Goal: Transaction & Acquisition: Purchase product/service

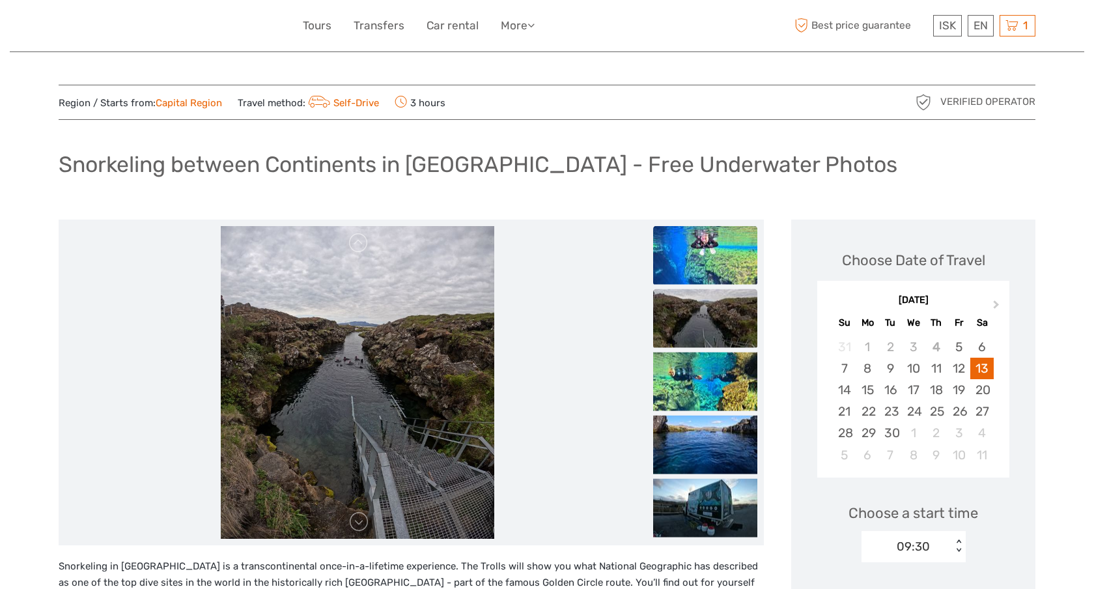
click at [697, 258] on img at bounding box center [705, 254] width 104 height 59
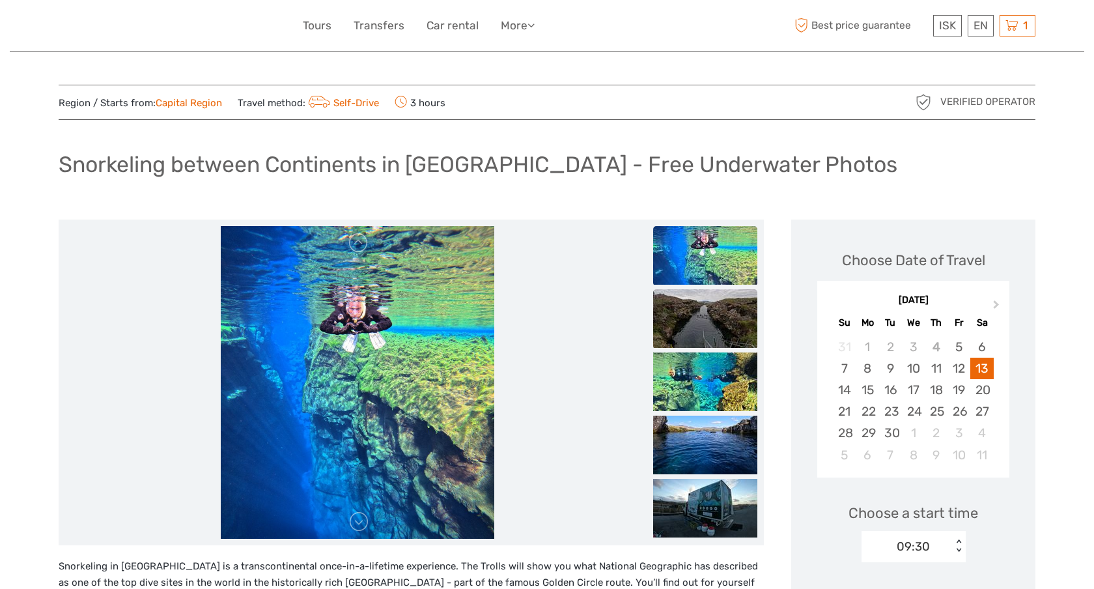
click at [710, 329] on img at bounding box center [705, 318] width 104 height 59
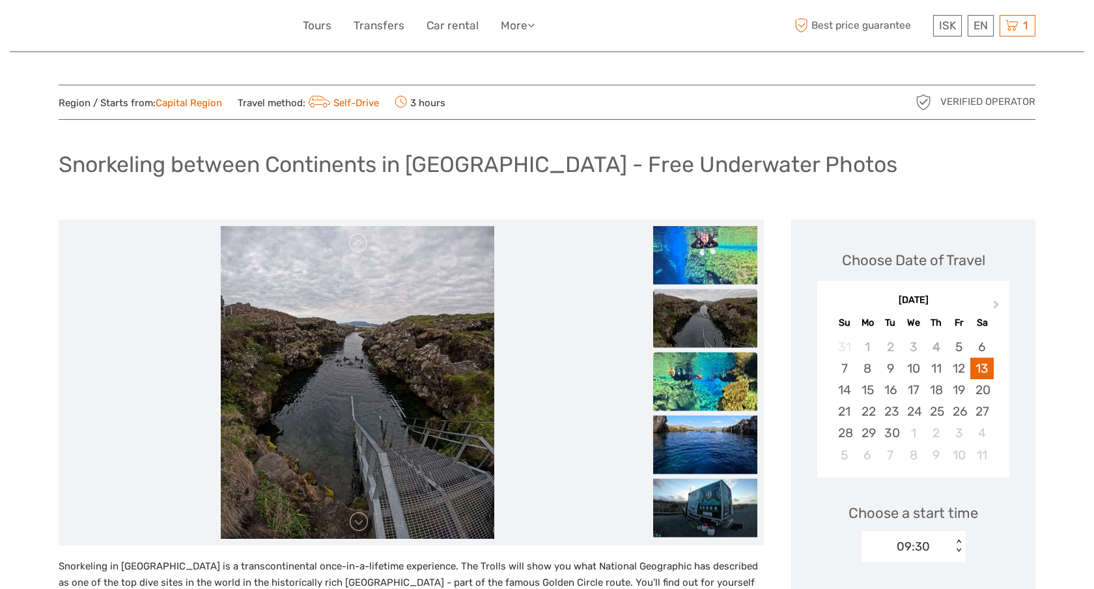
click at [710, 367] on img at bounding box center [705, 381] width 104 height 59
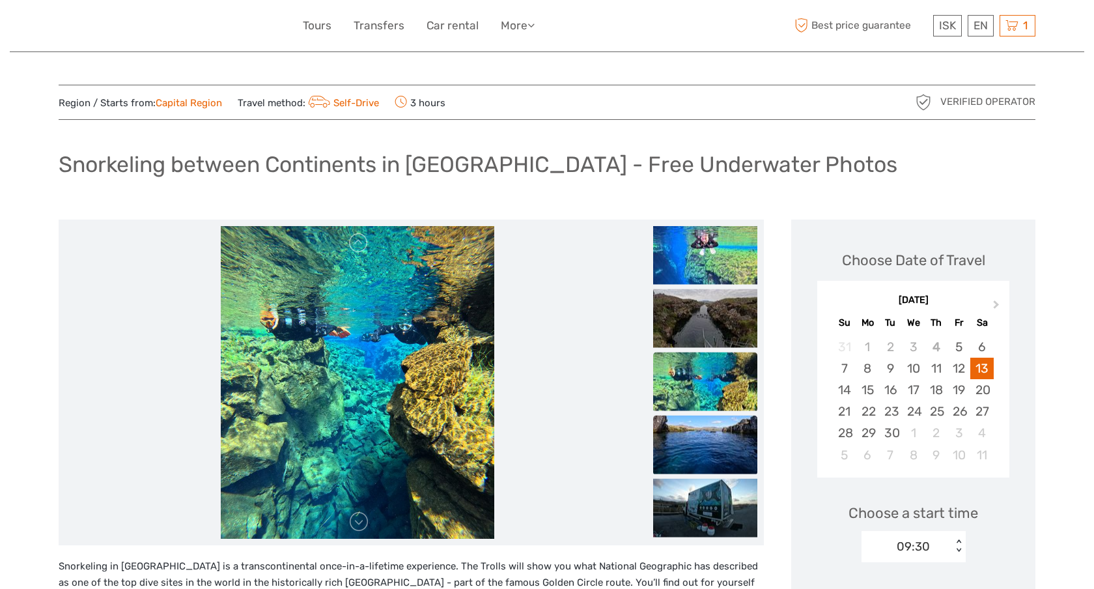
click at [714, 417] on img at bounding box center [705, 444] width 104 height 59
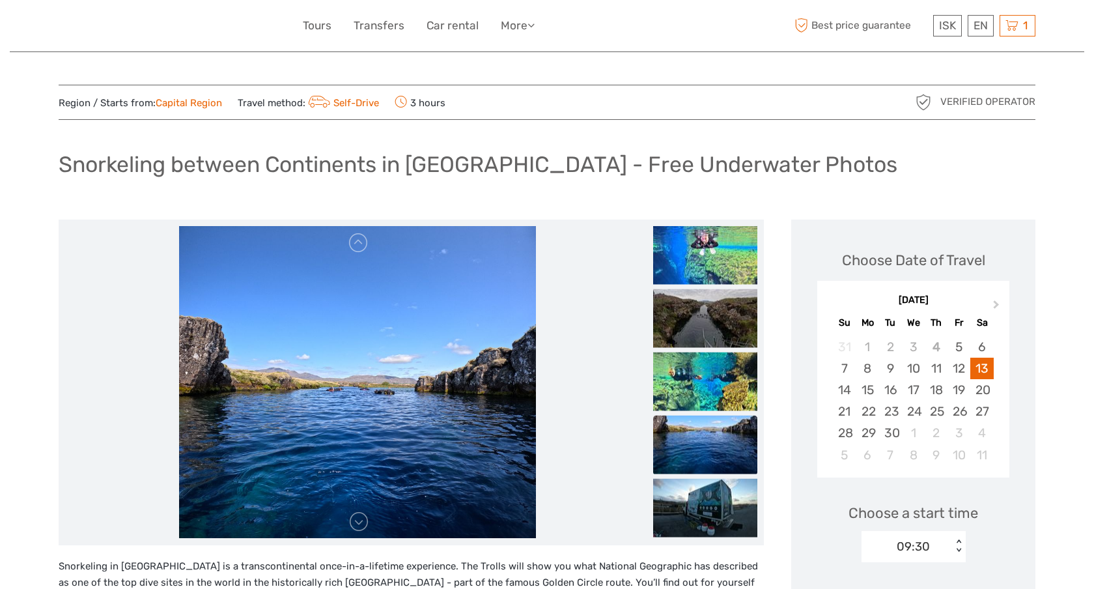
click at [713, 445] on img at bounding box center [705, 444] width 104 height 59
click at [712, 488] on img at bounding box center [705, 507] width 104 height 59
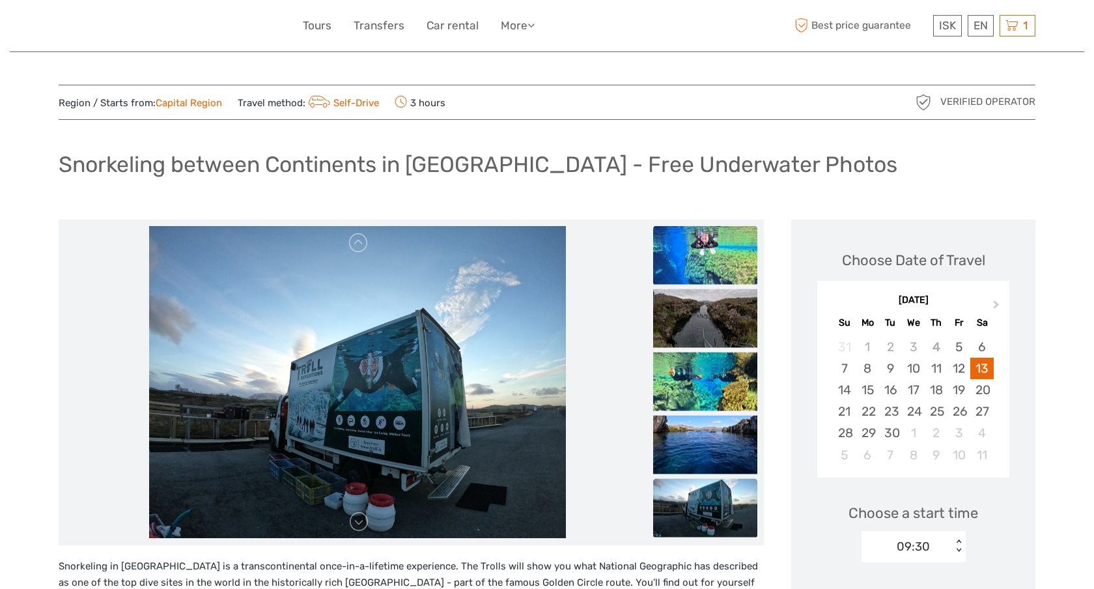
click at [717, 251] on img at bounding box center [705, 254] width 104 height 59
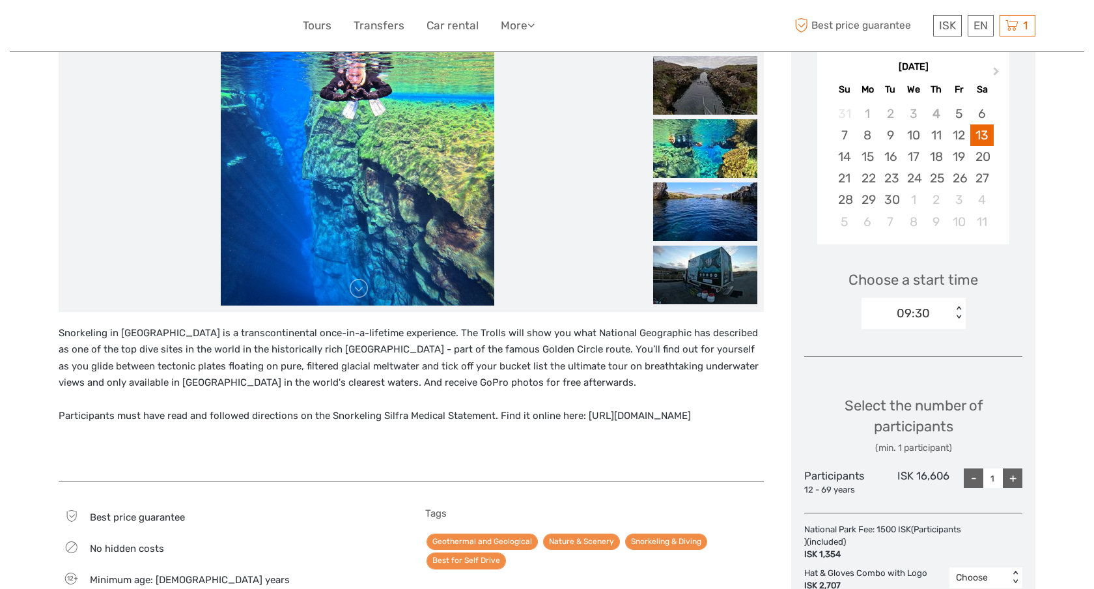
scroll to position [235, 0]
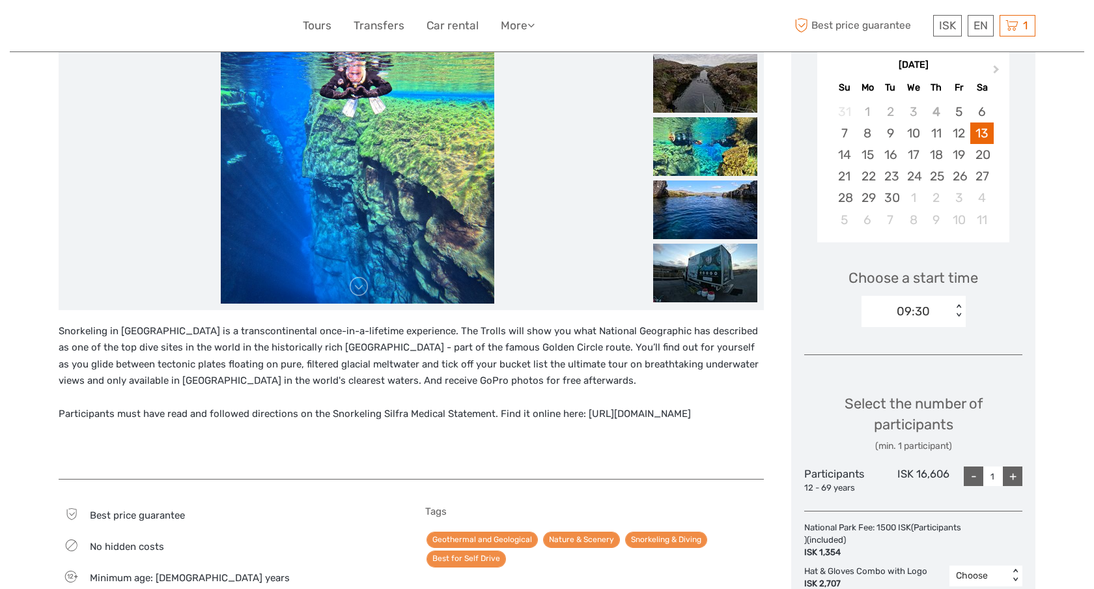
click at [942, 317] on div "09:30" at bounding box center [906, 311] width 91 height 20
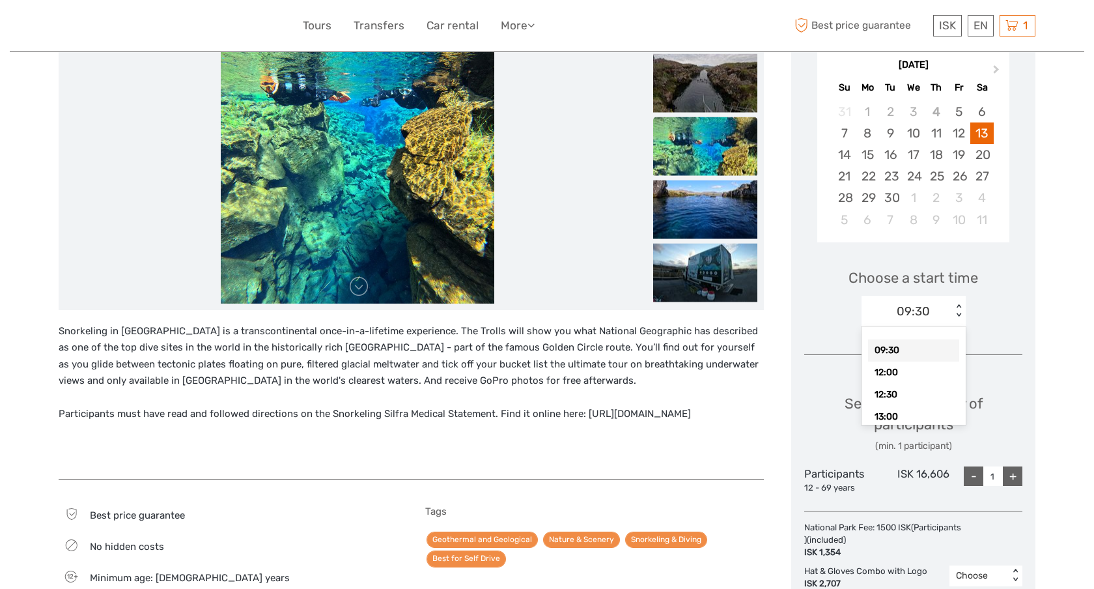
click at [989, 304] on div "Choose a start time option 09:30 selected, 1 of 6. 6 results available. Use Up …" at bounding box center [913, 291] width 218 height 83
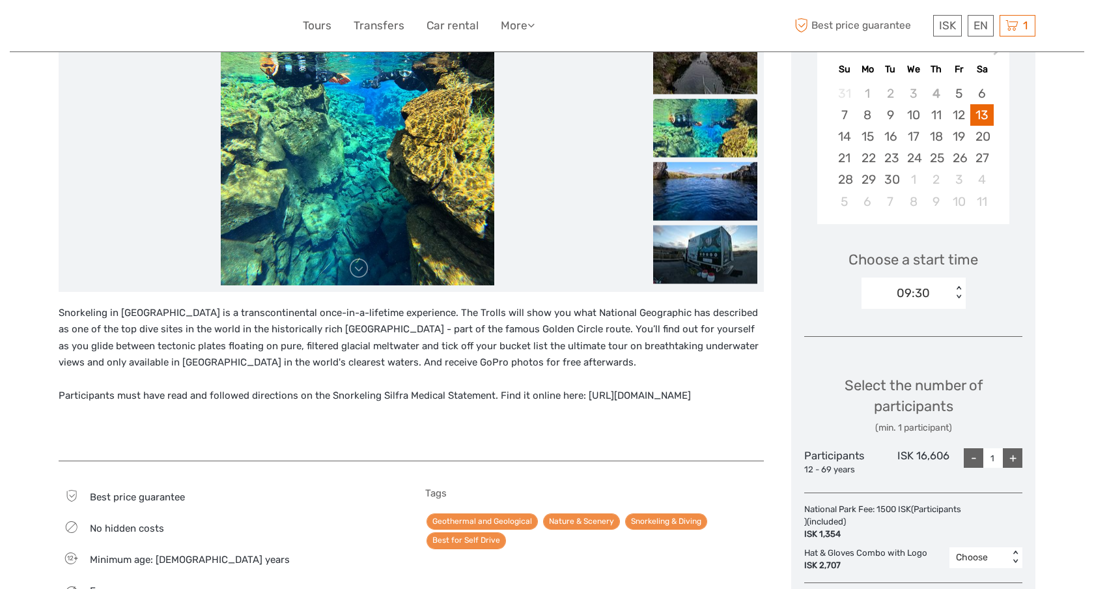
scroll to position [244, 0]
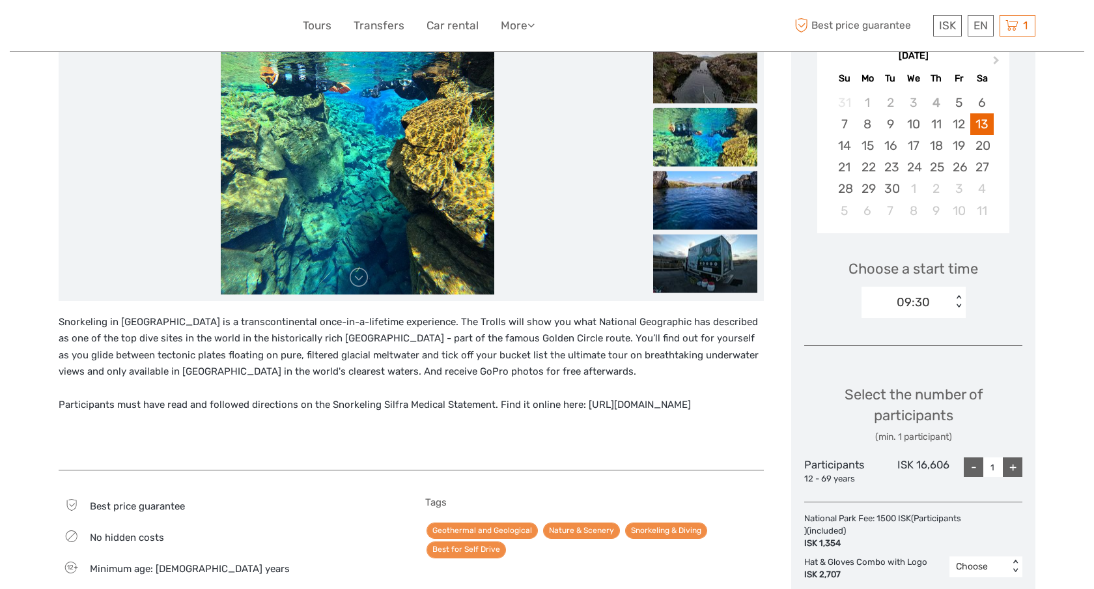
click at [944, 301] on div "09:30" at bounding box center [906, 302] width 91 height 20
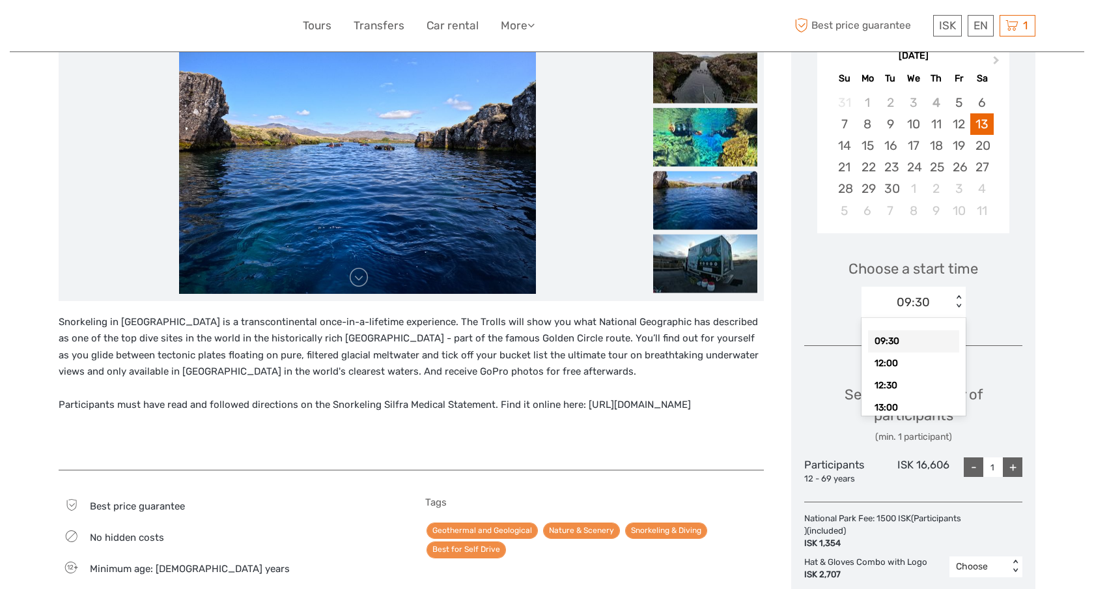
click at [1001, 303] on div "Choose a start time option 09:30 selected, 1 of 6. 6 results available. Use Up …" at bounding box center [913, 282] width 218 height 83
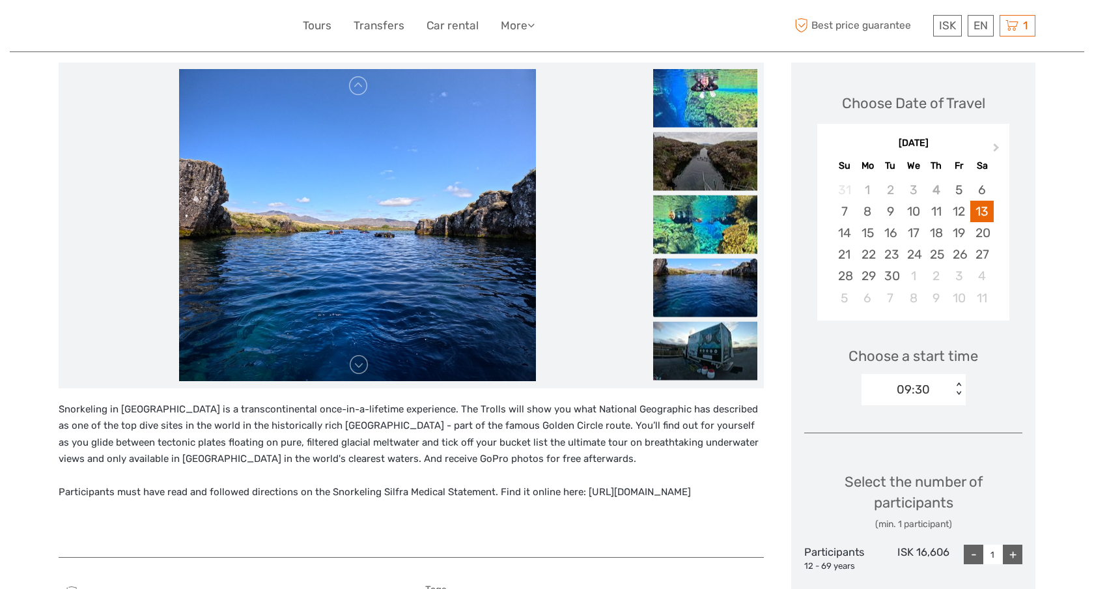
scroll to position [149, 0]
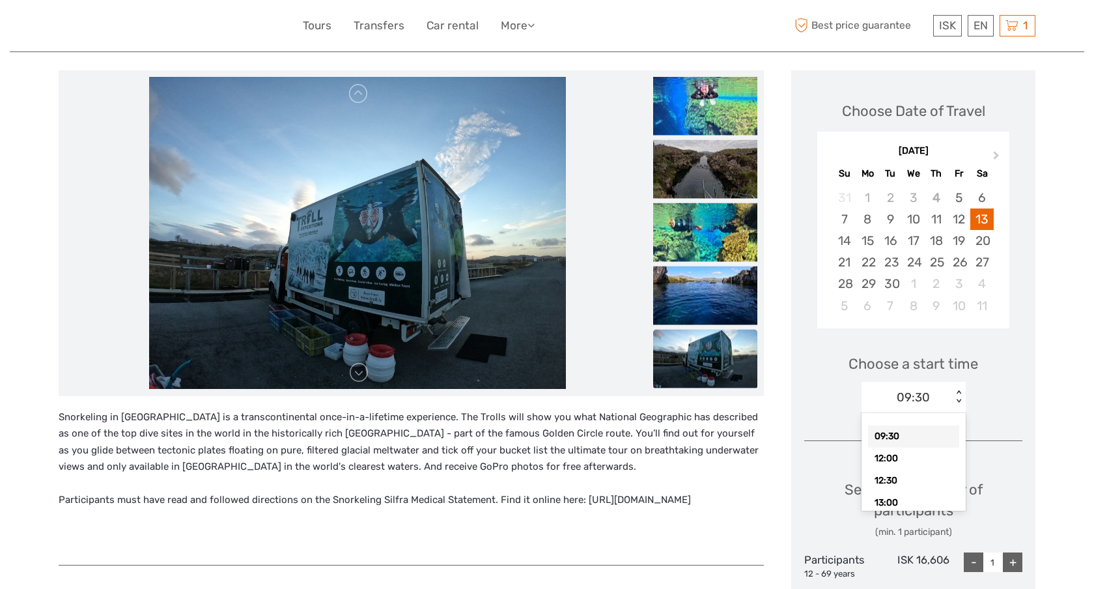
click at [943, 390] on div "09:30" at bounding box center [906, 397] width 91 height 20
click at [932, 458] on div "12:00" at bounding box center [913, 458] width 91 height 22
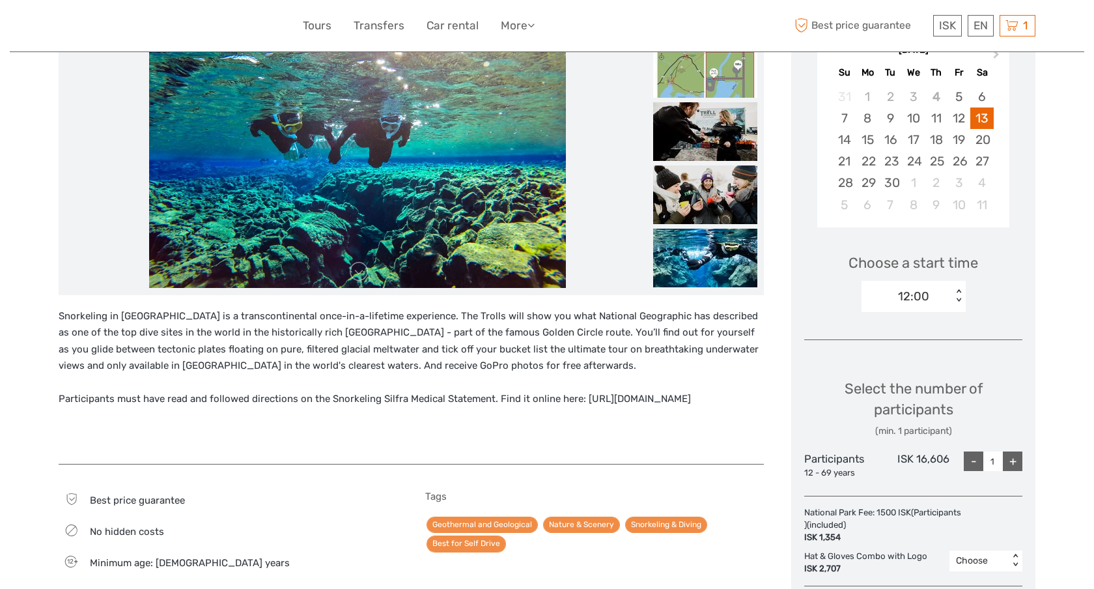
scroll to position [398, 0]
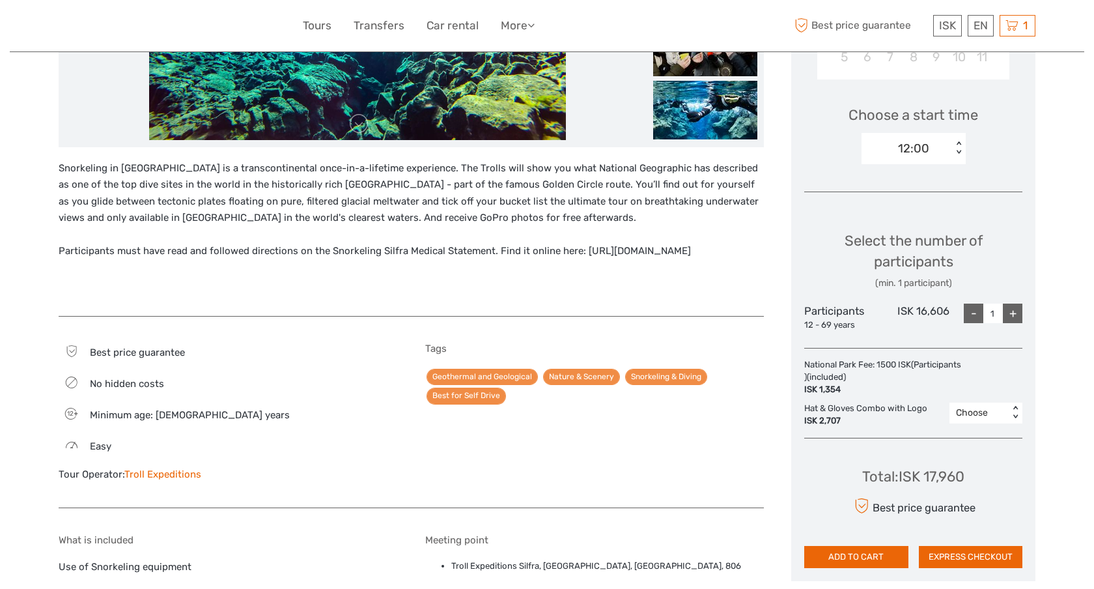
click at [1016, 316] on div "+" at bounding box center [1013, 313] width 20 height 20
type input "2"
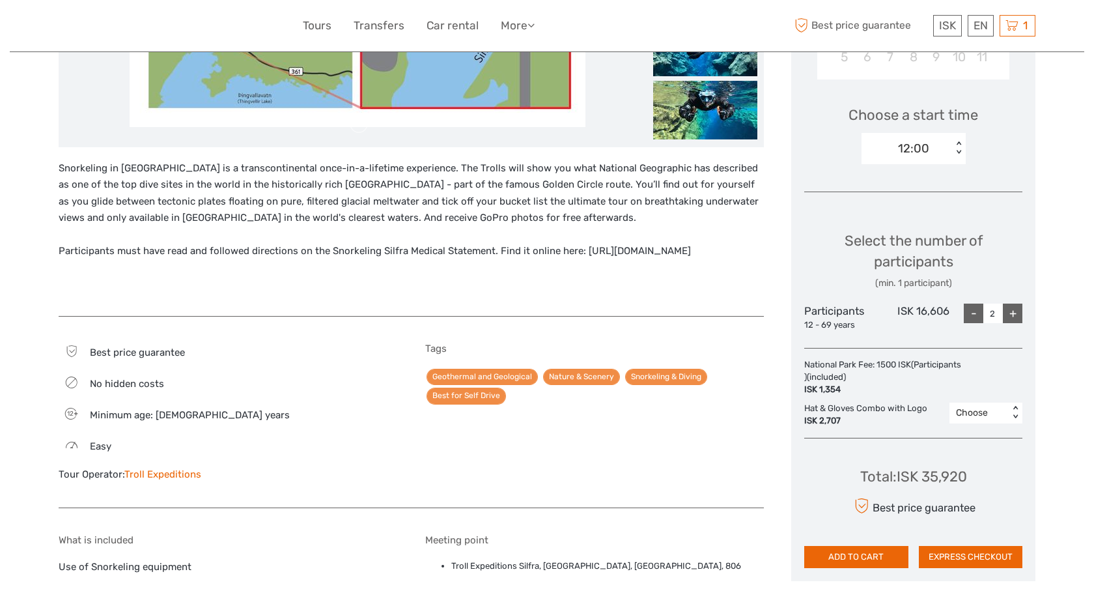
click at [932, 146] on div "12:00" at bounding box center [906, 149] width 91 height 20
click at [928, 204] on div "12:00" at bounding box center [913, 210] width 91 height 22
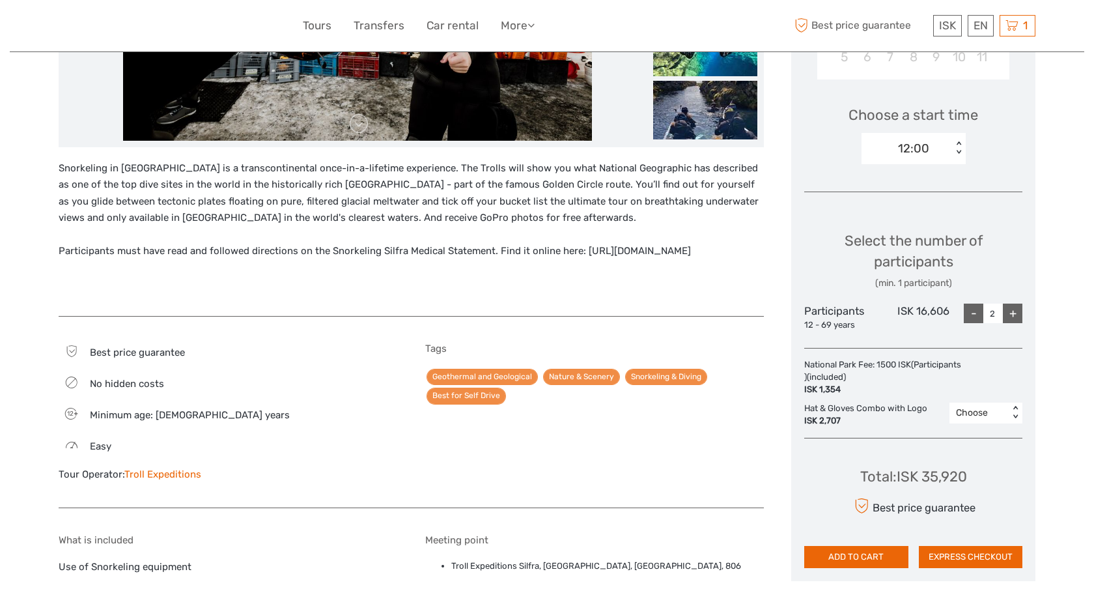
click at [928, 146] on div "12:00" at bounding box center [913, 148] width 31 height 17
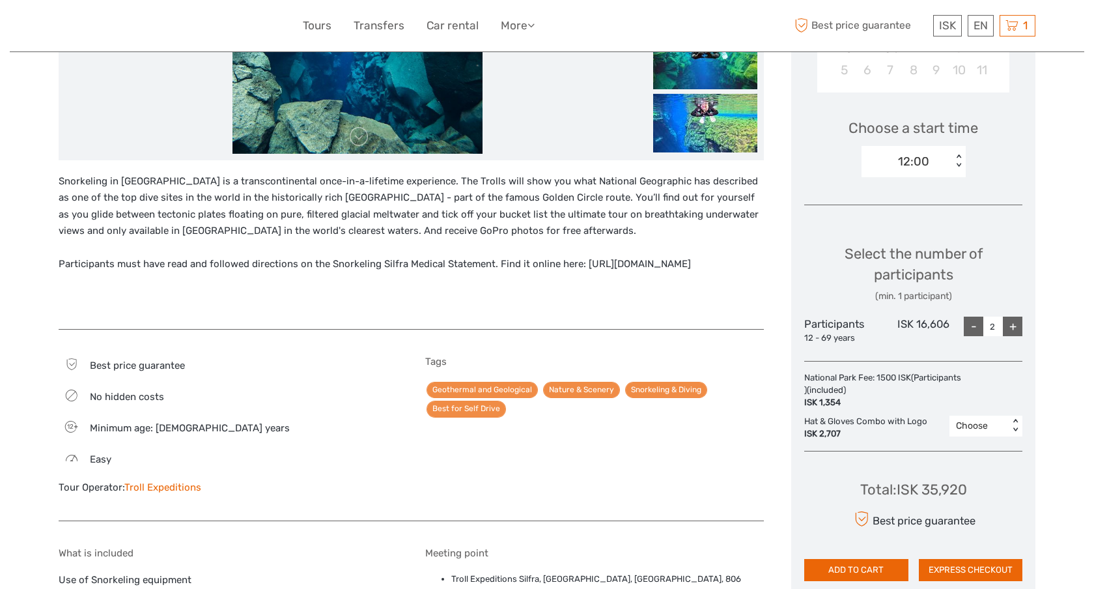
scroll to position [383, 0]
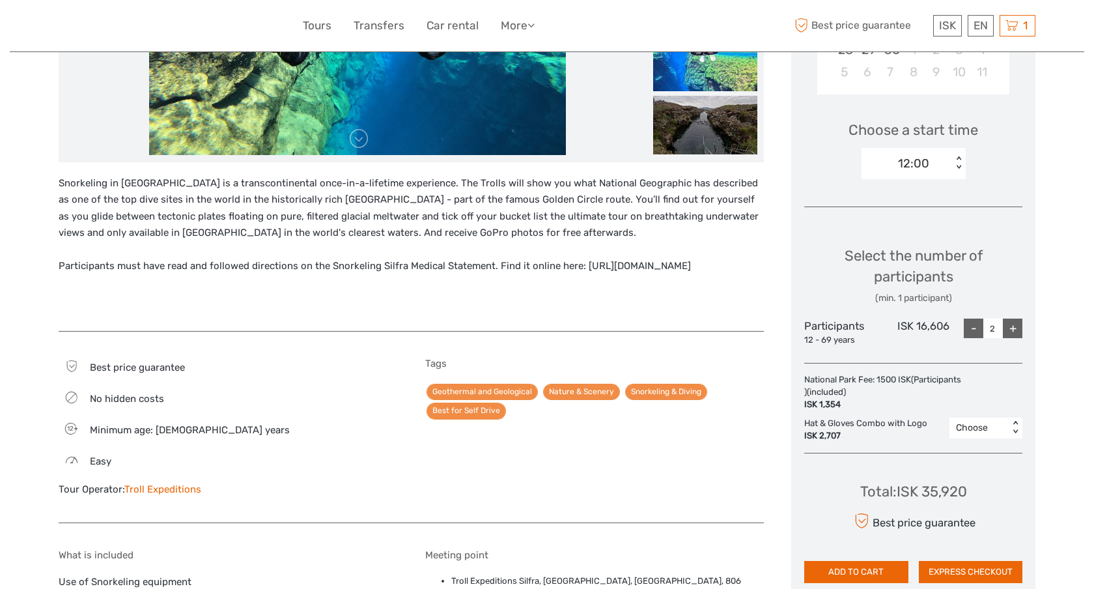
click at [909, 163] on div "12:00" at bounding box center [913, 163] width 31 height 17
click at [990, 193] on div "Choose Date of Travel Next Month September 2025 Su Mo Tu We Th Fr Sa 31 1 2 3 4…" at bounding box center [913, 216] width 244 height 759
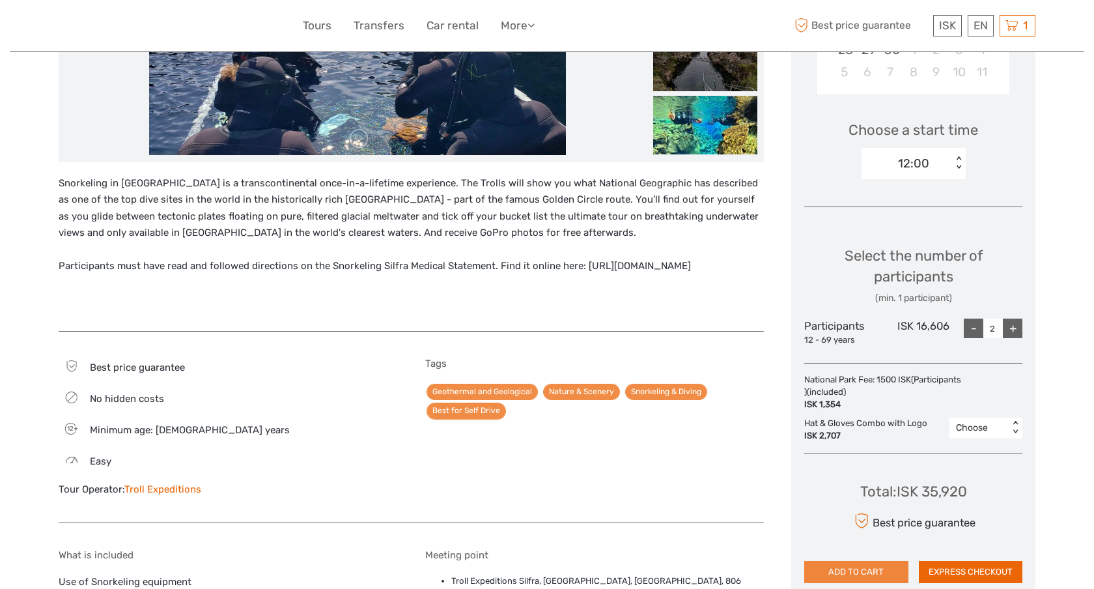
click at [896, 568] on button "ADD TO CART" at bounding box center [856, 572] width 104 height 22
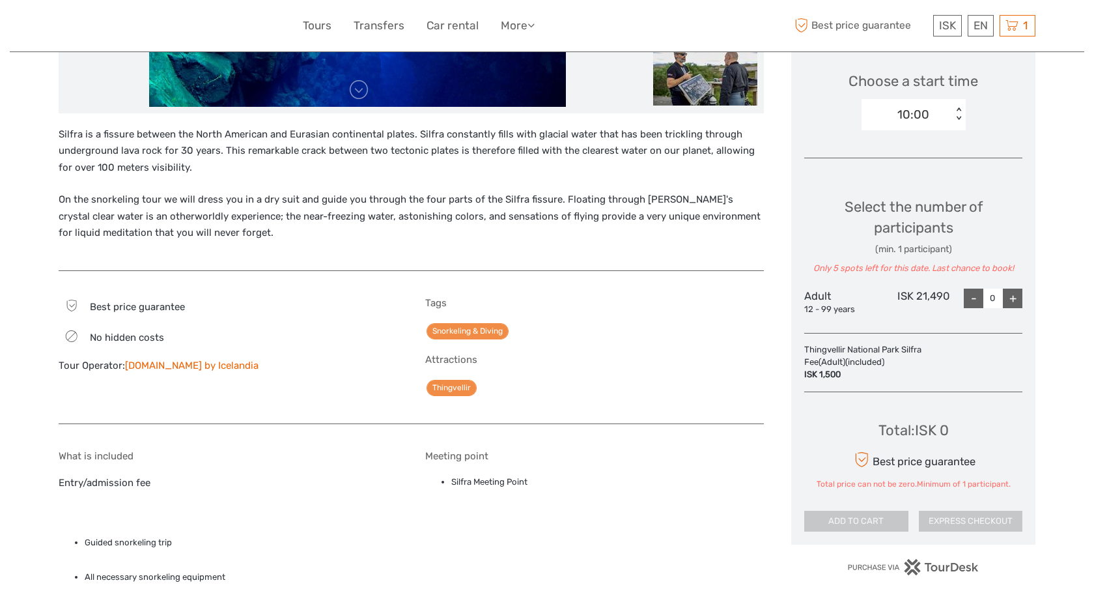
scroll to position [426, 0]
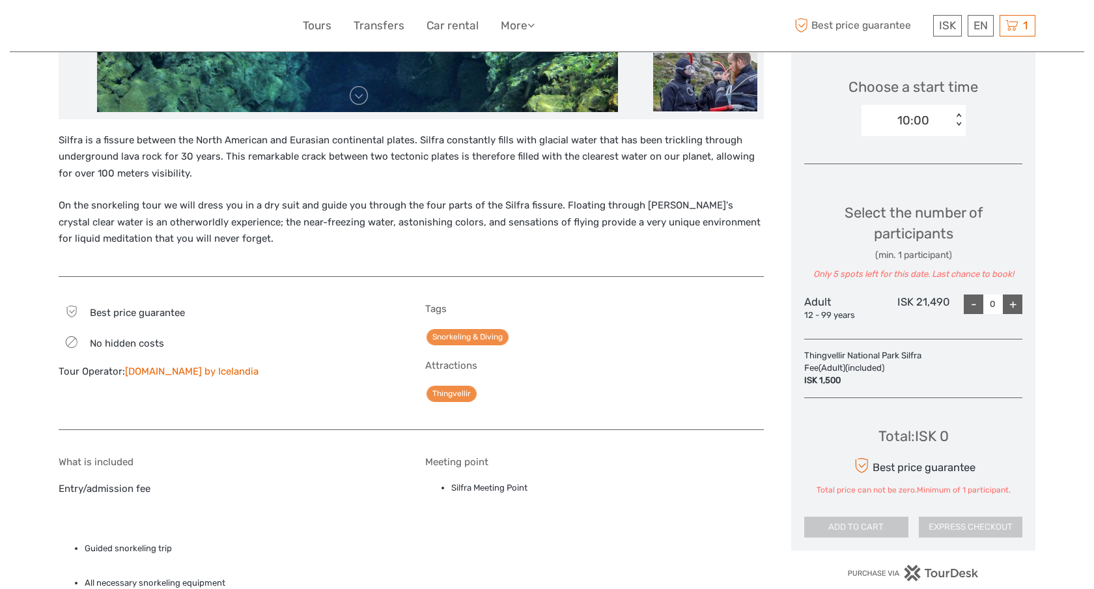
click at [1014, 306] on div "+" at bounding box center [1013, 304] width 20 height 20
type input "1"
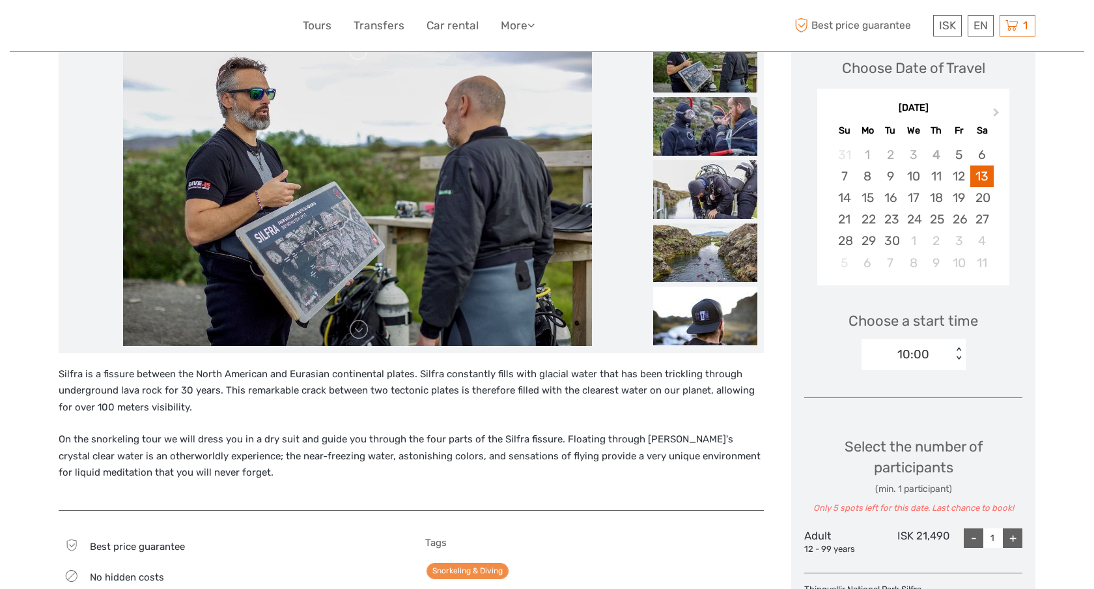
scroll to position [194, 0]
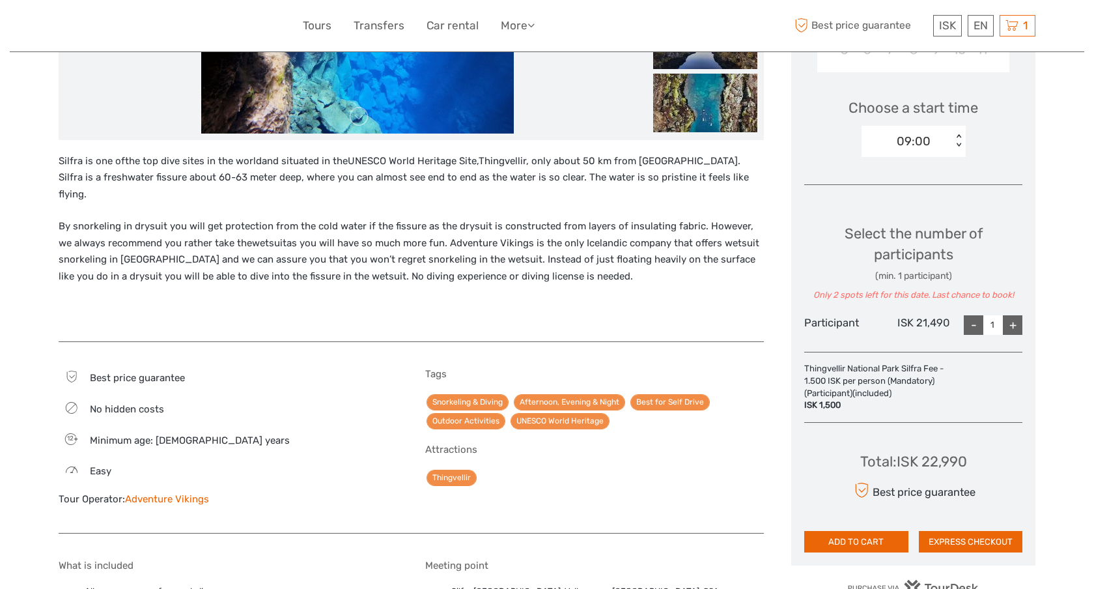
scroll to position [382, 0]
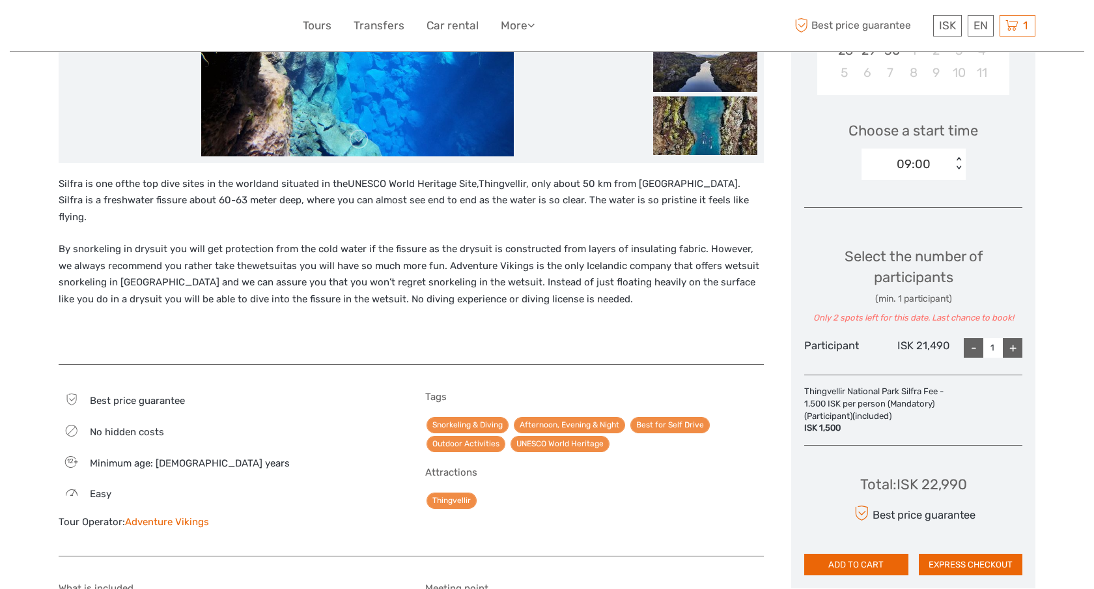
click at [895, 165] on div "09:00" at bounding box center [906, 164] width 91 height 20
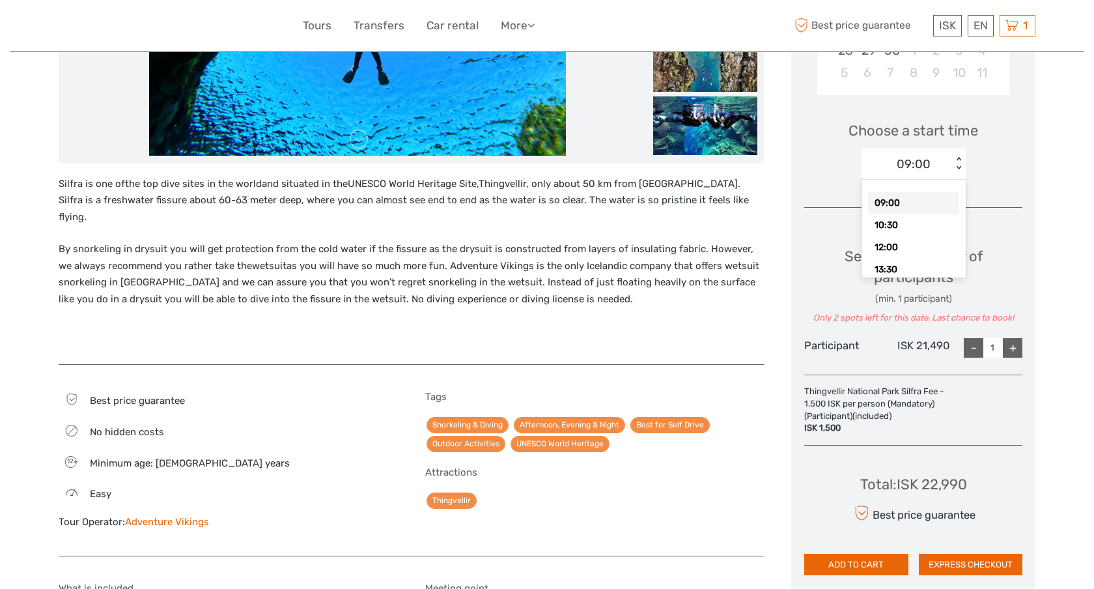
click at [787, 152] on div "Silfra is one of the top dive sites in the world and situated in the UNESCO Wor…" at bounding box center [425, 467] width 732 height 1261
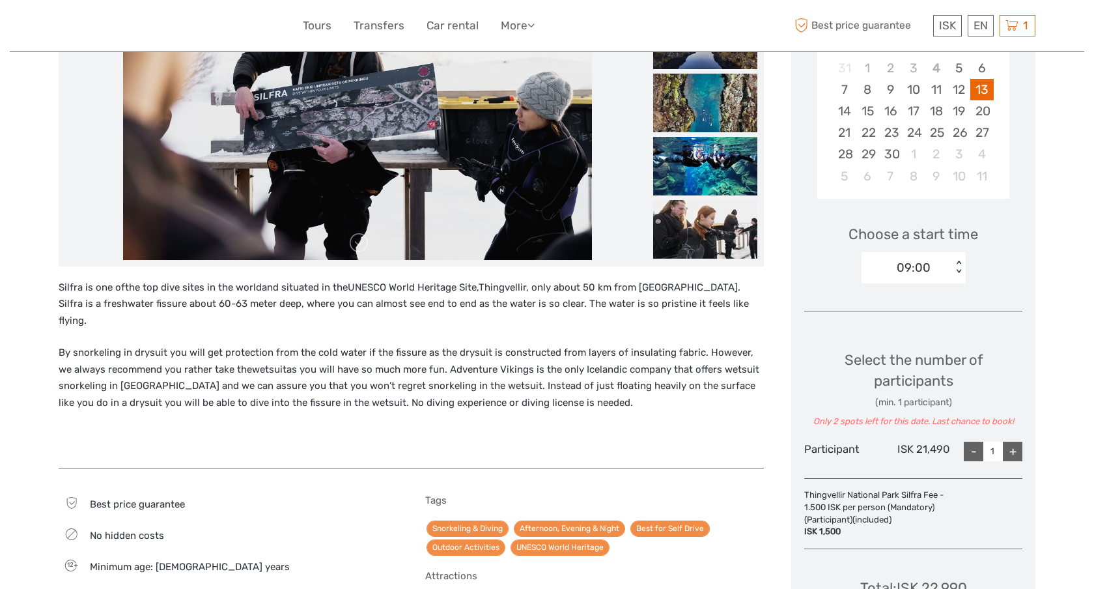
scroll to position [283, 0]
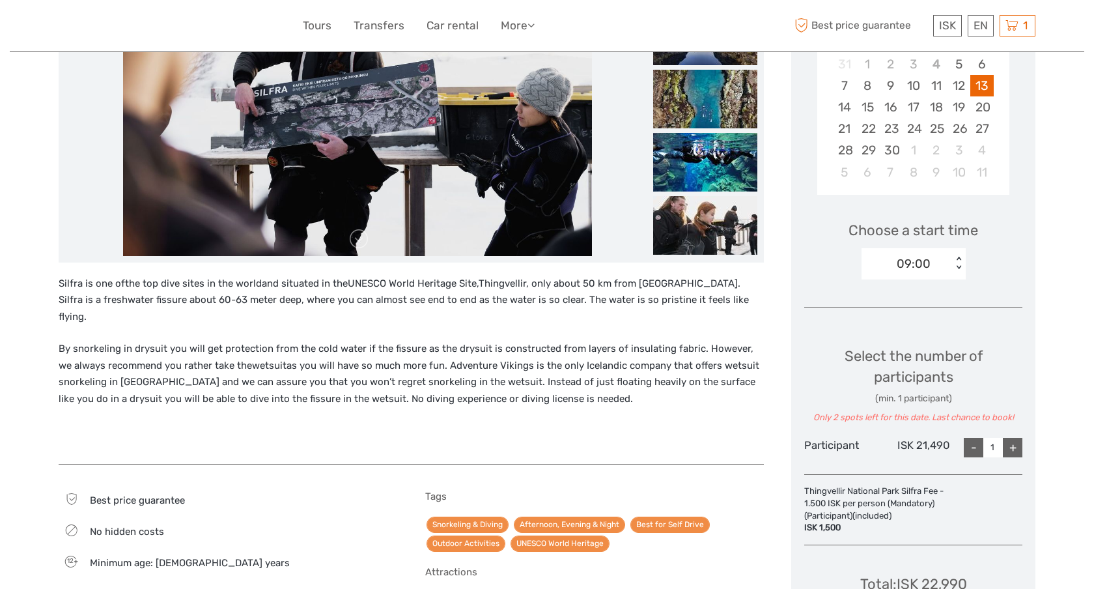
click at [938, 269] on div "09:00" at bounding box center [906, 264] width 91 height 20
click at [791, 273] on div "Choose Date of Travel Next Month September 2025 Su Mo Tu We Th Fr Sa 31 1 2 3 4…" at bounding box center [913, 312] width 244 height 751
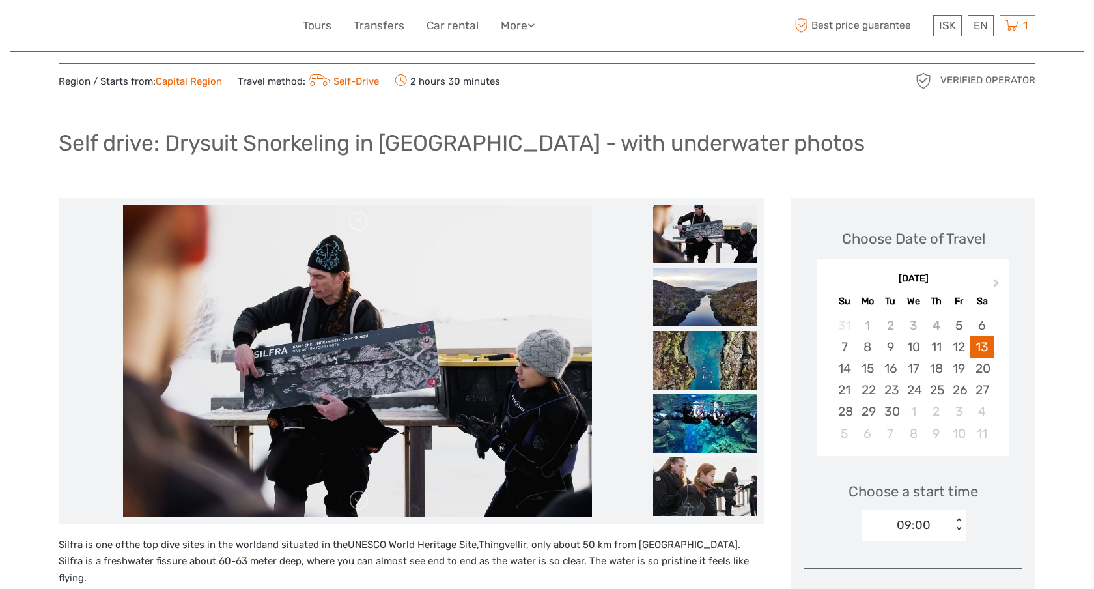
scroll to position [0, 0]
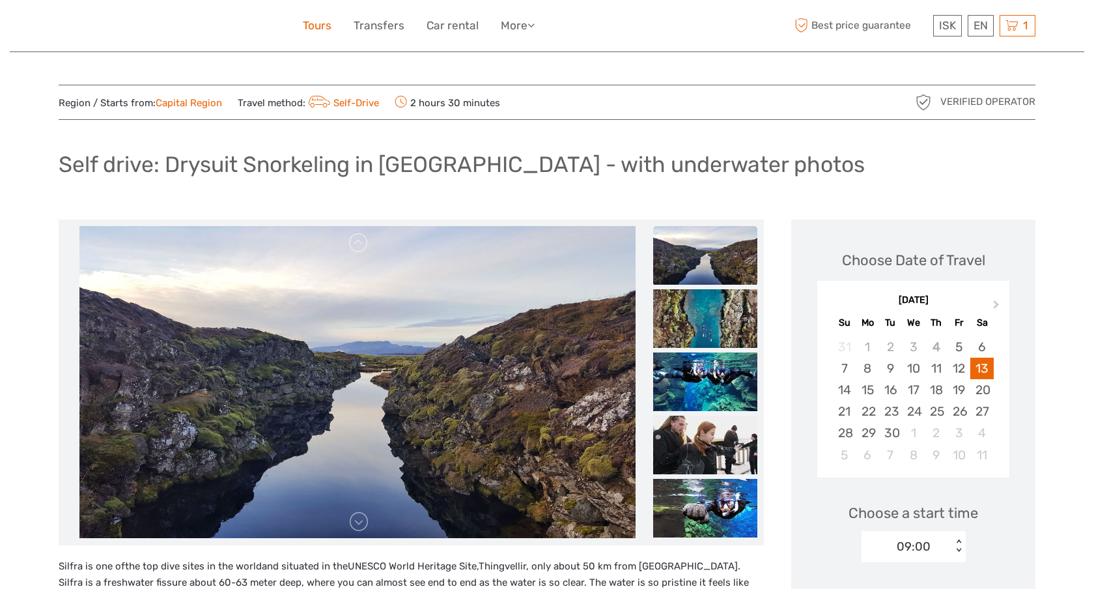
click at [309, 26] on link "Tours" at bounding box center [317, 25] width 29 height 19
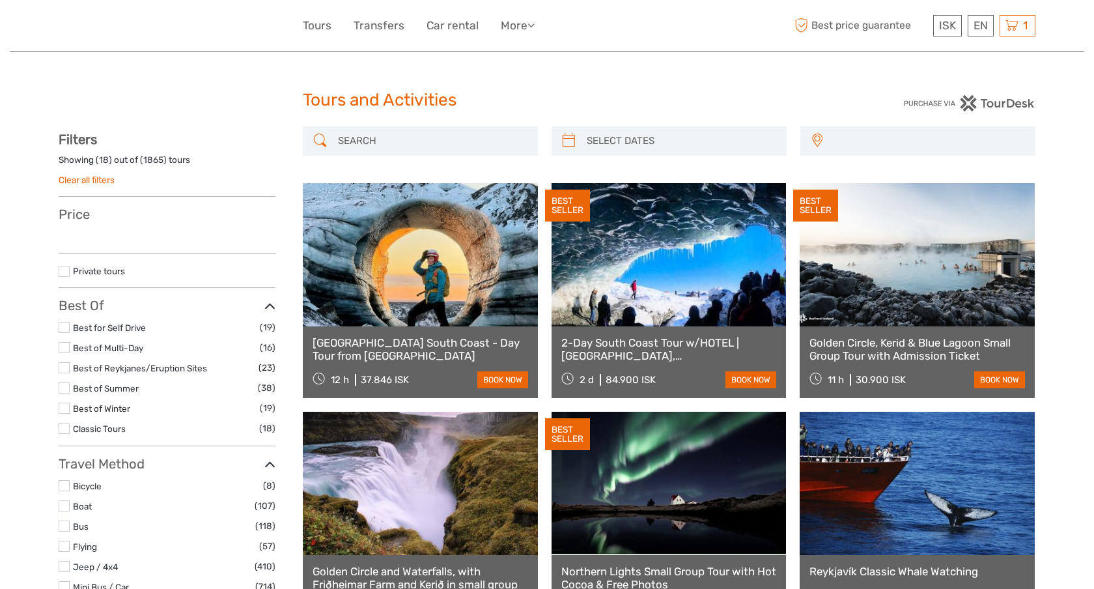
select select
click at [437, 138] on input "search" at bounding box center [432, 141] width 199 height 23
select select
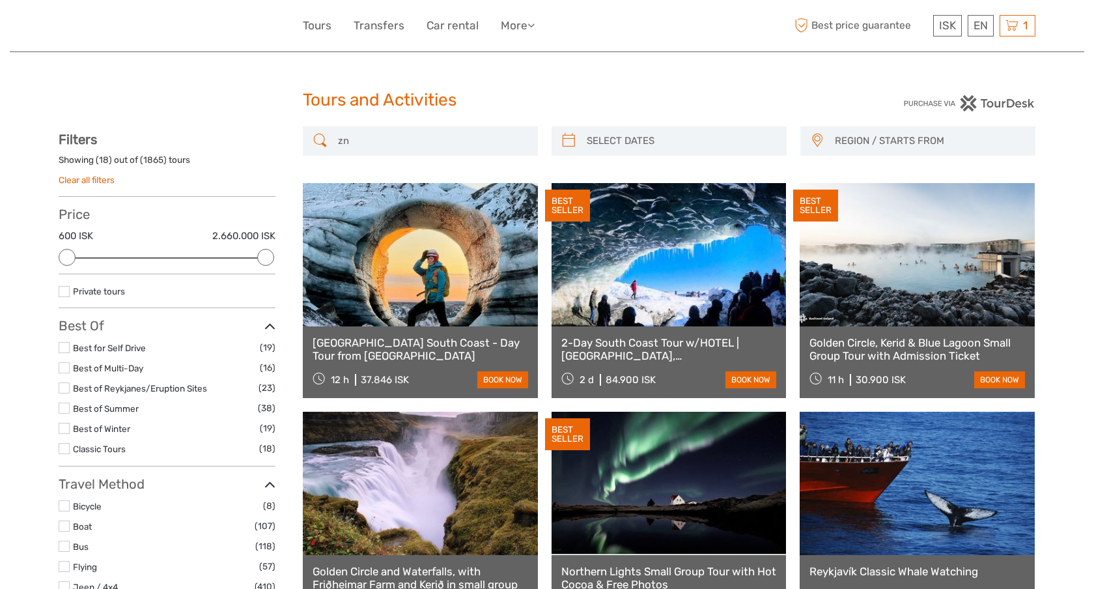
type input "z"
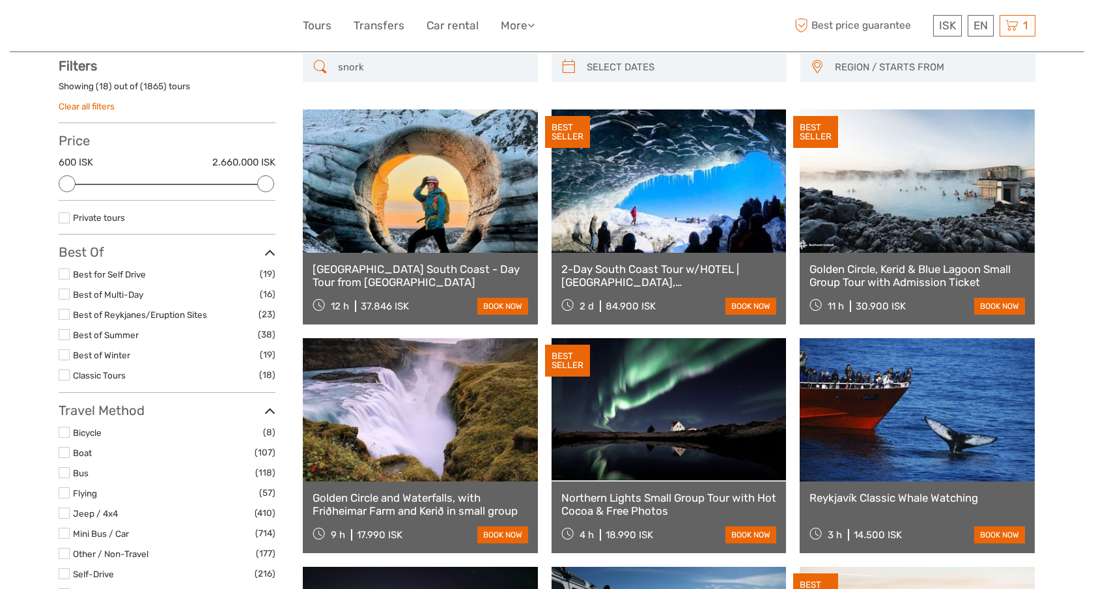
scroll to position [74, 0]
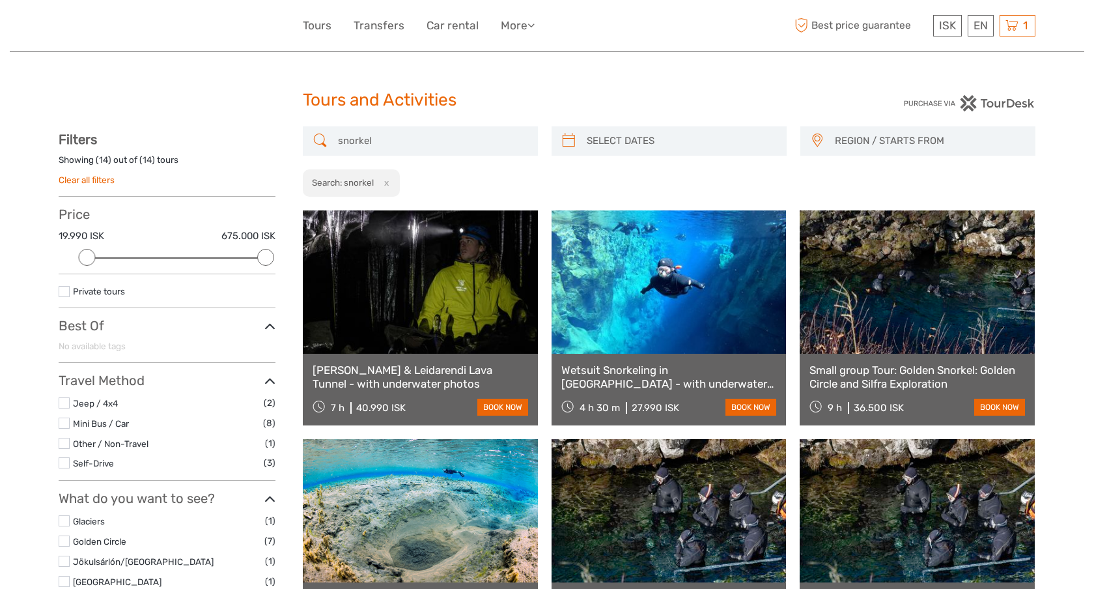
click at [486, 137] on input "snorkel" at bounding box center [432, 141] width 199 height 23
type input "snorkel"
click at [388, 183] on button "x" at bounding box center [385, 183] width 18 height 14
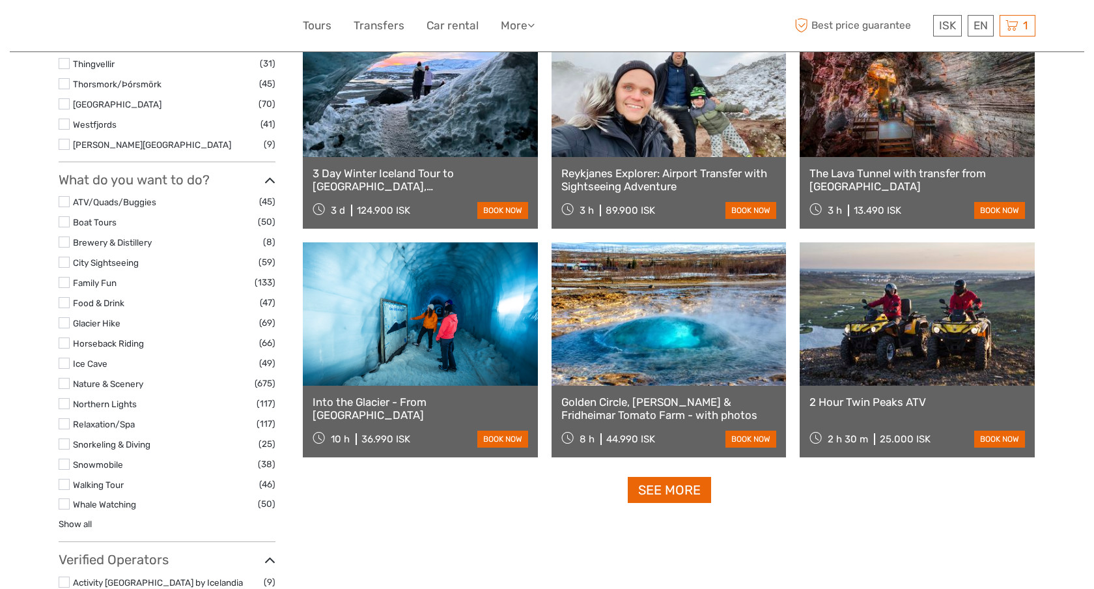
scroll to position [1087, 0]
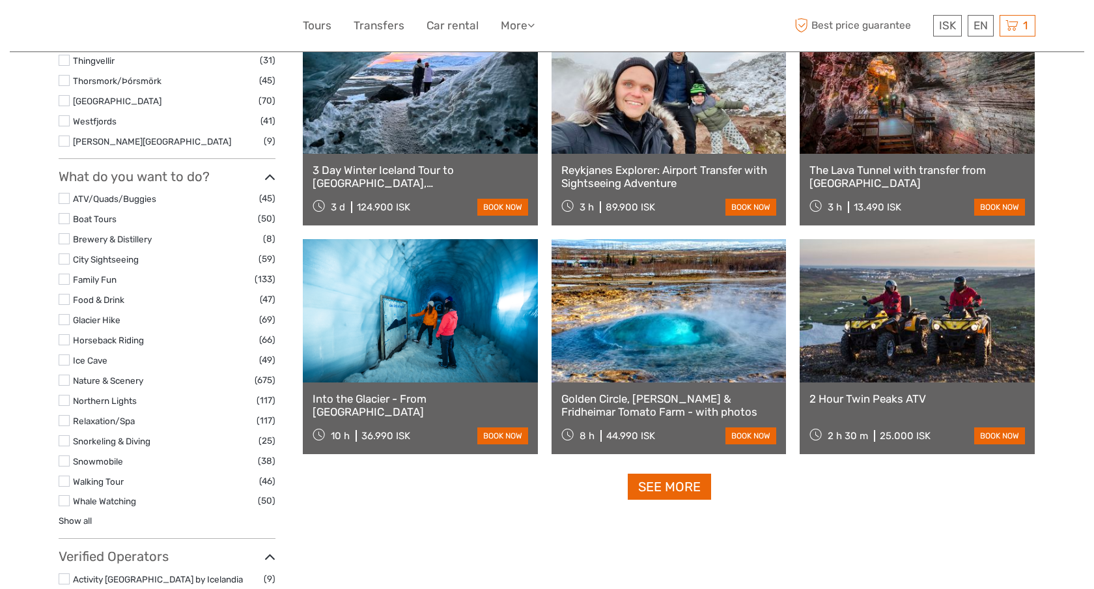
click at [65, 442] on label at bounding box center [64, 440] width 11 height 11
click at [0, 0] on input "checkbox" at bounding box center [0, 0] width 0 height 0
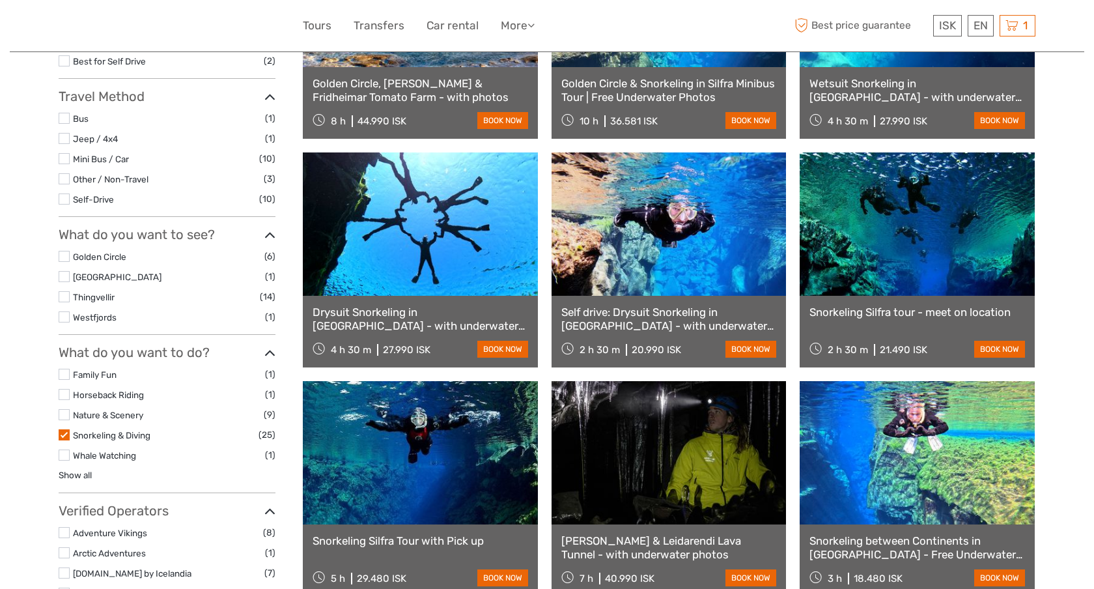
scroll to position [300, 0]
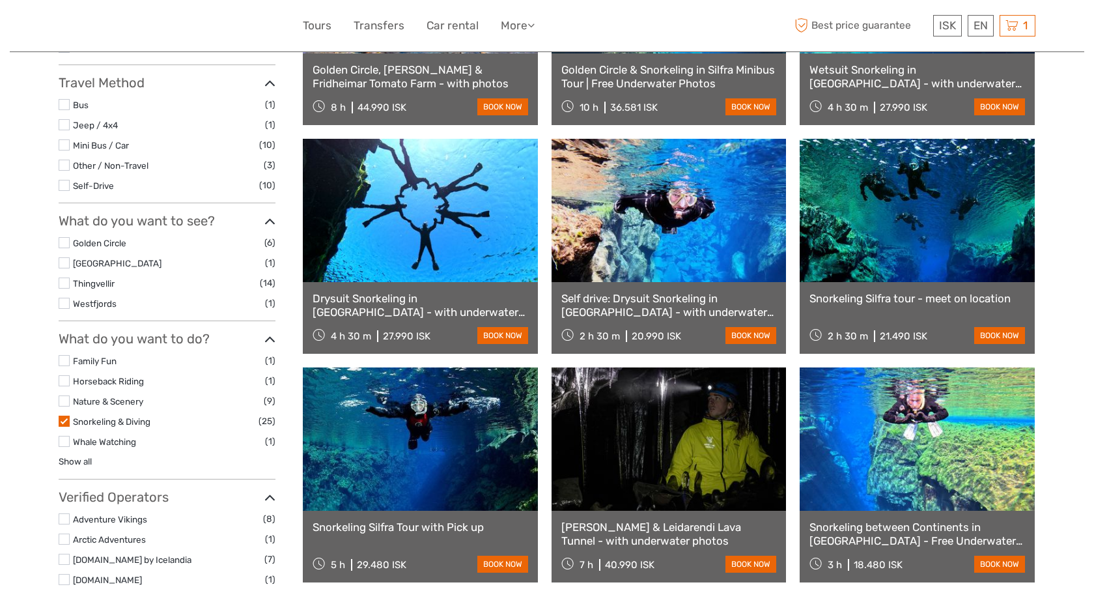
click at [622, 310] on link "Self drive: Drysuit Snorkeling in Silfra - with underwater photos" at bounding box center [669, 305] width 216 height 27
click at [863, 299] on link "Snorkeling Silfra tour - meet on location" at bounding box center [917, 298] width 216 height 13
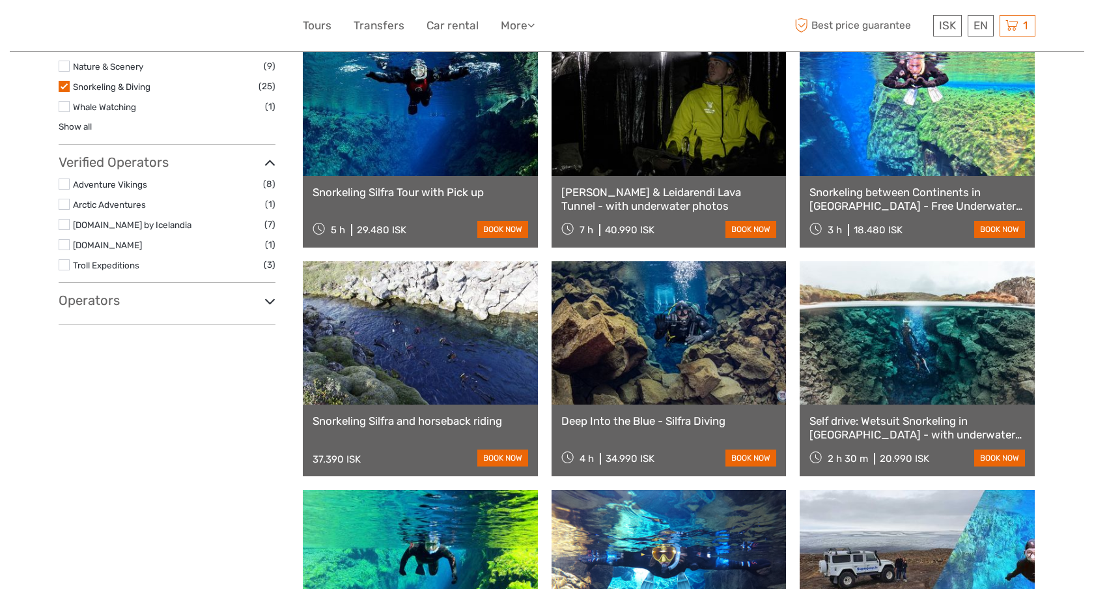
scroll to position [640, 0]
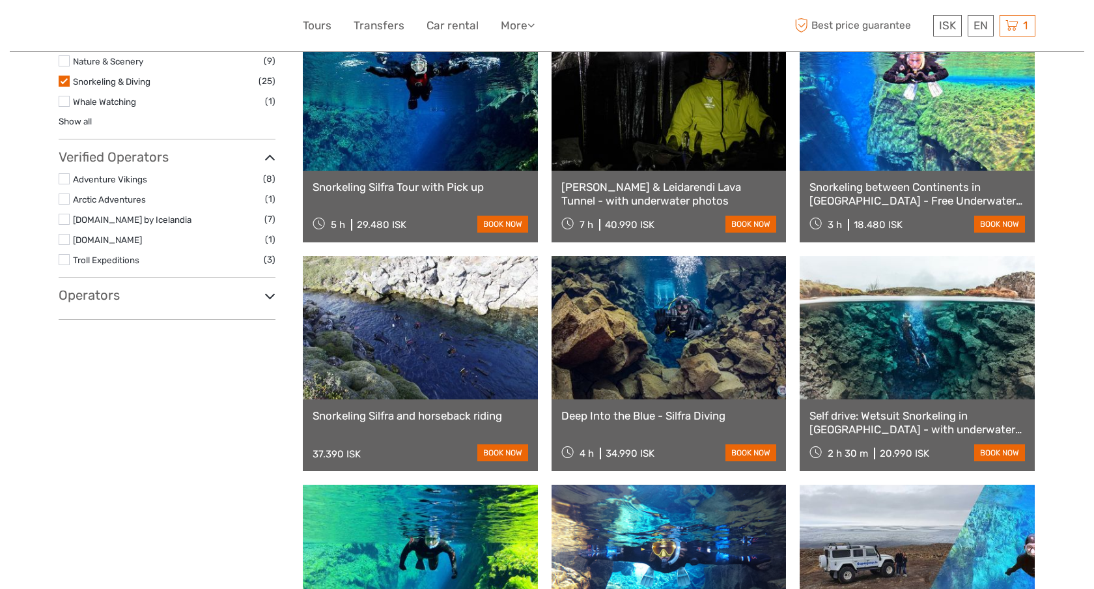
click at [887, 198] on link "Snorkeling between Continents in [GEOGRAPHIC_DATA] - Free Underwater Photos" at bounding box center [917, 193] width 216 height 27
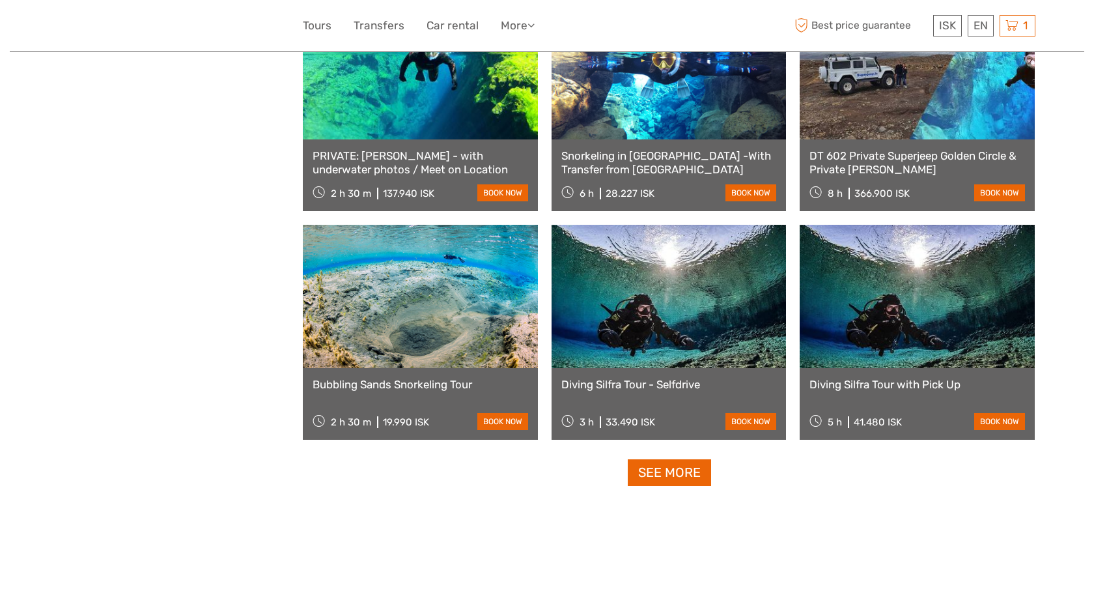
scroll to position [1138, 0]
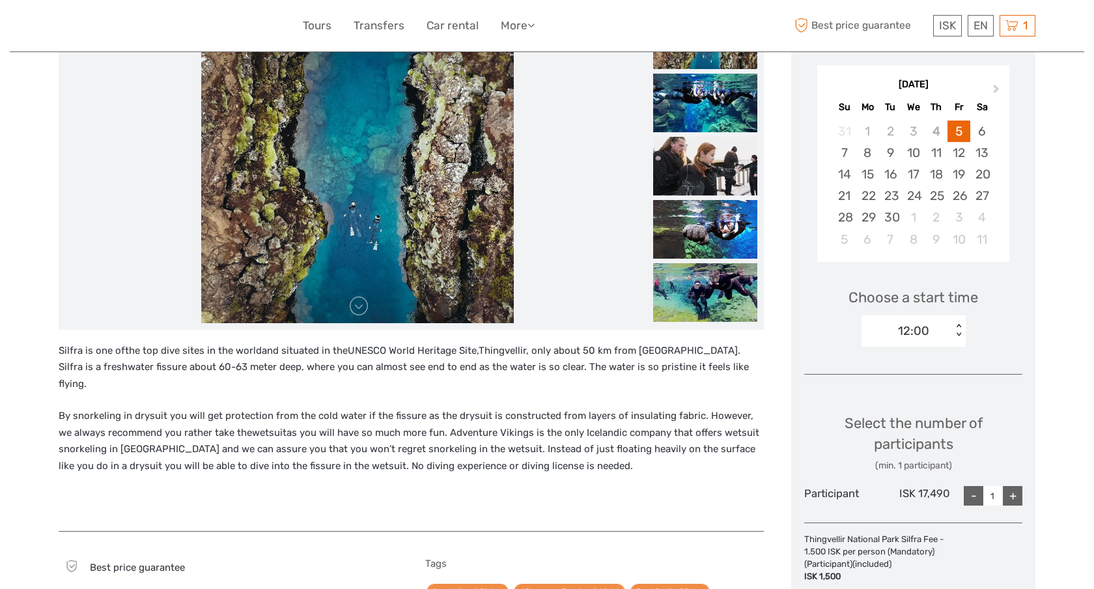
scroll to position [182, 0]
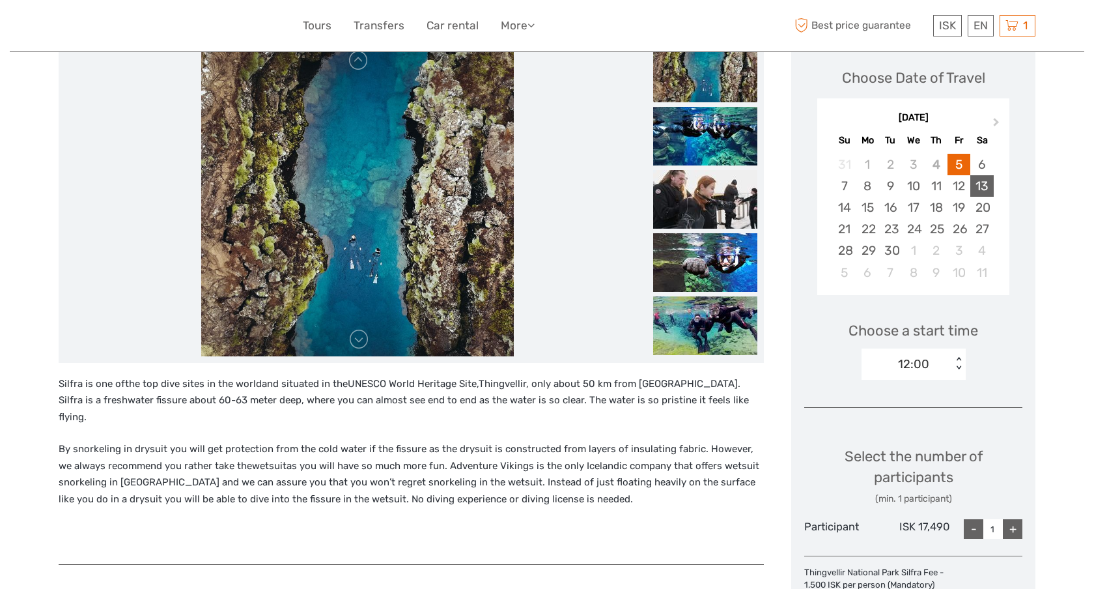
click at [979, 185] on div "13" at bounding box center [981, 185] width 23 height 21
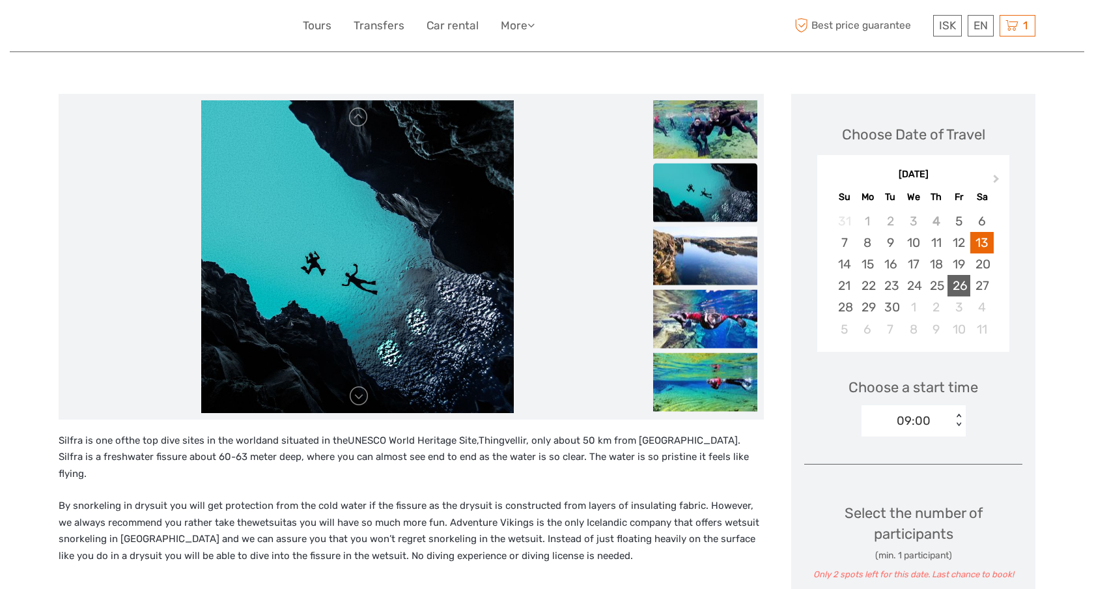
scroll to position [176, 0]
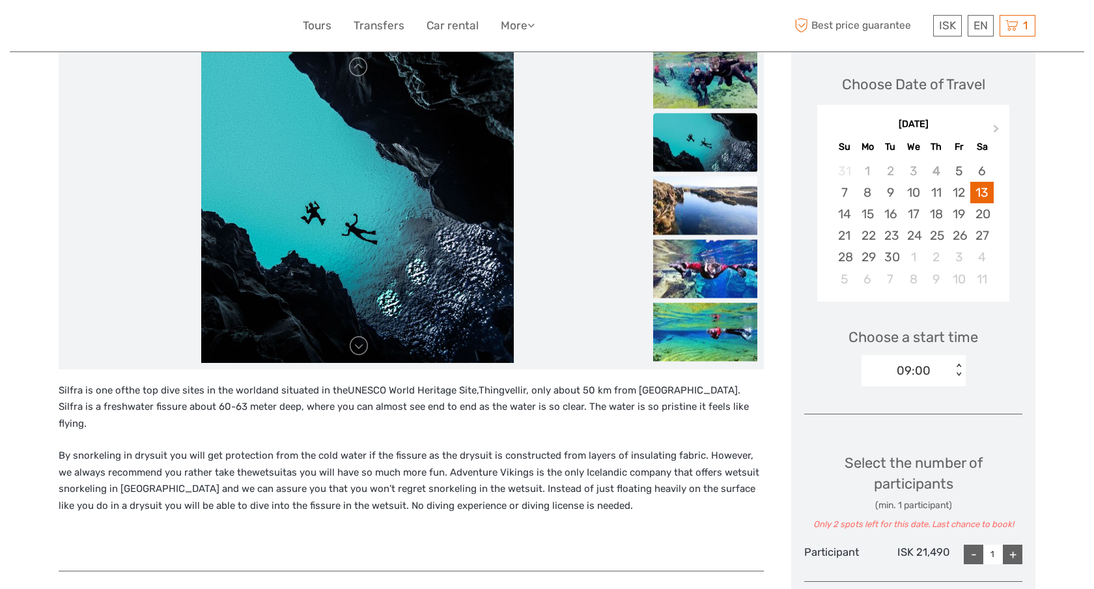
click at [949, 367] on div "09:00" at bounding box center [906, 371] width 91 height 20
click at [929, 432] on div "10:30" at bounding box center [913, 432] width 91 height 22
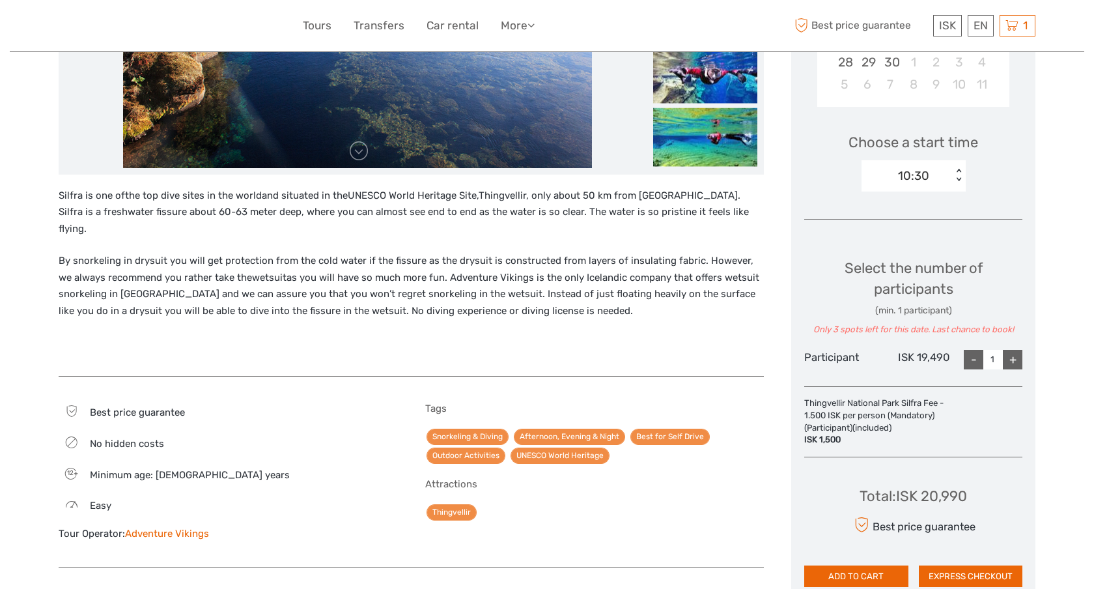
scroll to position [376, 0]
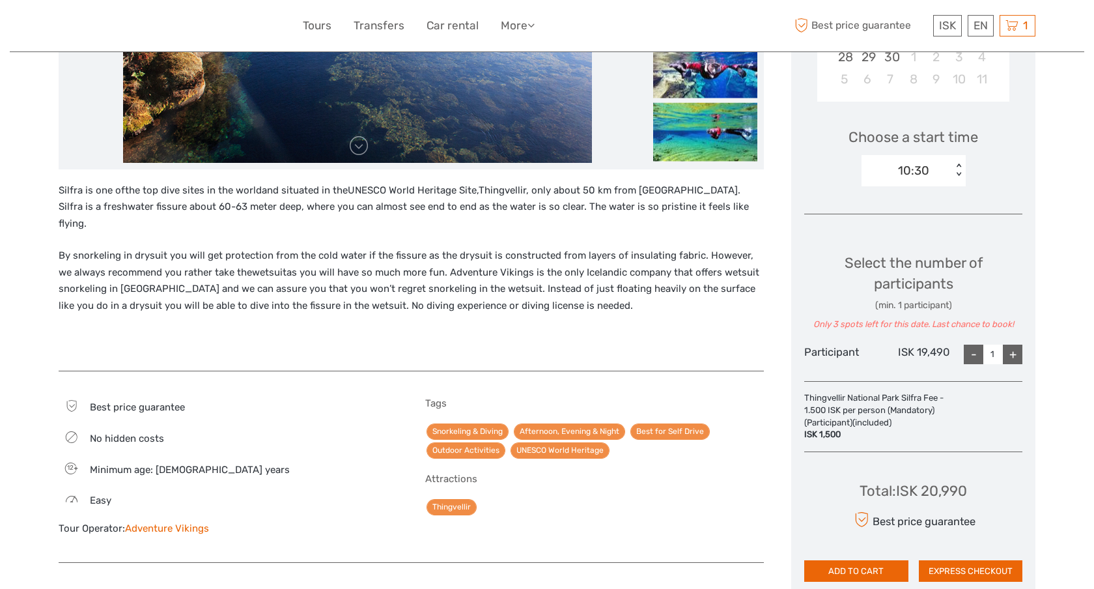
click at [951, 172] on div "10:30 < >" at bounding box center [913, 170] width 104 height 31
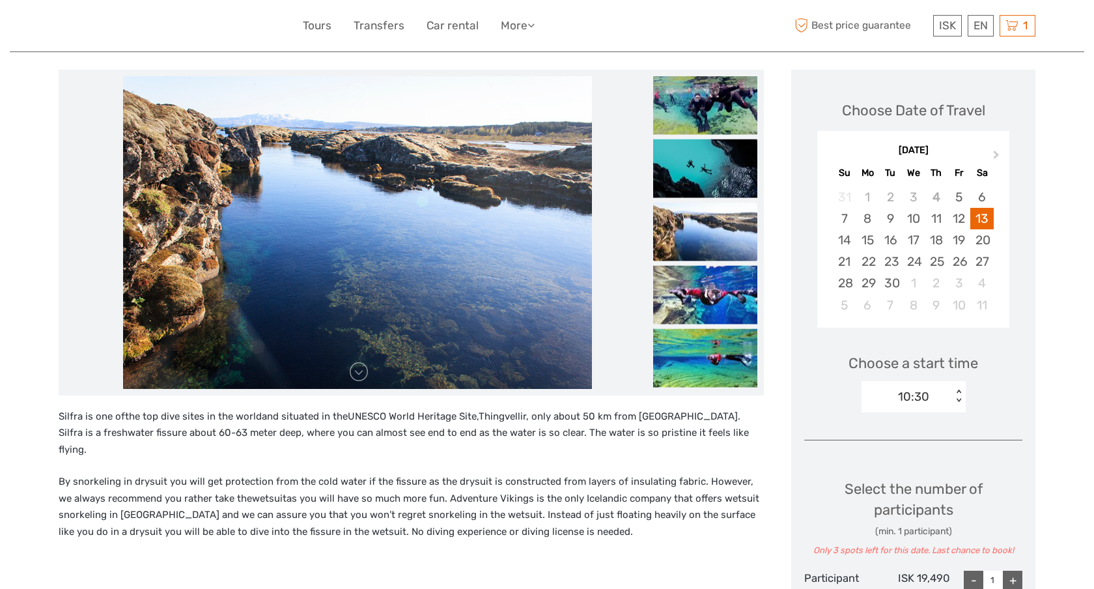
scroll to position [226, 0]
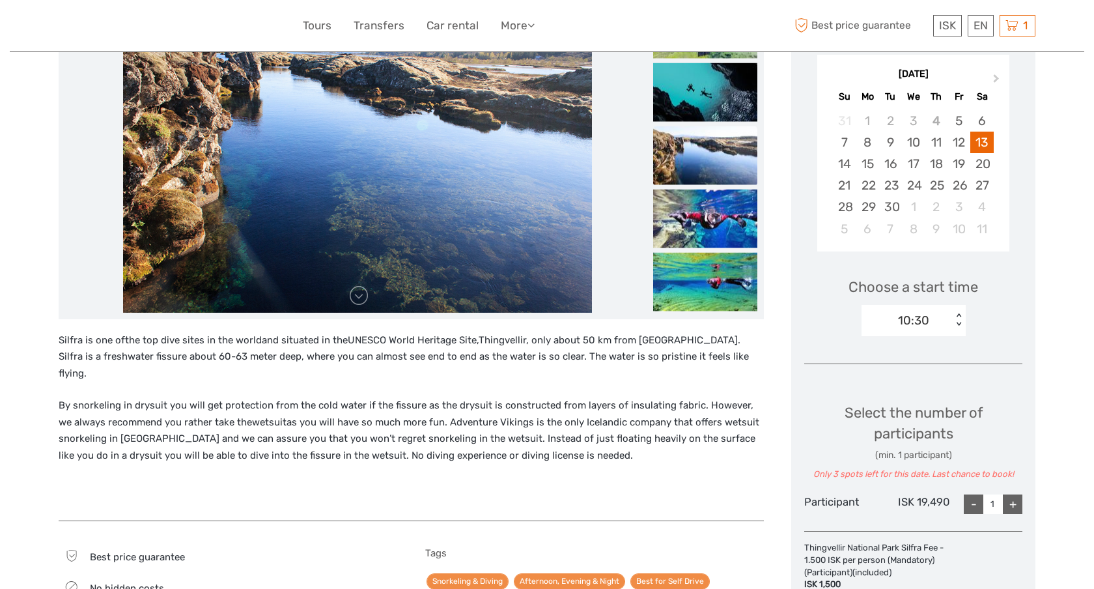
click at [951, 313] on div "10:30 < >" at bounding box center [913, 320] width 104 height 31
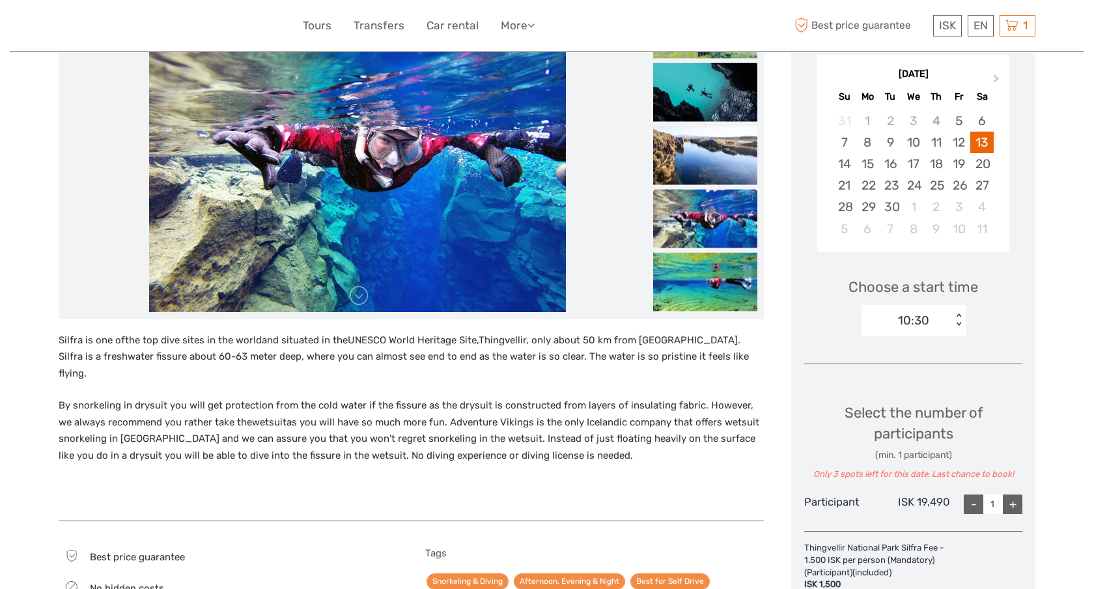
click at [948, 318] on div "10:30" at bounding box center [906, 321] width 91 height 20
click at [992, 354] on div "Choose Date of Travel Next Month September 2025 Su Mo Tu We Th Fr Sa 31 1 2 3 4…" at bounding box center [913, 368] width 244 height 751
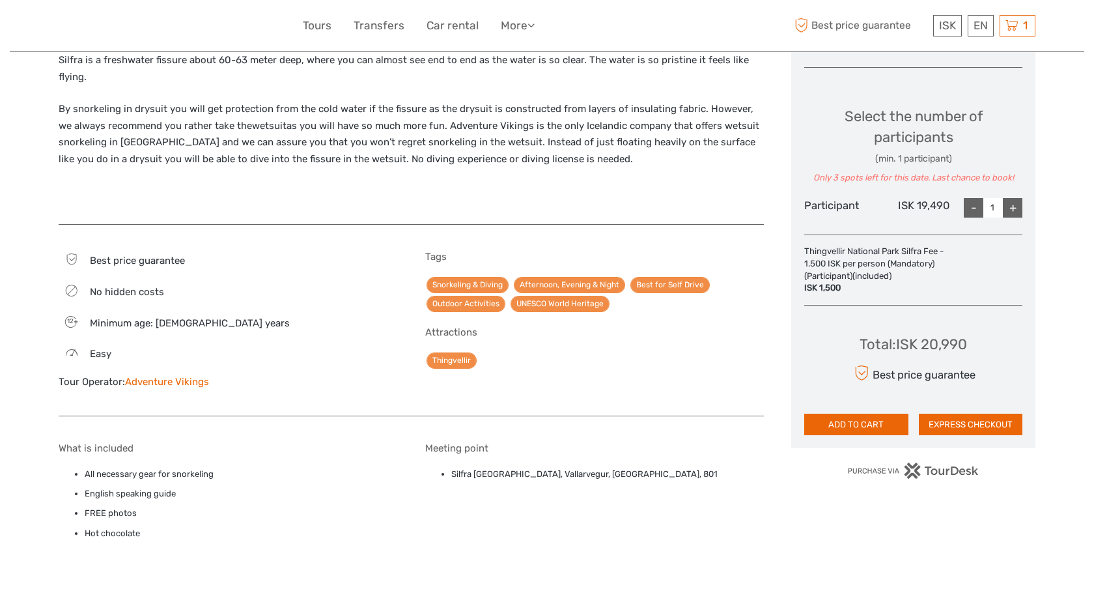
scroll to position [526, 0]
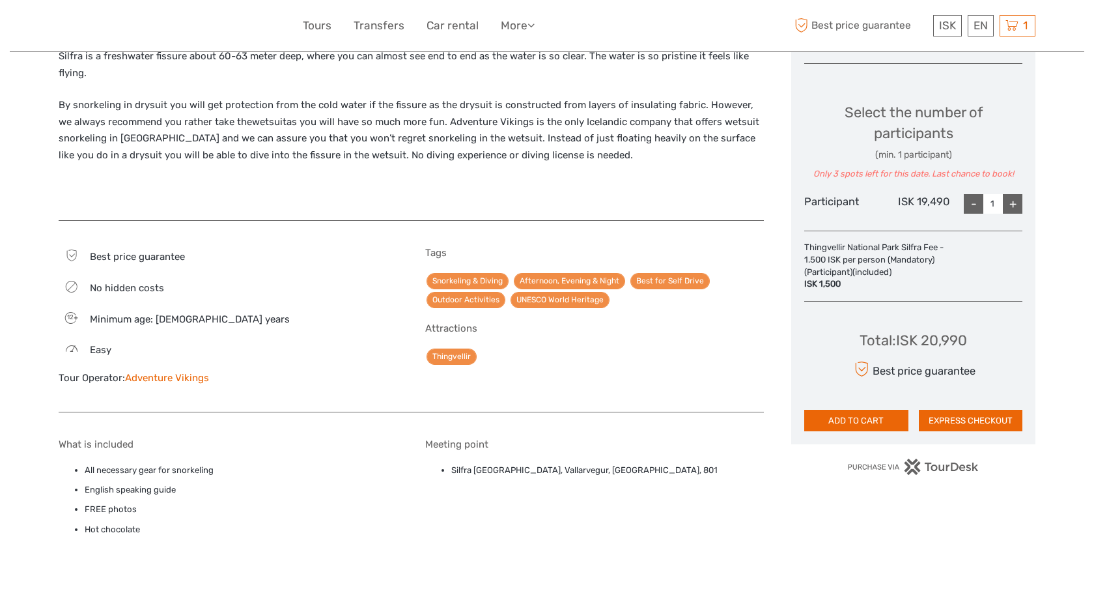
click at [1006, 208] on div "+" at bounding box center [1013, 204] width 20 height 20
type input "2"
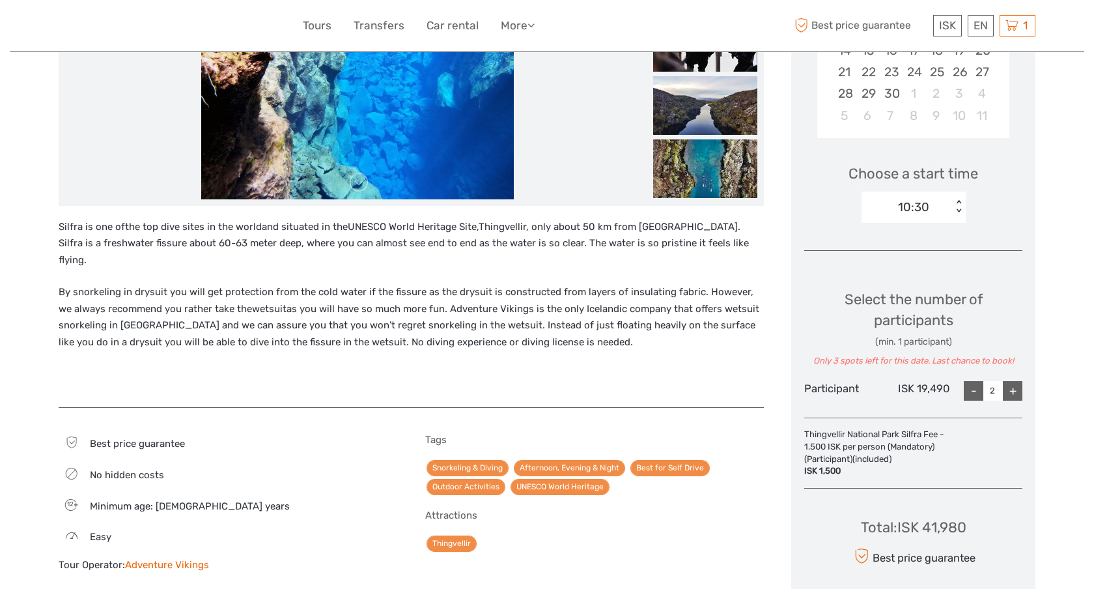
scroll to position [266, 0]
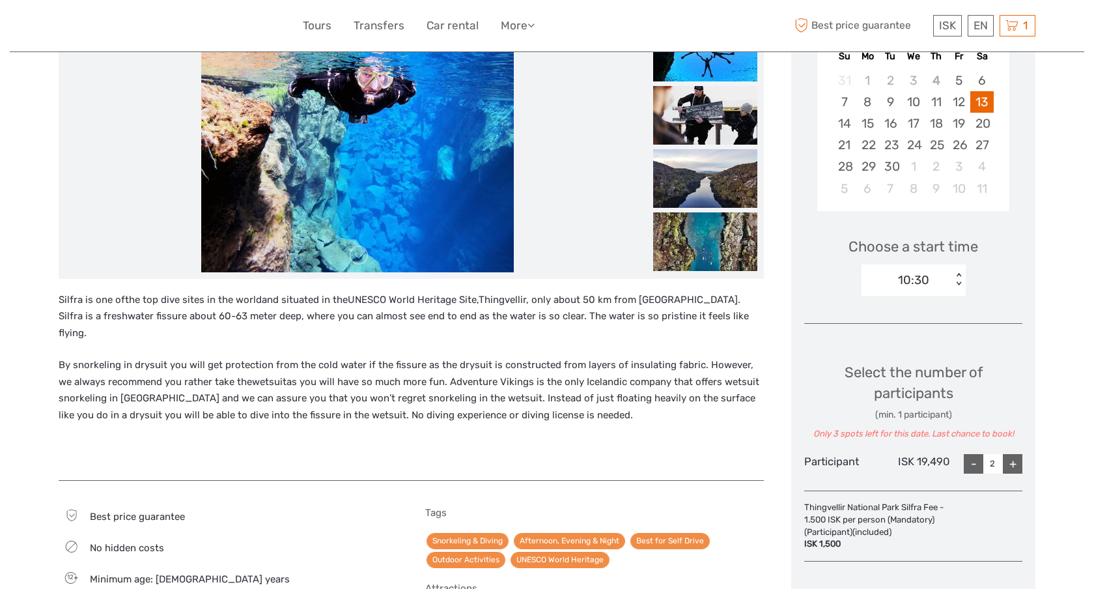
click at [942, 281] on div "10:30" at bounding box center [906, 280] width 91 height 20
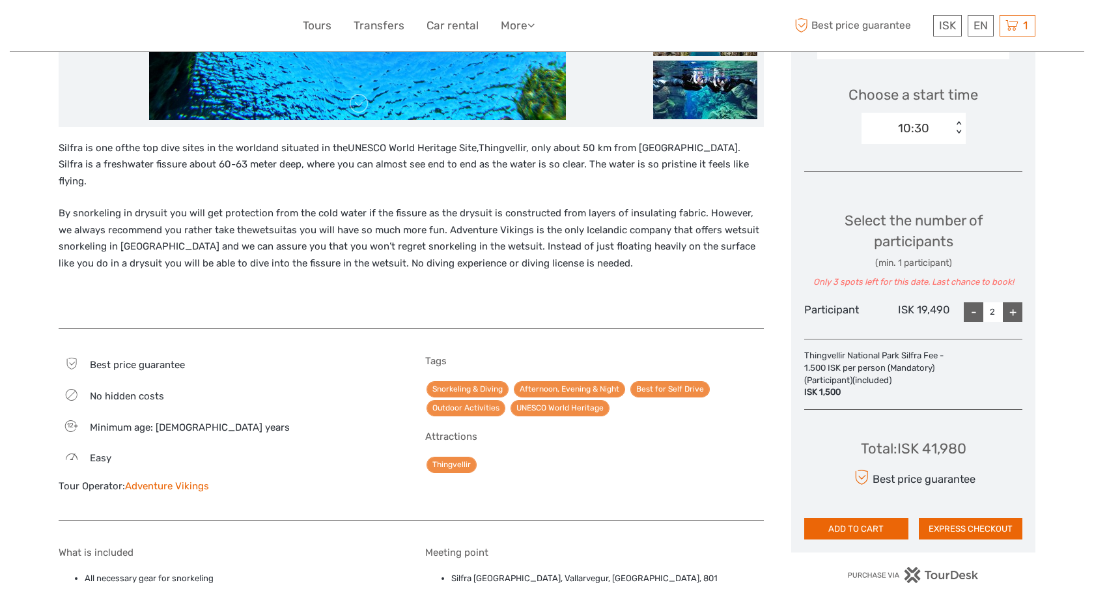
scroll to position [407, 0]
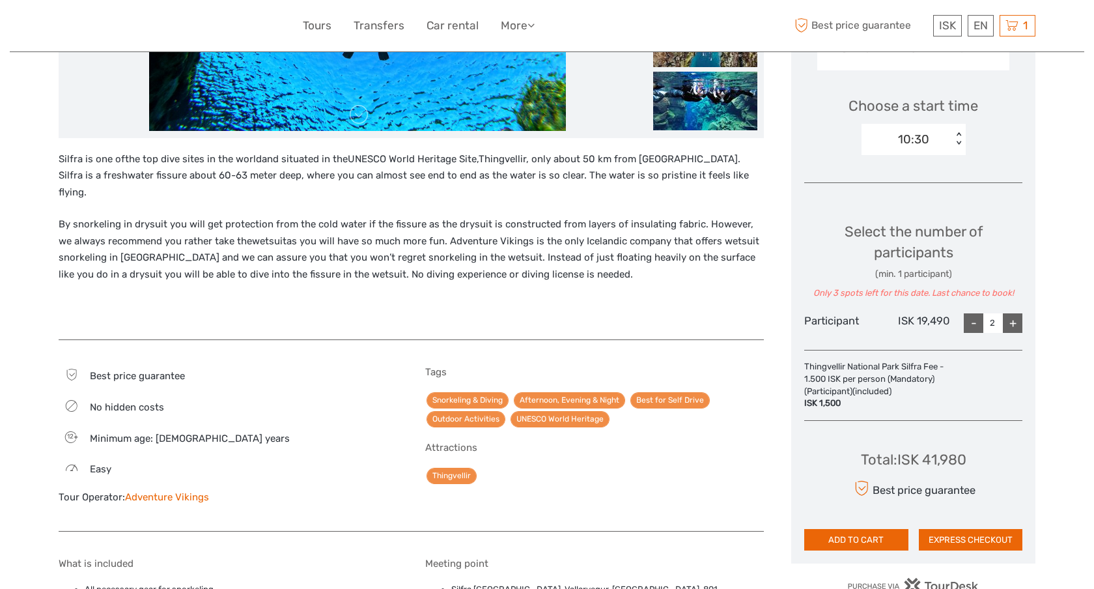
click at [952, 139] on div "10:30 < >" at bounding box center [913, 139] width 104 height 31
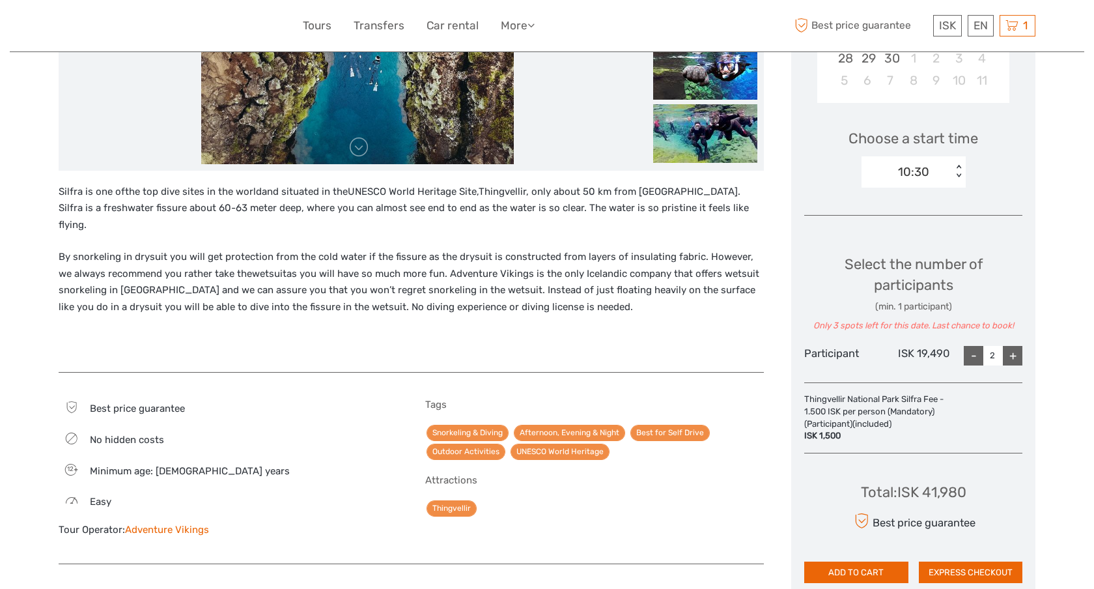
scroll to position [375, 0]
click at [909, 169] on div "10:30" at bounding box center [913, 171] width 31 height 17
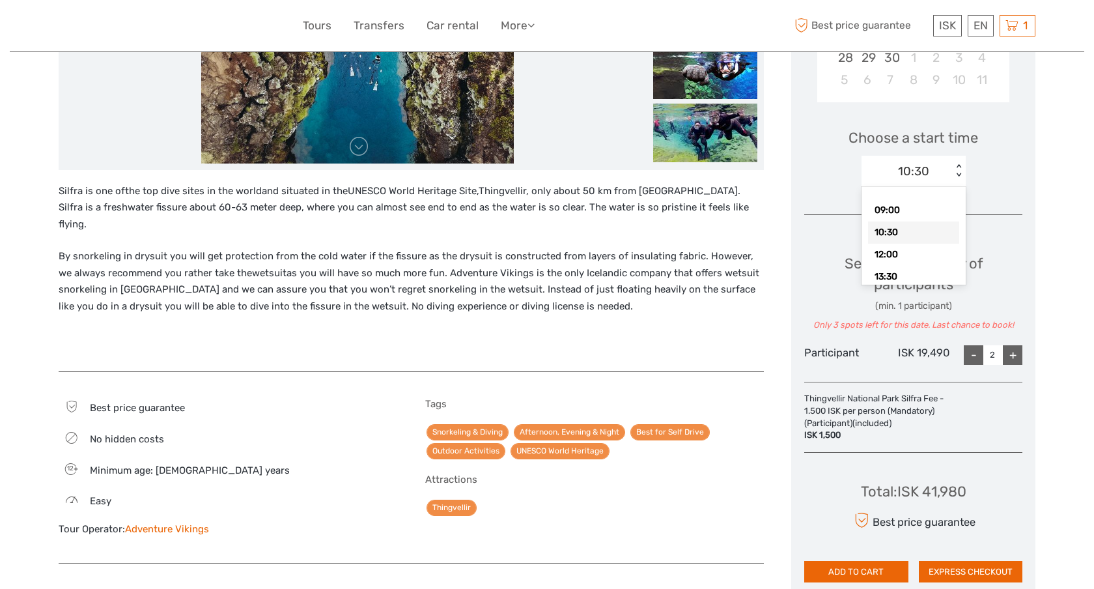
click at [909, 169] on div "10:30" at bounding box center [913, 171] width 31 height 17
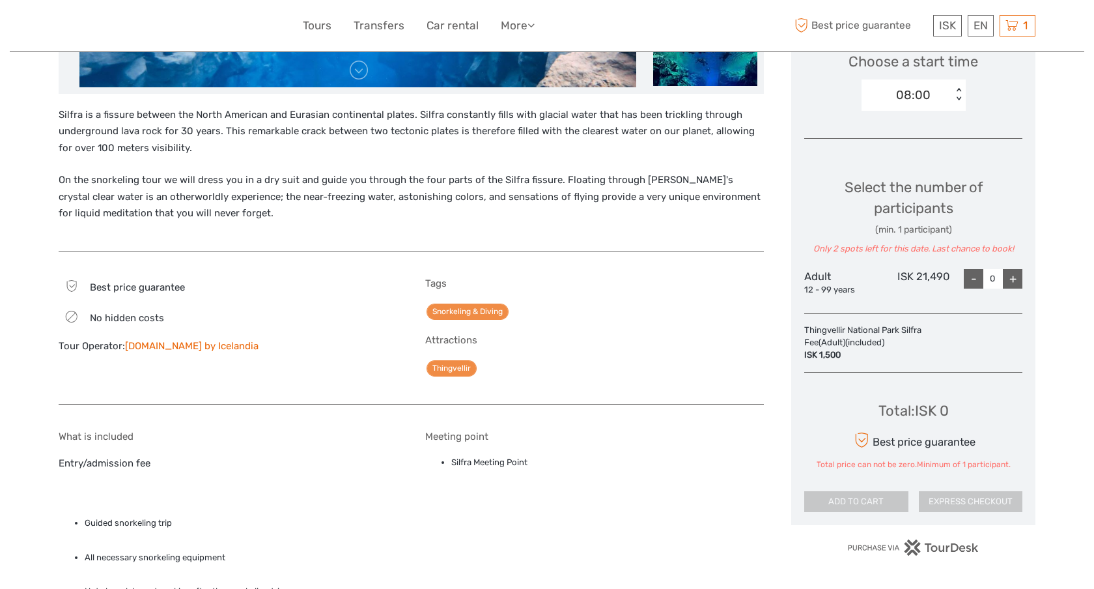
scroll to position [452, 0]
click at [945, 99] on div "08:00" at bounding box center [906, 95] width 91 height 20
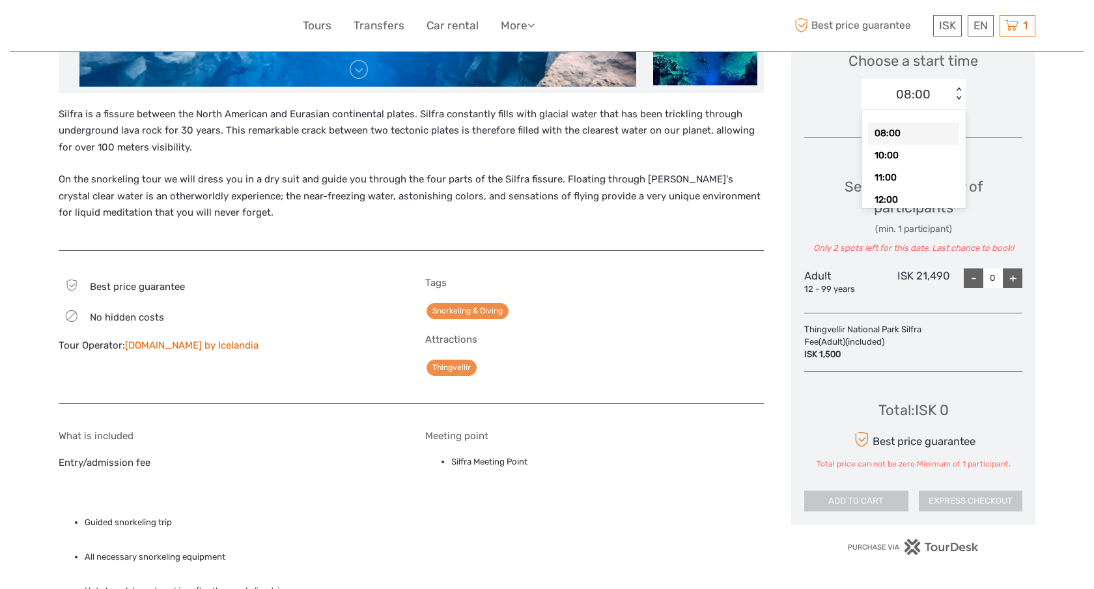
click at [1014, 127] on div "Choose Date of Travel Next Month [DATE] Su Mo Tu We Th Fr Sa 31 1 2 3 4 5 6 7 8…" at bounding box center [913, 146] width 244 height 757
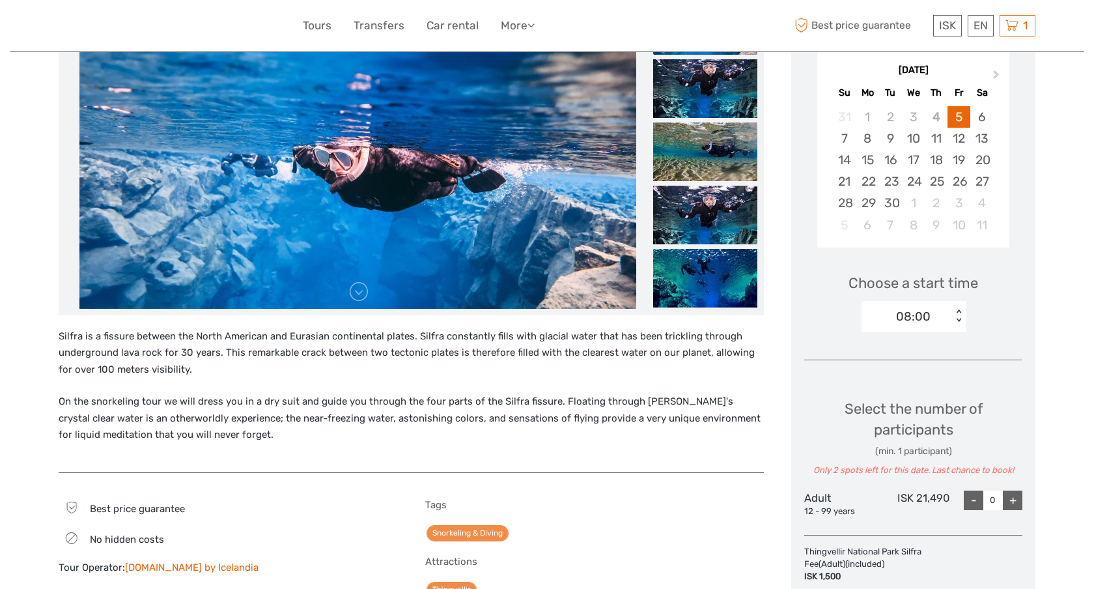
scroll to position [213, 0]
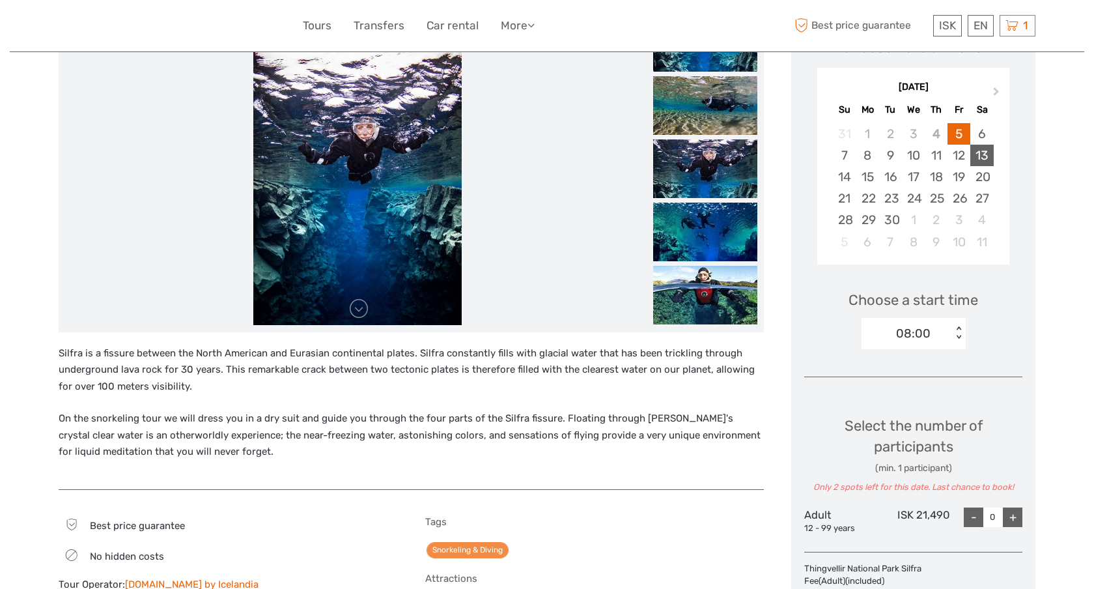
click at [983, 156] on div "13" at bounding box center [981, 155] width 23 height 21
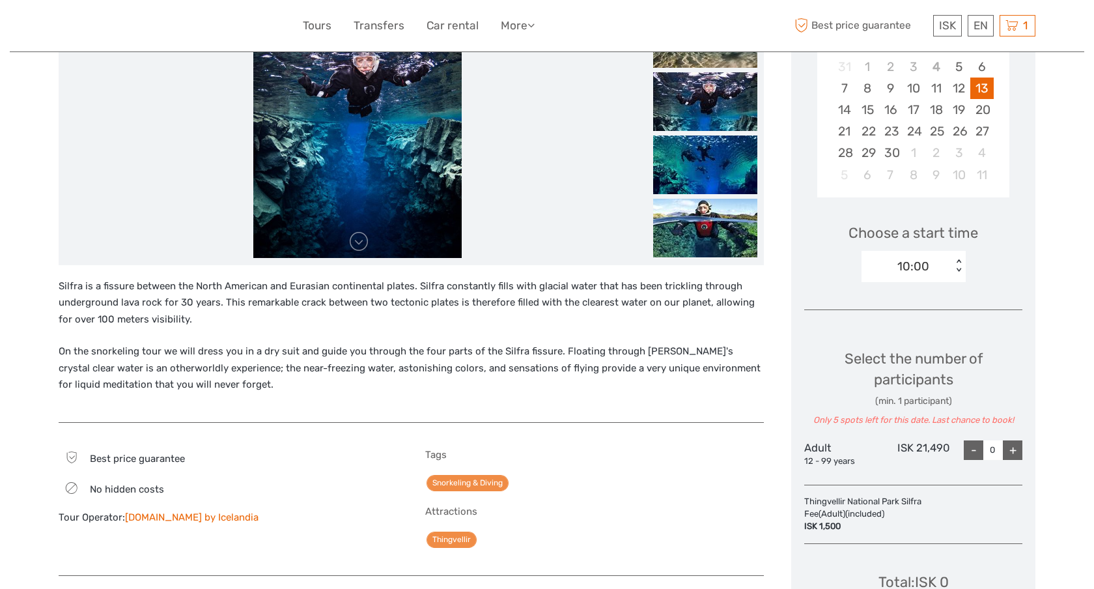
scroll to position [282, 0]
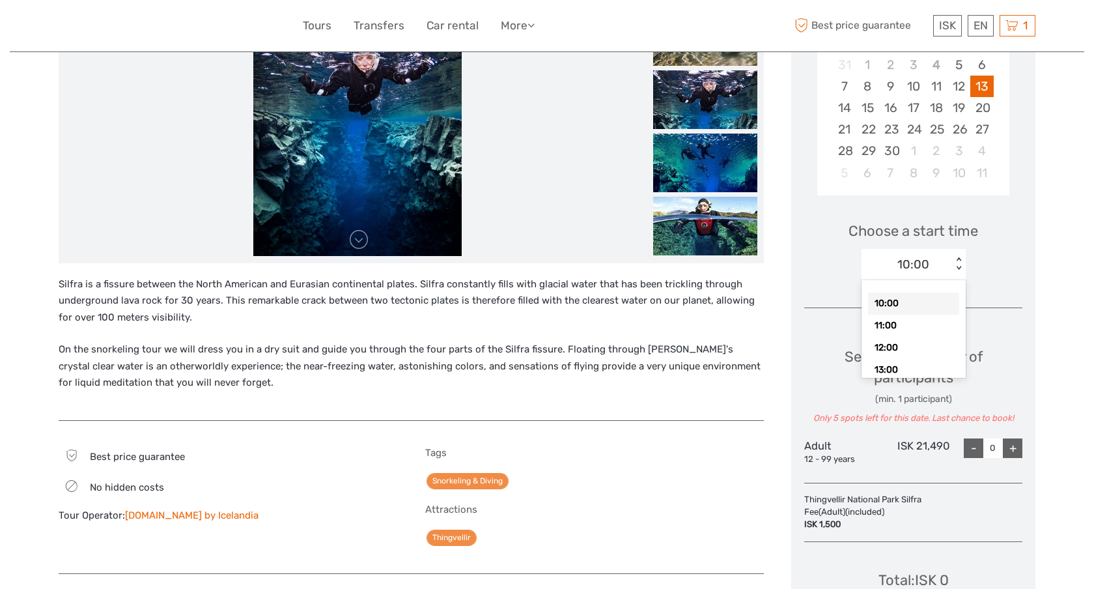
click at [957, 249] on div "10:00 < >" at bounding box center [913, 264] width 104 height 31
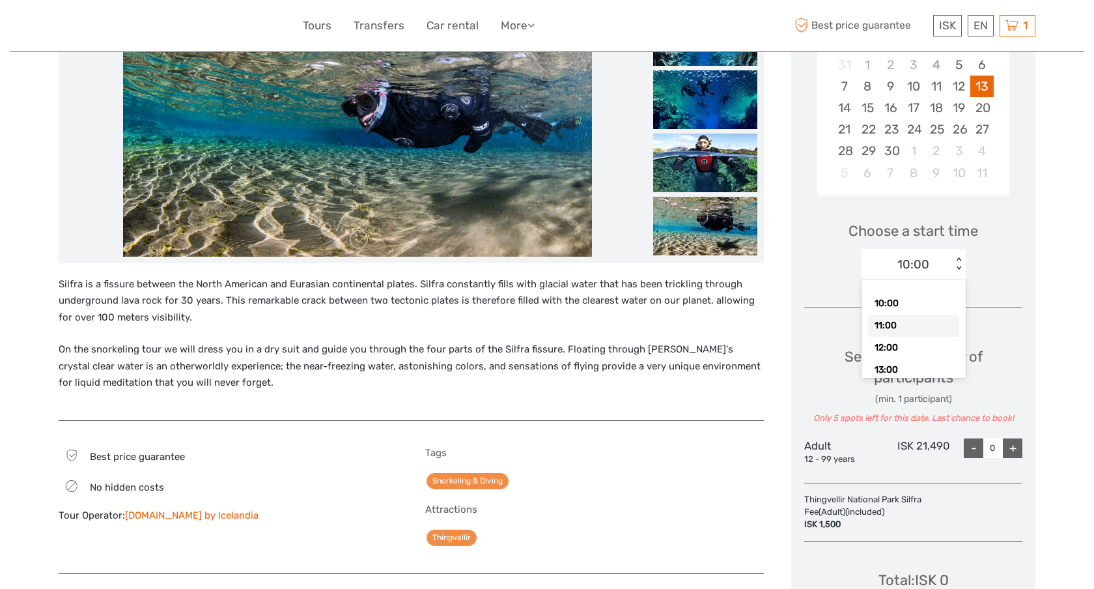
click at [944, 324] on div "11:00" at bounding box center [913, 325] width 91 height 22
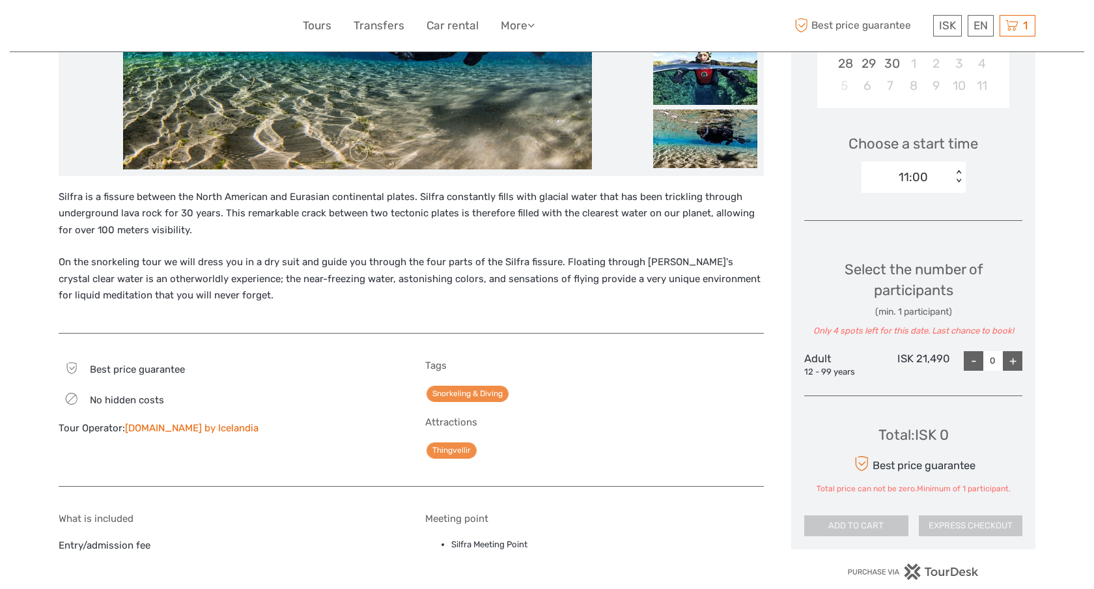
scroll to position [372, 0]
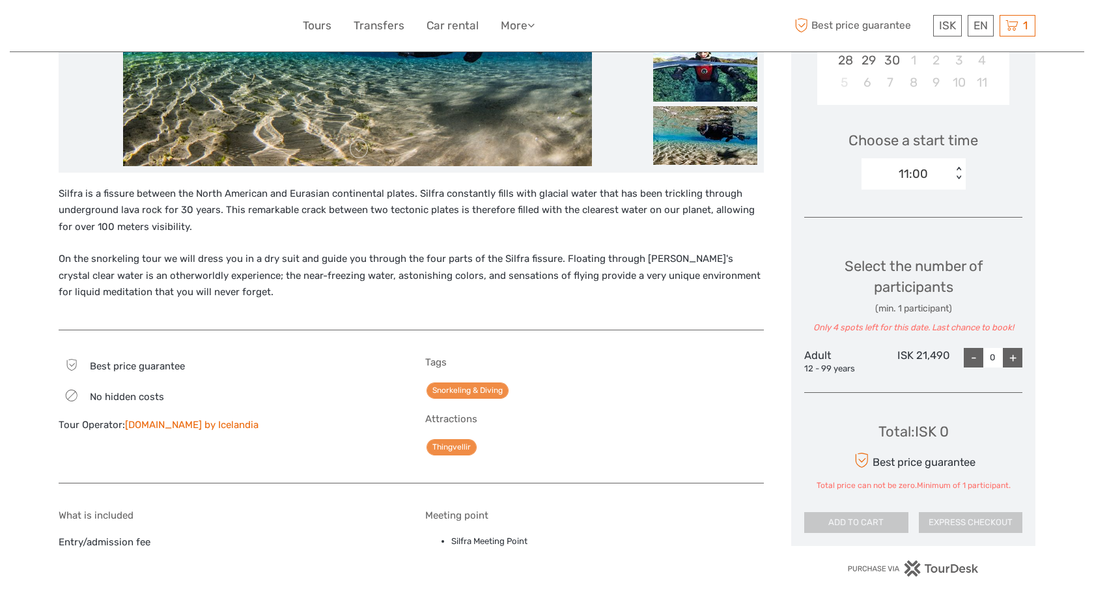
click at [1012, 355] on div "+" at bounding box center [1013, 358] width 20 height 20
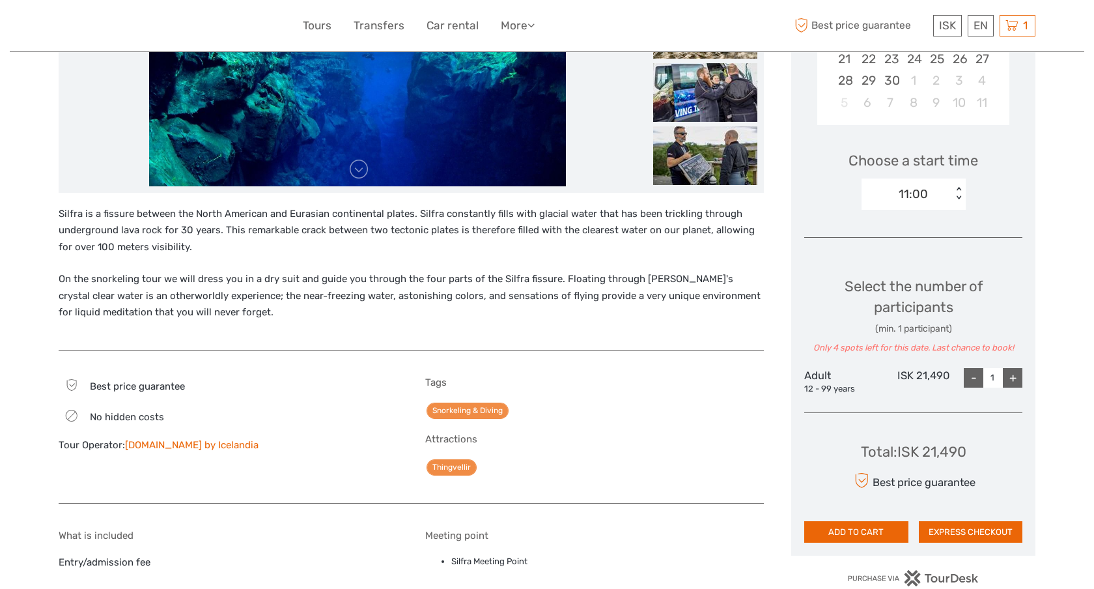
scroll to position [357, 0]
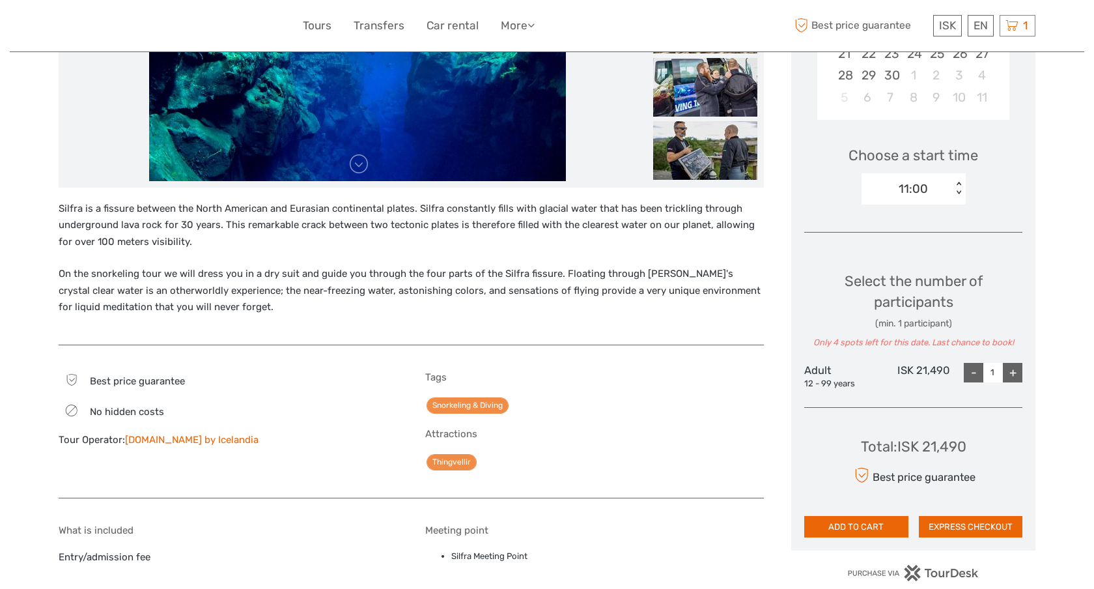
click at [1016, 380] on div "+" at bounding box center [1013, 373] width 20 height 20
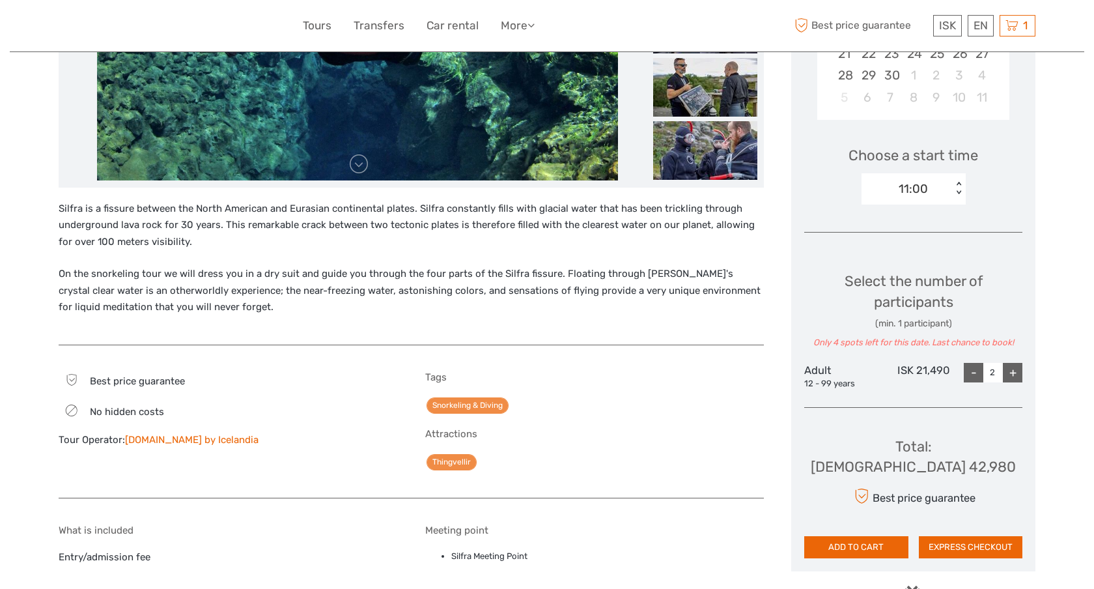
scroll to position [314, 0]
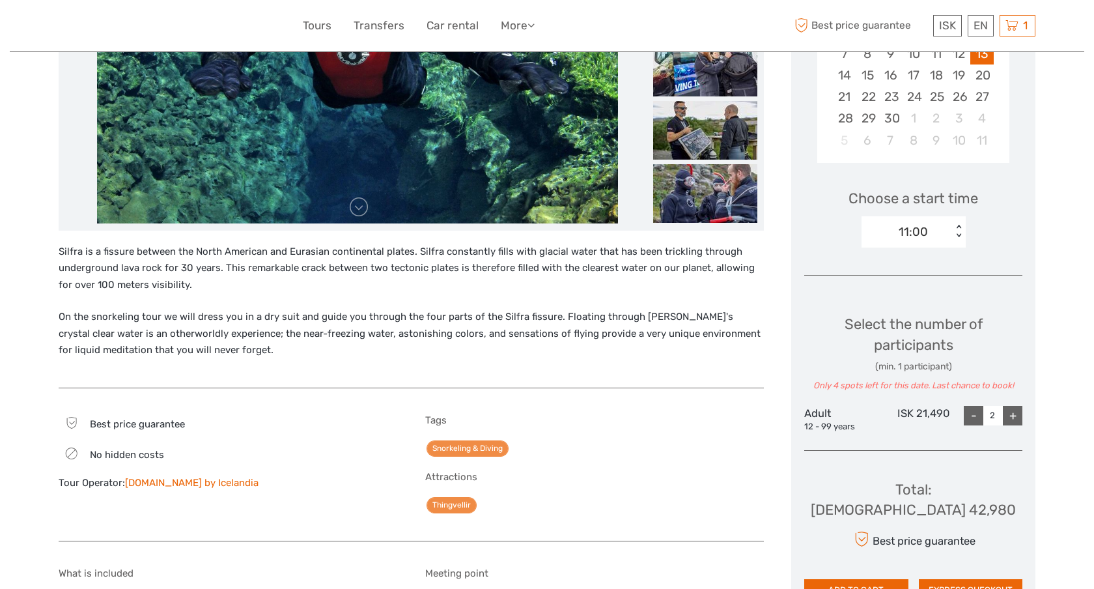
click at [949, 222] on div "11:00" at bounding box center [906, 232] width 91 height 20
click at [922, 272] on div "10:00" at bounding box center [913, 271] width 91 height 22
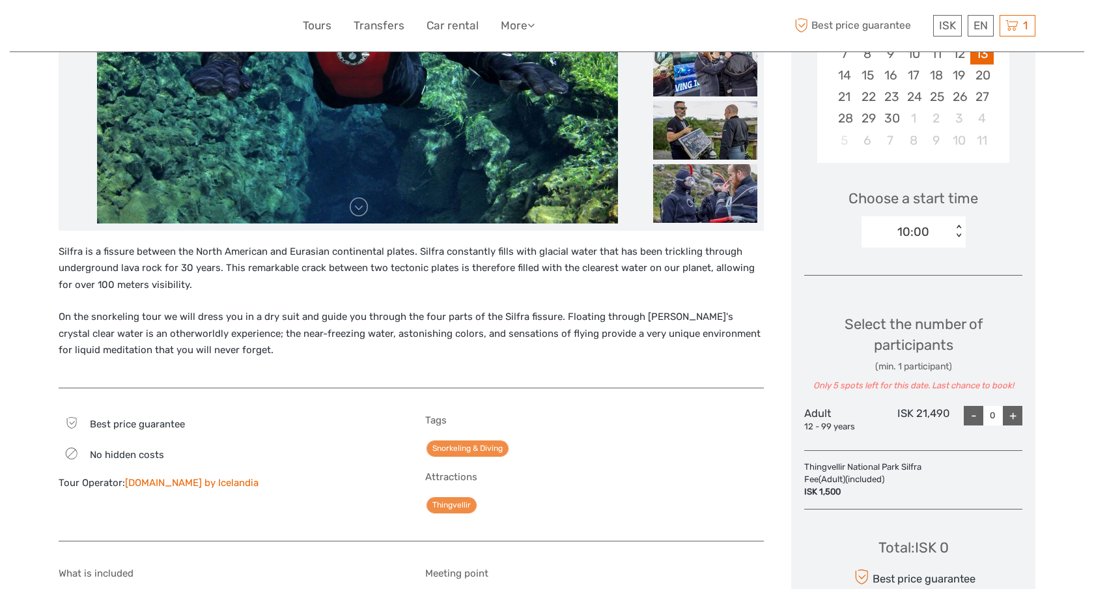
click at [936, 226] on div "10:00" at bounding box center [906, 232] width 91 height 20
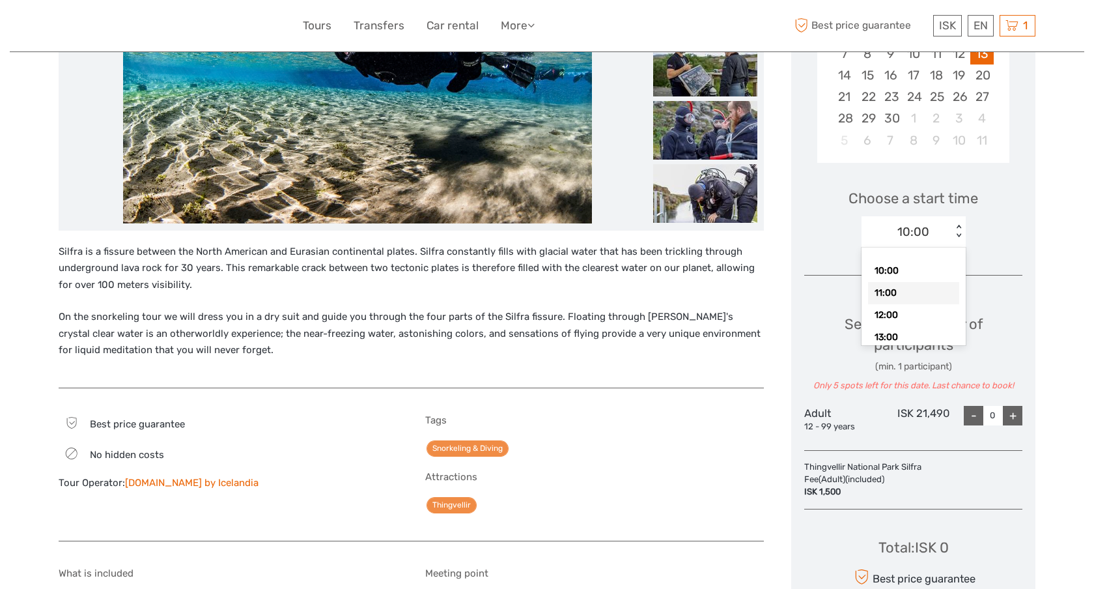
click at [920, 289] on div "11:00" at bounding box center [913, 293] width 91 height 22
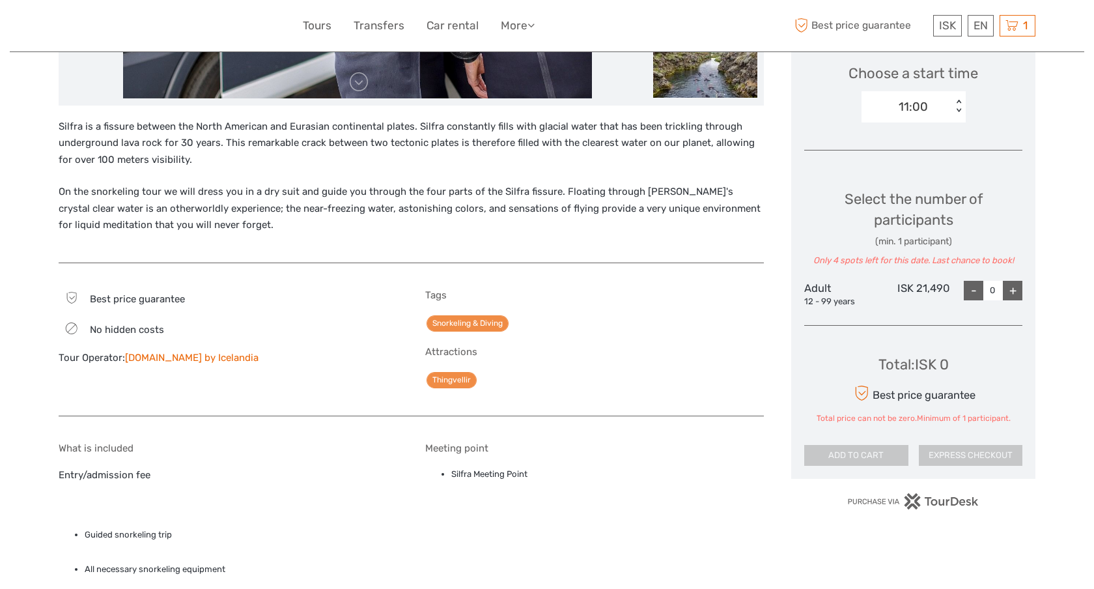
scroll to position [449, 0]
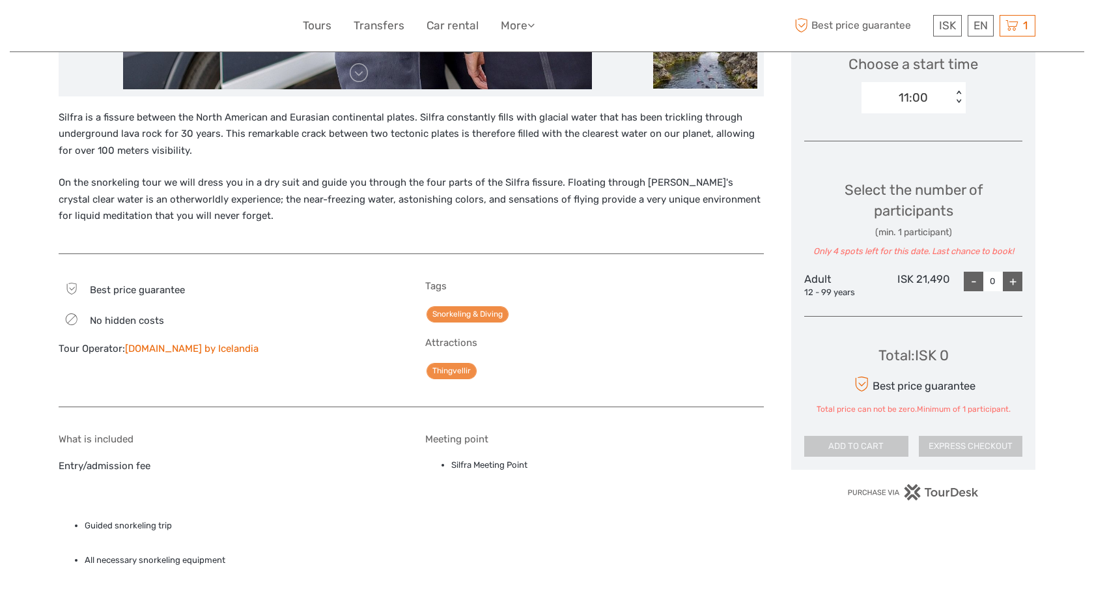
click at [1005, 286] on div "+" at bounding box center [1013, 282] width 20 height 20
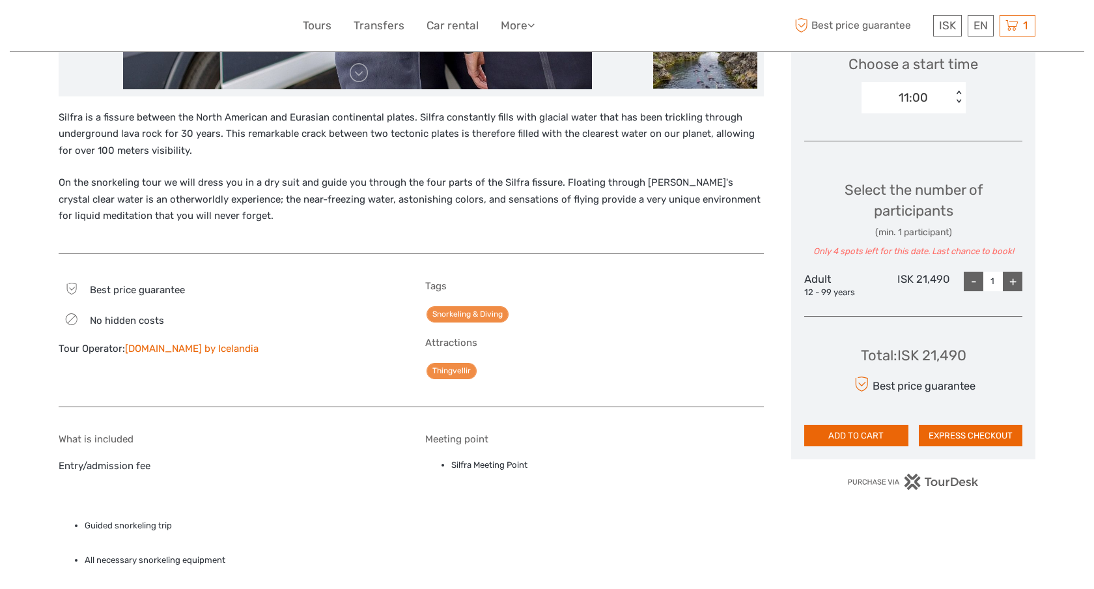
click at [1005, 286] on div "+" at bounding box center [1013, 282] width 20 height 20
type input "2"
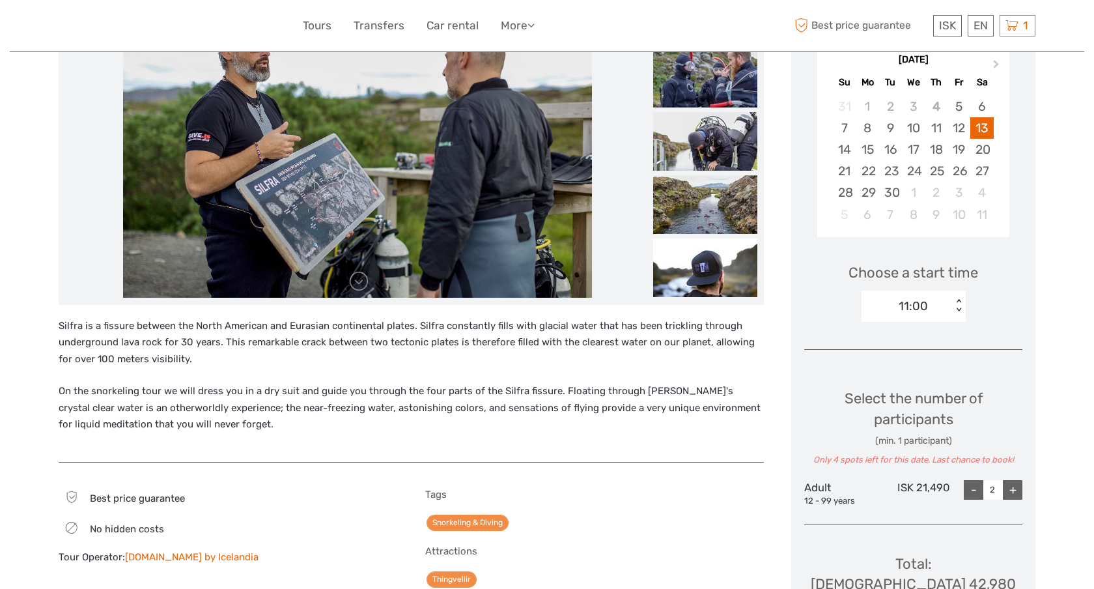
scroll to position [359, 0]
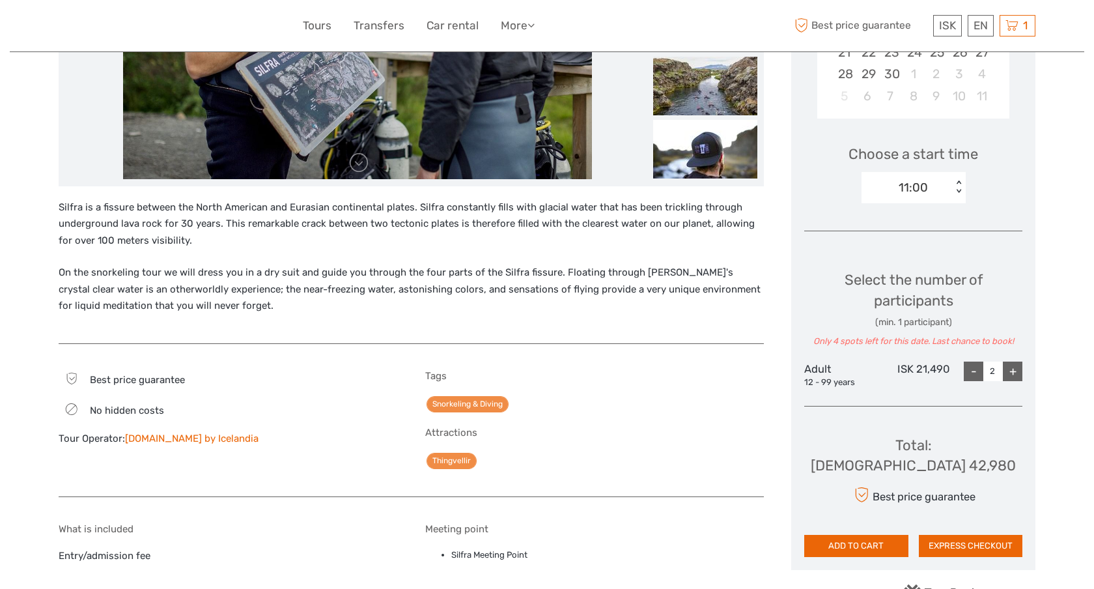
click at [949, 184] on div "11:00" at bounding box center [906, 188] width 91 height 20
click at [979, 186] on div "Choose a start time 11:00 < >" at bounding box center [913, 167] width 218 height 83
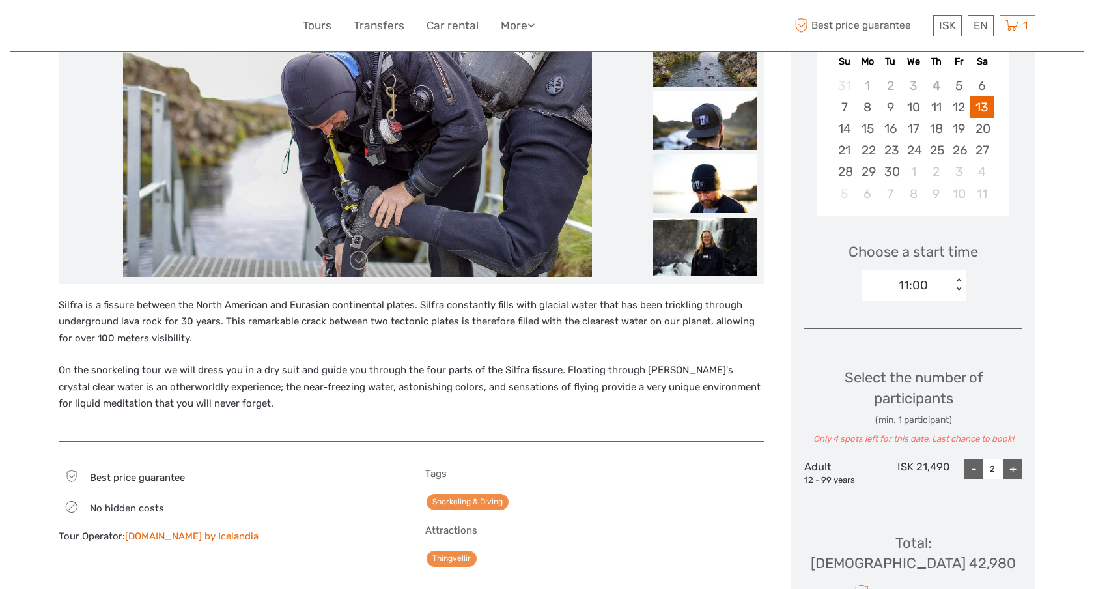
scroll to position [225, 0]
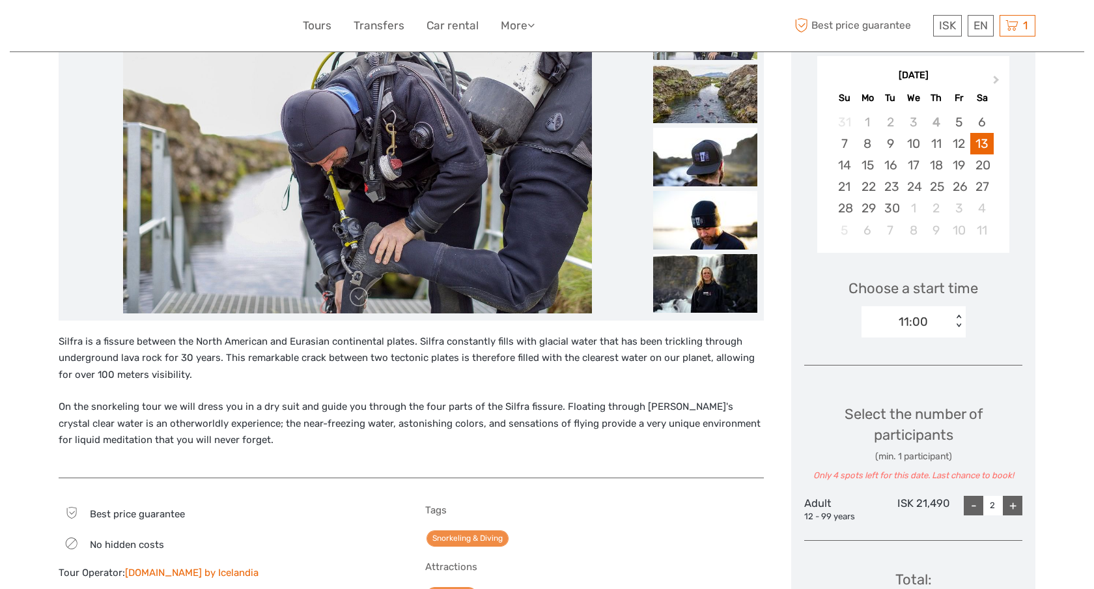
click at [932, 324] on div "11:00" at bounding box center [906, 322] width 91 height 20
click at [1033, 337] on div "Choose Date of Travel Next Month September 2025 Su Mo Tu We Th Fr Sa 31 1 2 3 4…" at bounding box center [913, 349] width 244 height 709
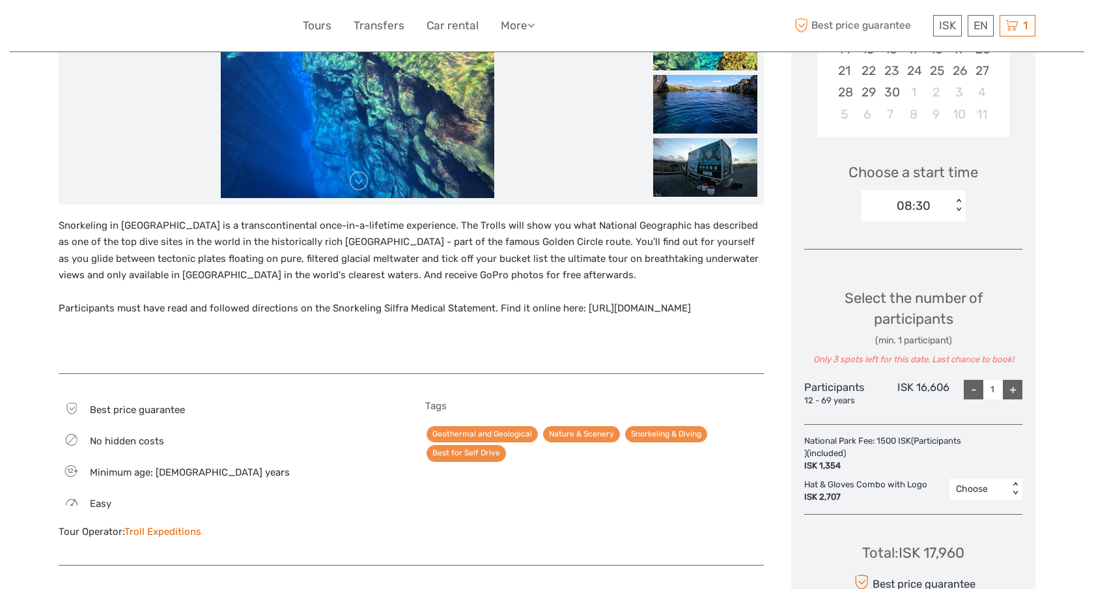
scroll to position [349, 0]
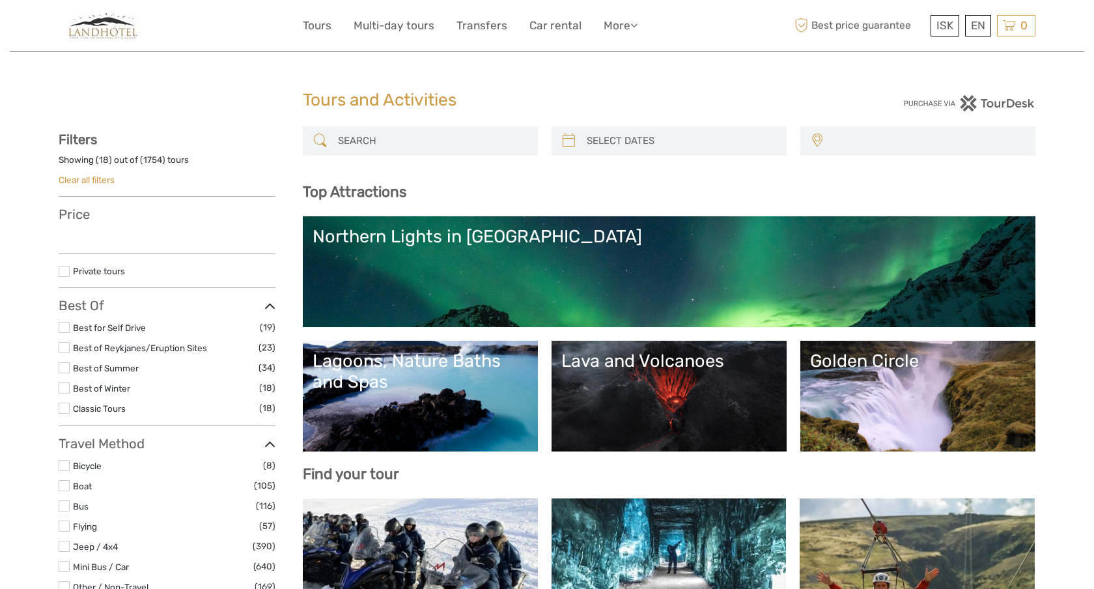
select select
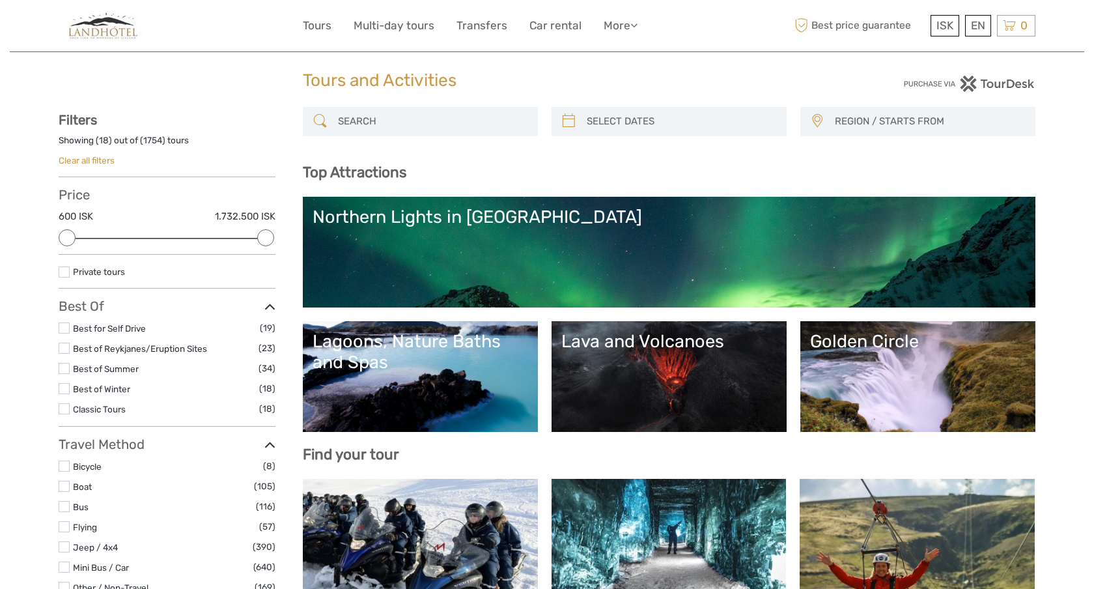
scroll to position [23, 0]
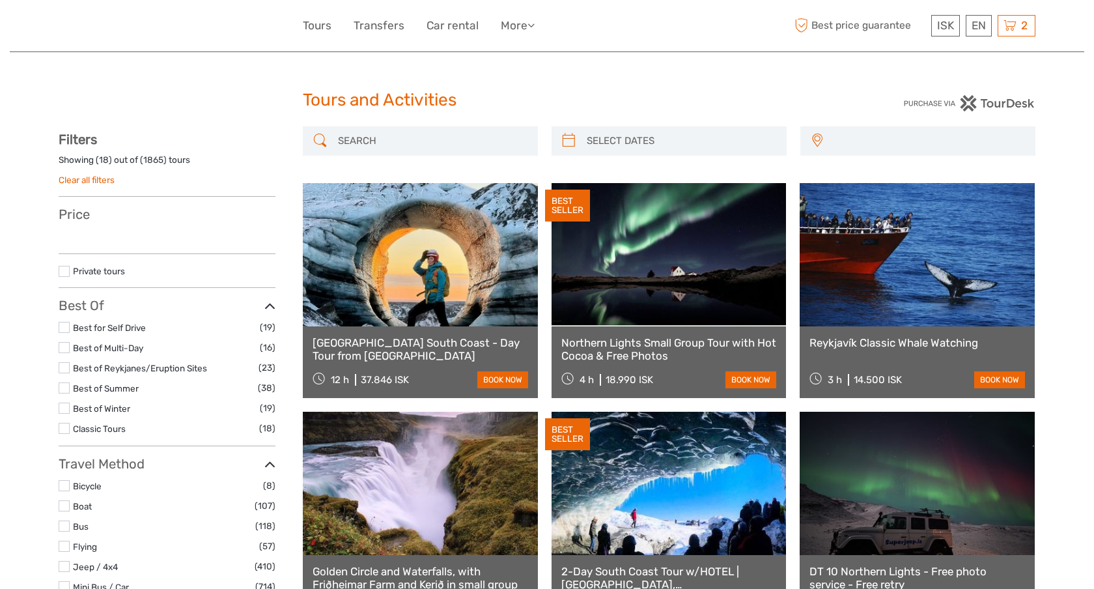
select select
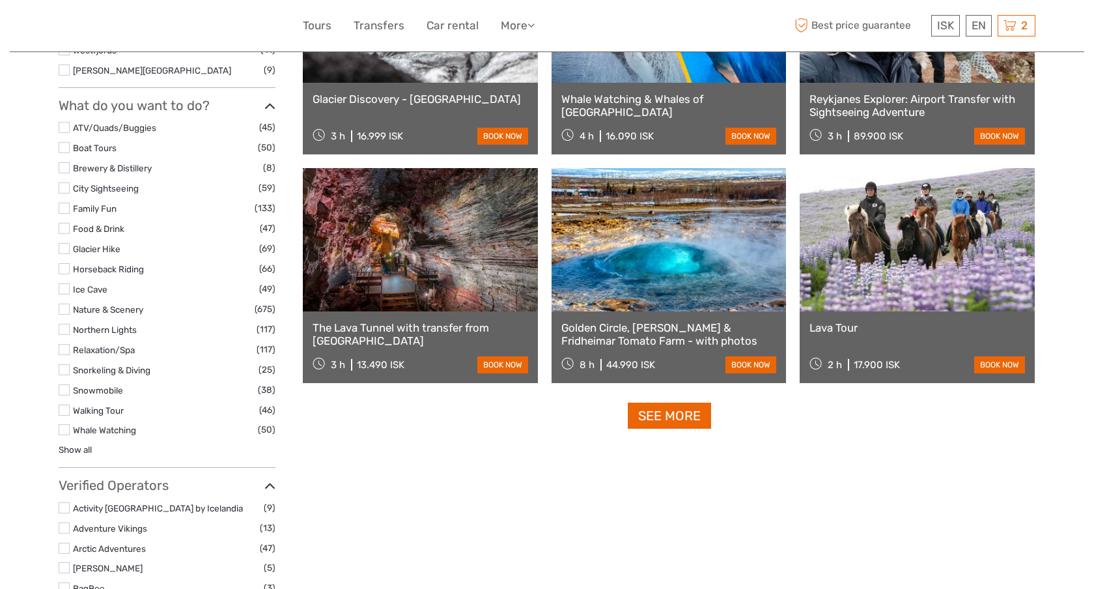
scroll to position [1159, 0]
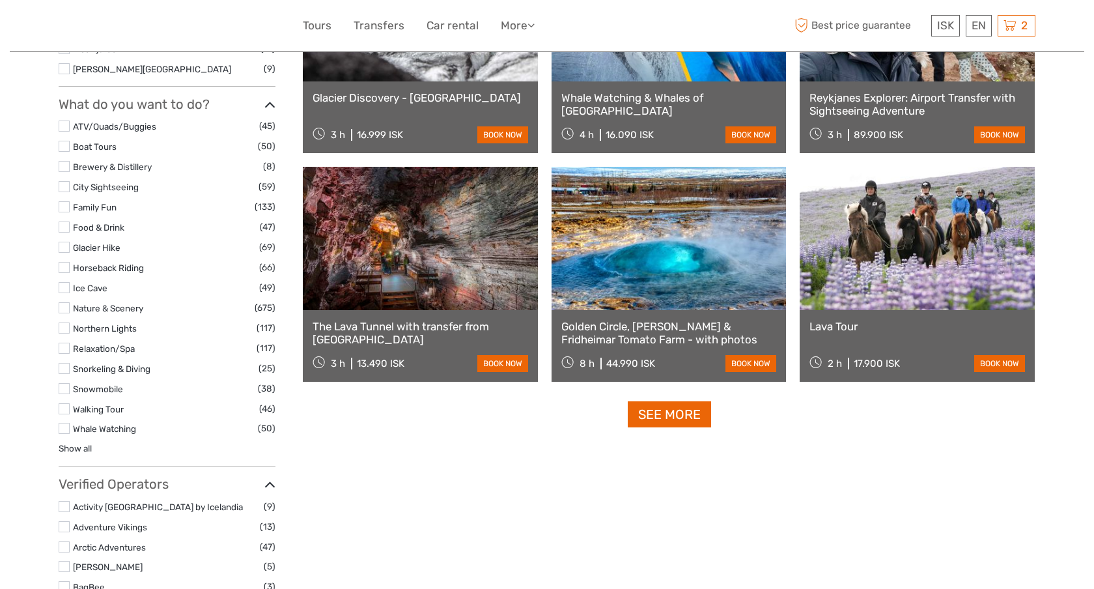
click at [59, 370] on label at bounding box center [64, 368] width 11 height 11
click at [0, 0] on input "checkbox" at bounding box center [0, 0] width 0 height 0
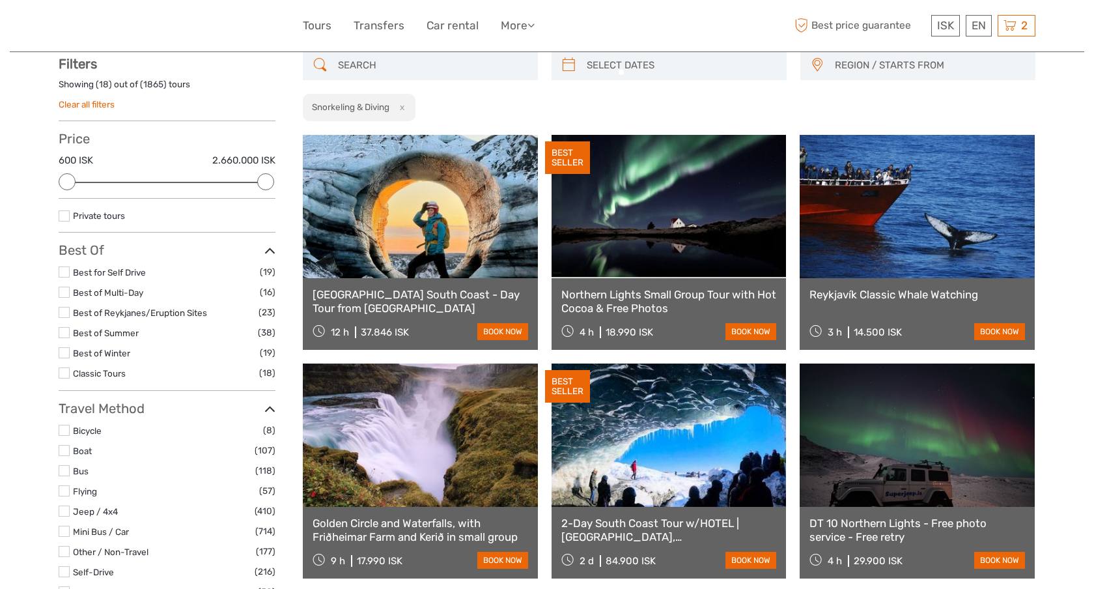
scroll to position [74, 0]
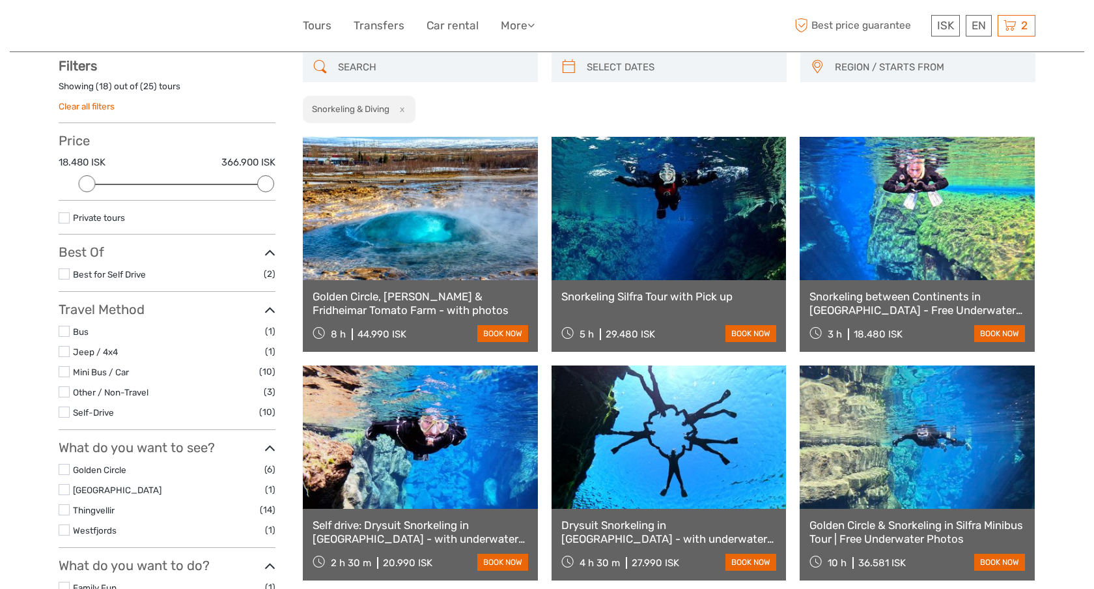
click at [831, 258] on link at bounding box center [917, 208] width 235 height 143
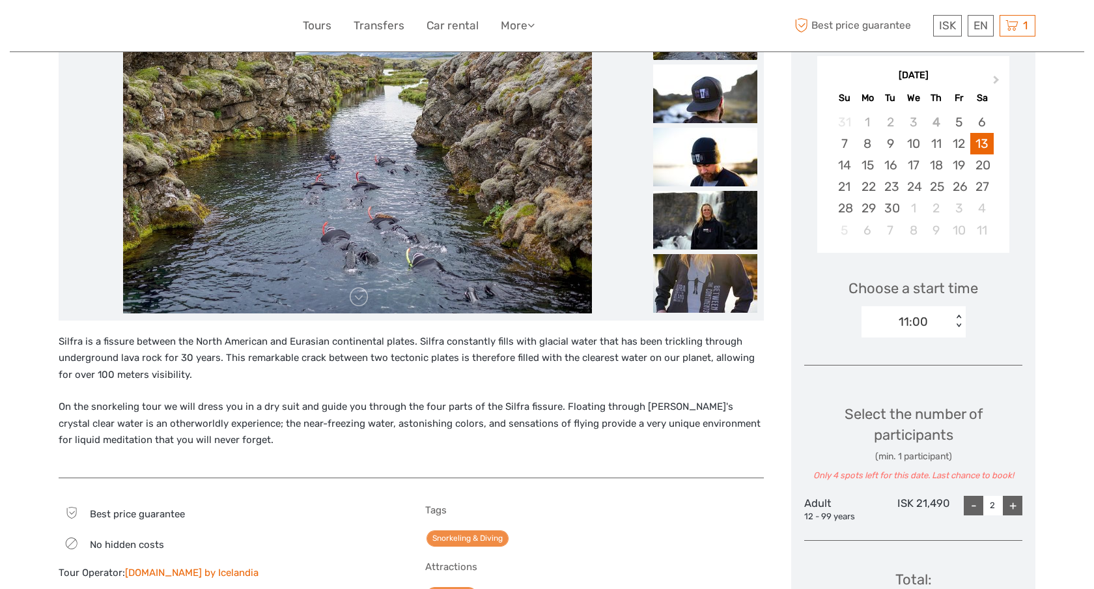
click at [934, 314] on div "11:00" at bounding box center [906, 322] width 91 height 20
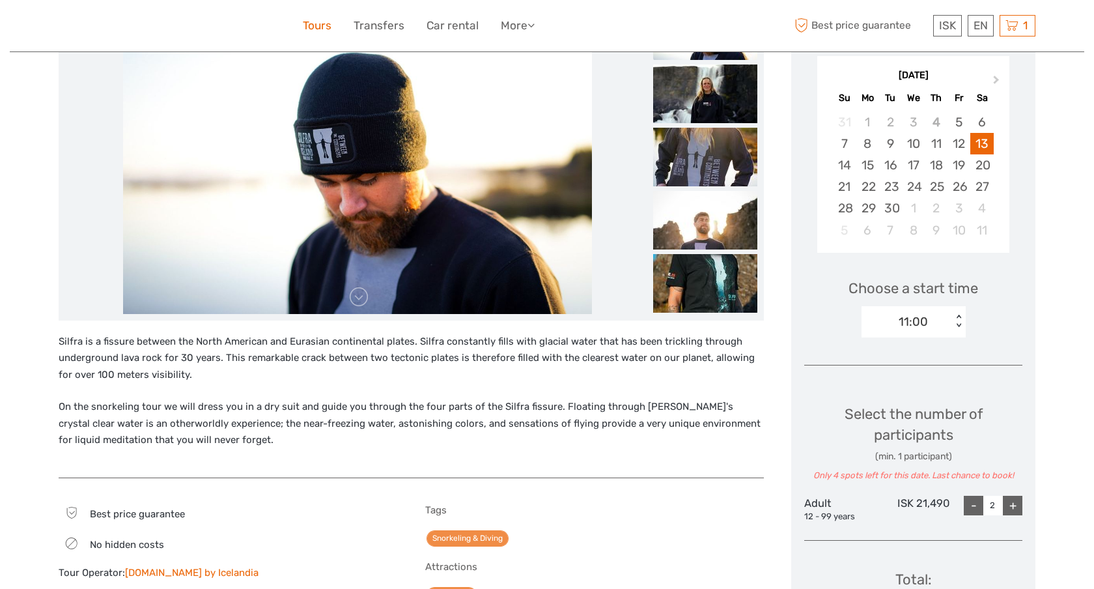
click at [327, 18] on link "Tours" at bounding box center [317, 25] width 29 height 19
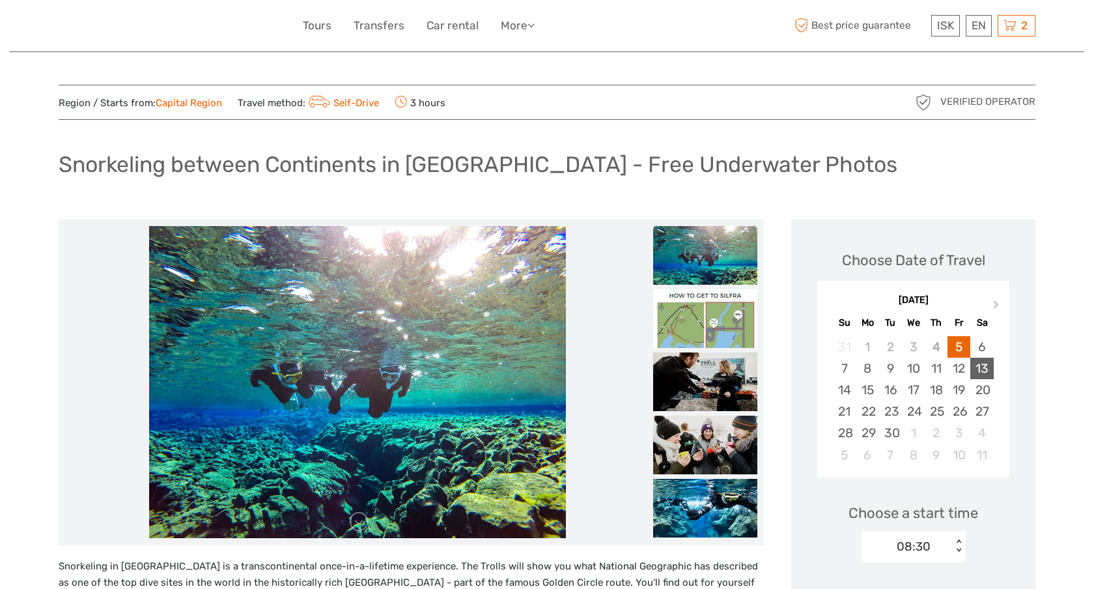
click at [988, 374] on div "13" at bounding box center [981, 367] width 23 height 21
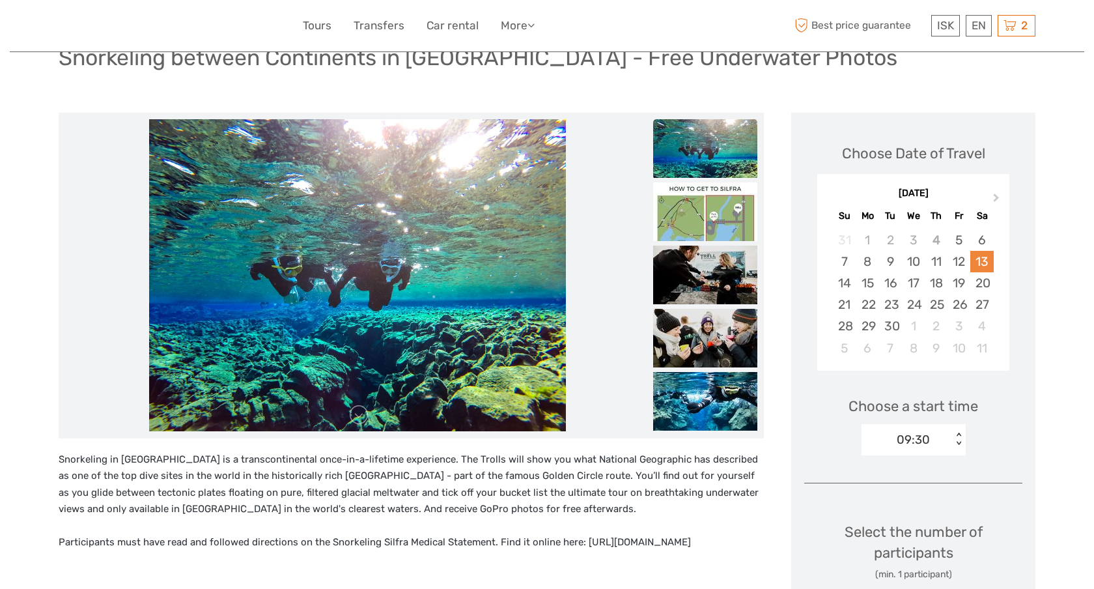
scroll to position [124, 0]
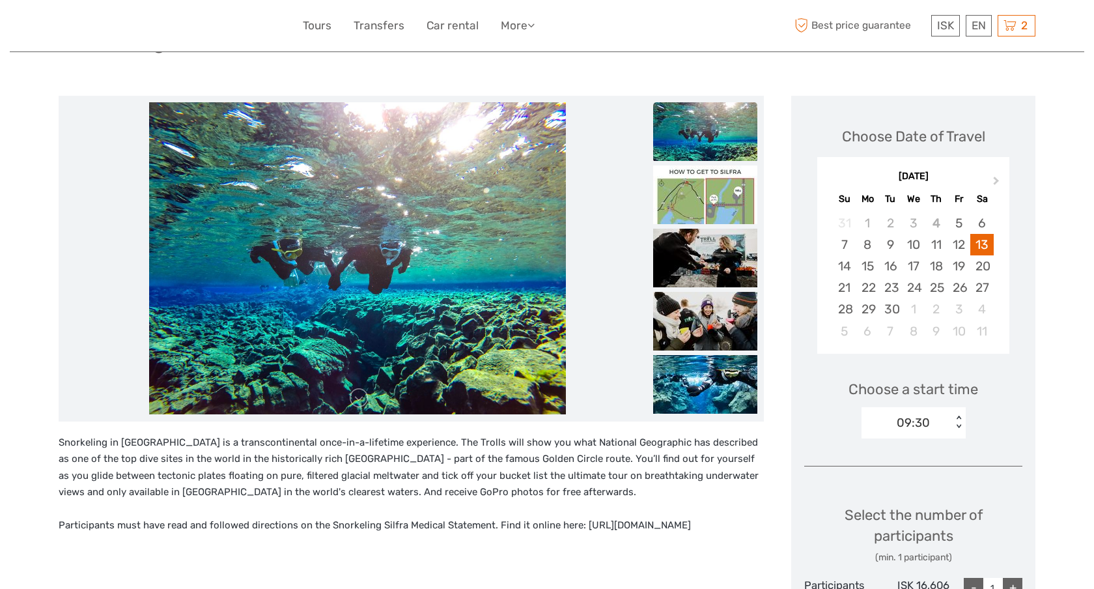
click at [921, 426] on div "09:30" at bounding box center [913, 422] width 33 height 17
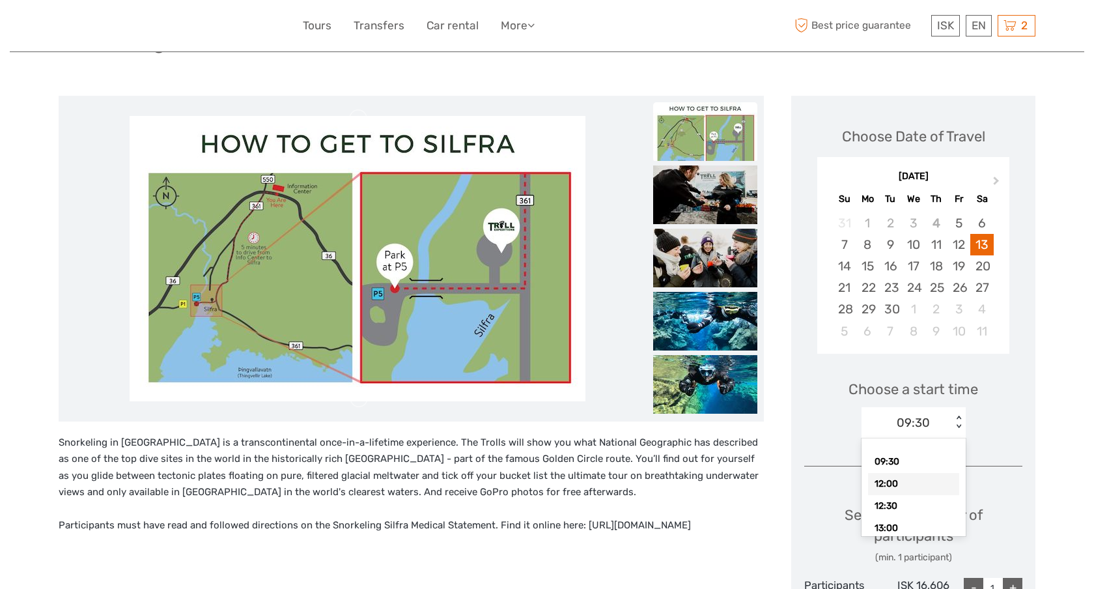
click at [904, 477] on div "12:00" at bounding box center [913, 484] width 91 height 22
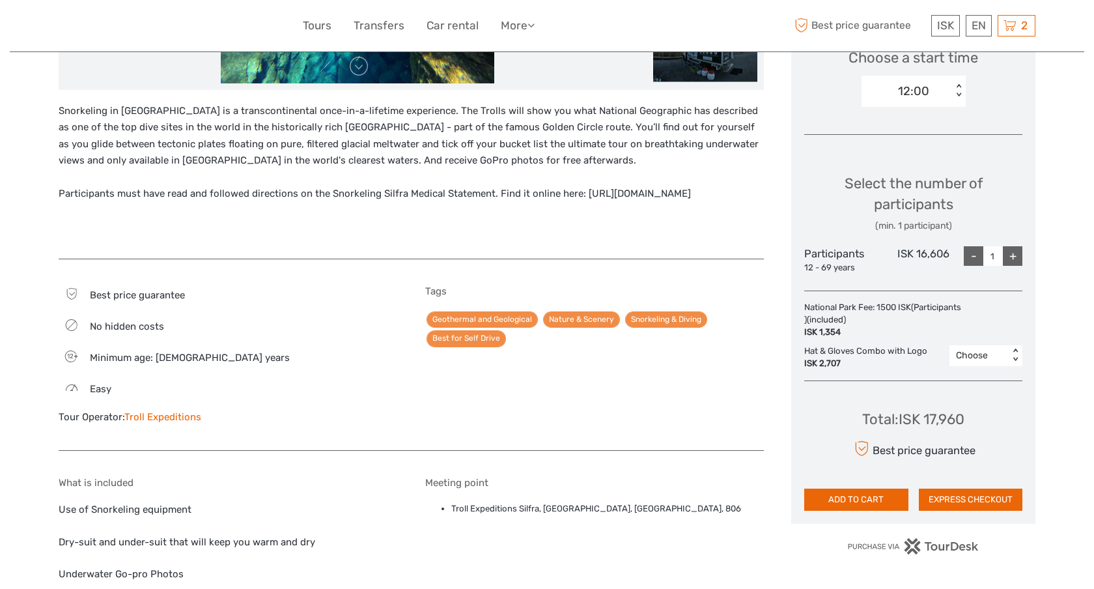
scroll to position [453, 0]
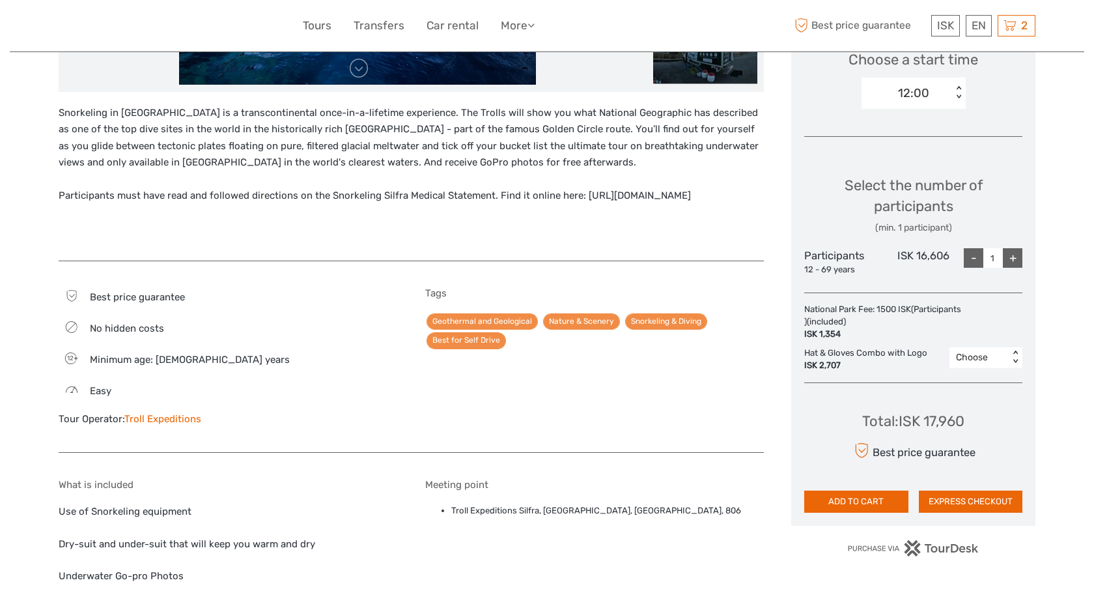
click at [1014, 264] on div "+" at bounding box center [1013, 258] width 20 height 20
type input "2"
click at [965, 495] on button "EXPRESS CHECKOUT" at bounding box center [971, 501] width 104 height 22
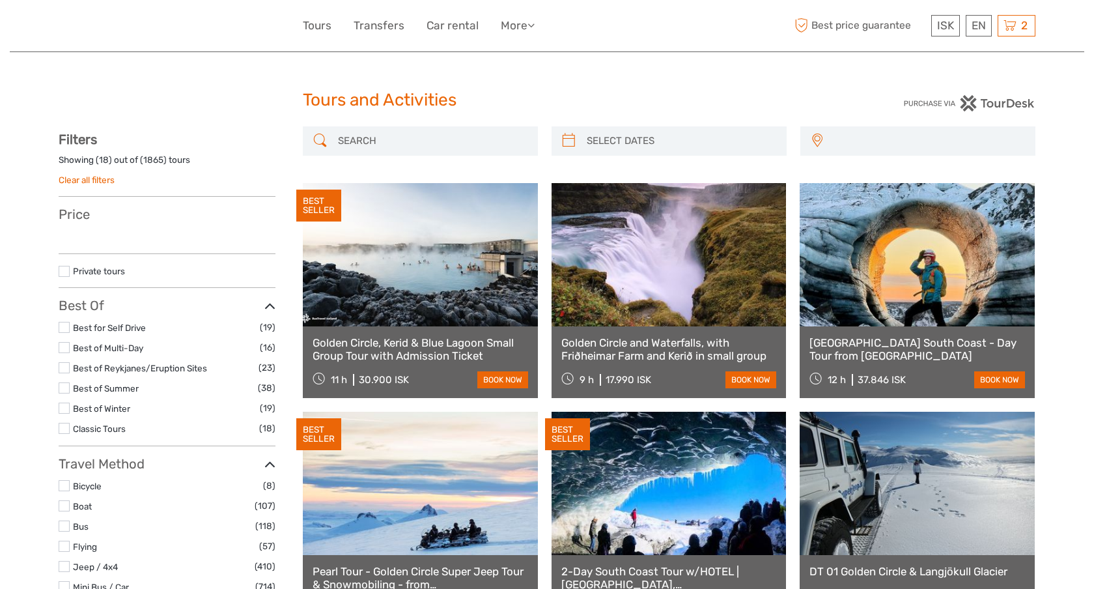
select select
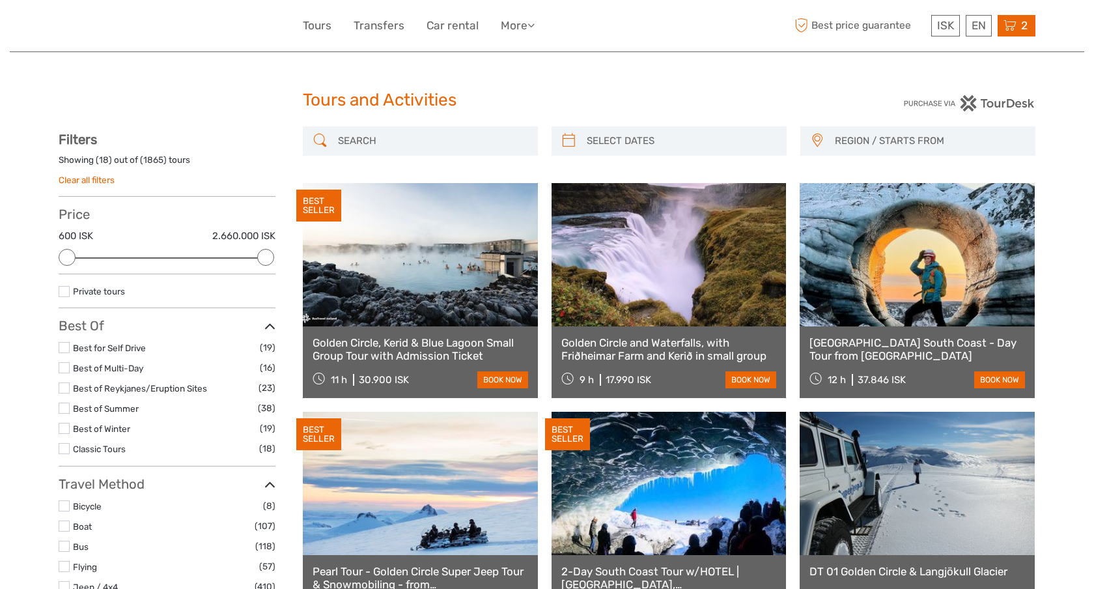
click at [1019, 33] on div "2 Items Sky Lagoon Saman Pass 2x Adults Tuesday, 16 September 2025 - 07:30 PM 2…" at bounding box center [1016, 25] width 38 height 21
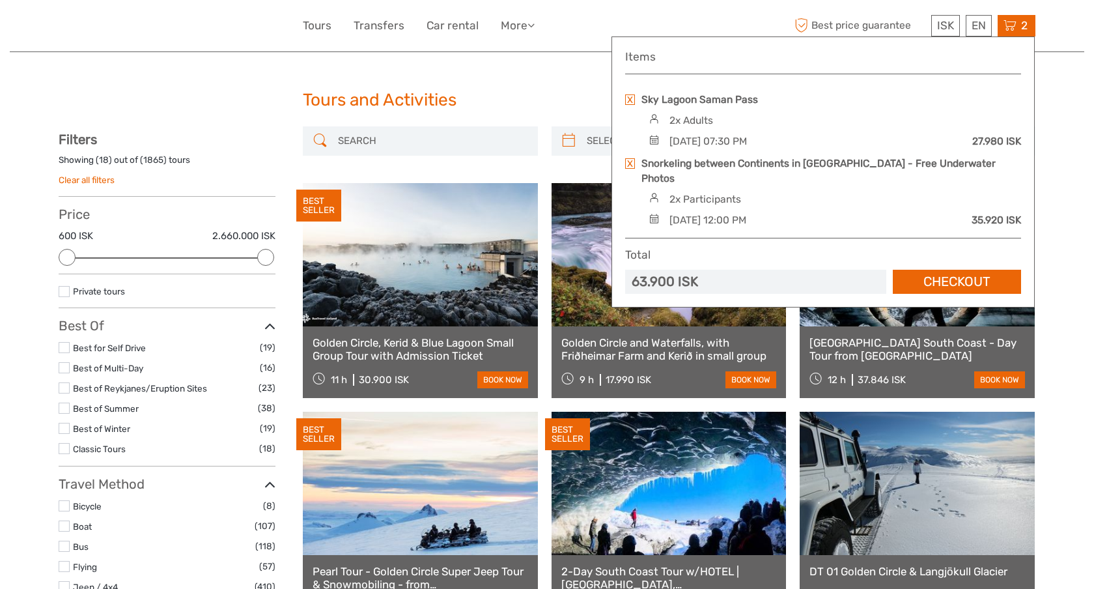
click at [631, 102] on link at bounding box center [630, 99] width 10 height 10
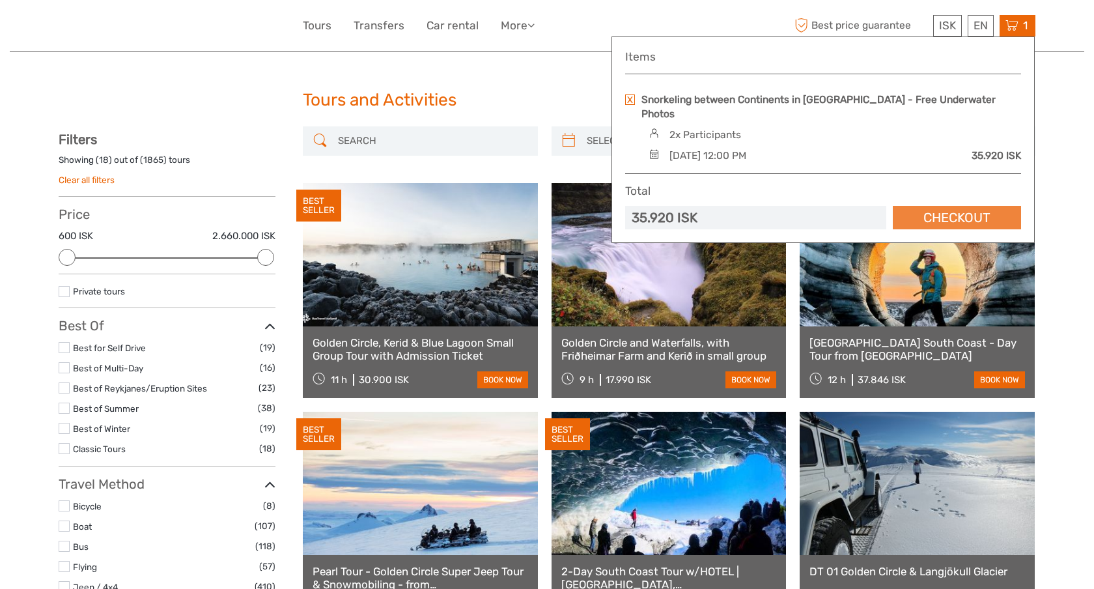
click at [931, 206] on link "Checkout" at bounding box center [957, 218] width 128 height 24
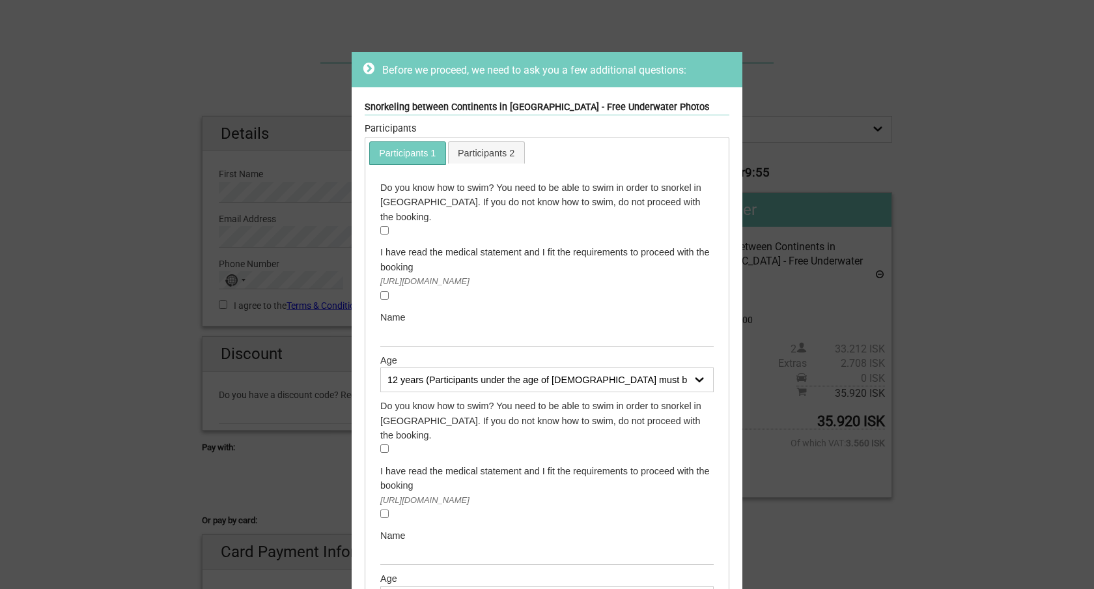
click at [384, 226] on input "checkbox" at bounding box center [384, 230] width 8 height 8
checkbox input "true"
click at [386, 291] on input "checkbox" at bounding box center [384, 295] width 8 height 8
checkbox input "true"
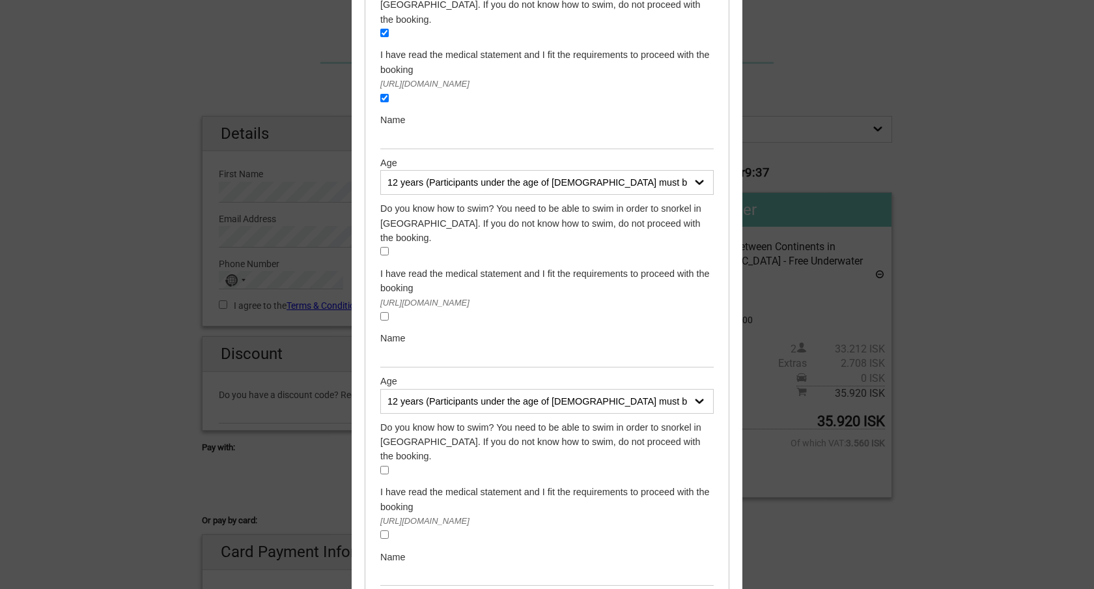
scroll to position [201, 0]
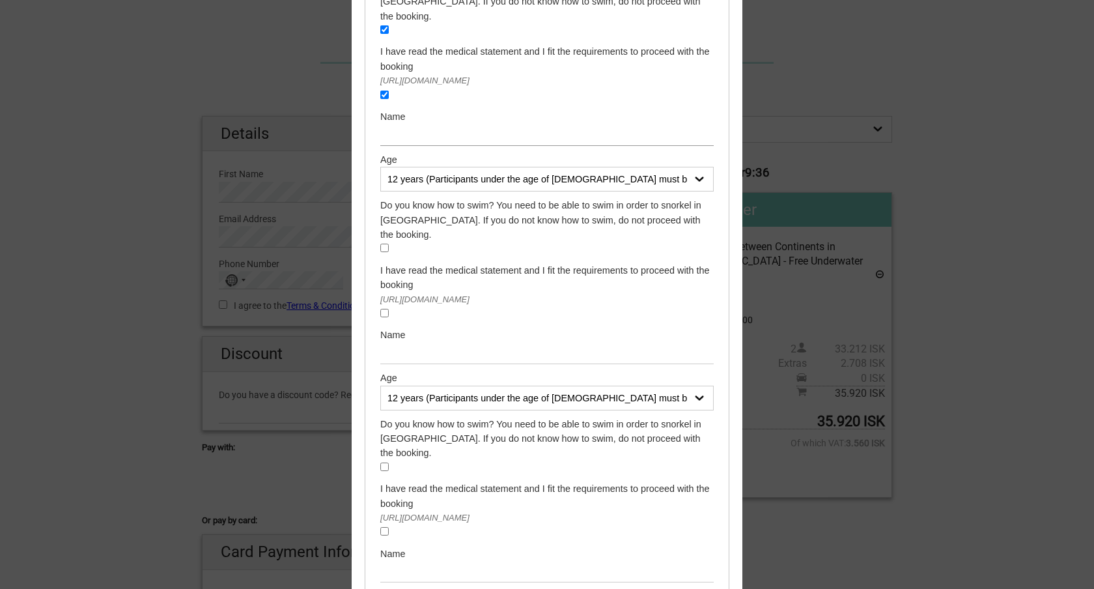
click at [442, 124] on input "text" at bounding box center [546, 134] width 333 height 21
type input "Amanda Cunningham"
click at [451, 170] on select "12 years (Participants under the age of 18 must be accompanied by a parent or a…" at bounding box center [546, 179] width 333 height 25
select select "35 years"
click at [380, 167] on select "12 years (Participants under the age of 18 must be accompanied by a parent or a…" at bounding box center [546, 179] width 333 height 25
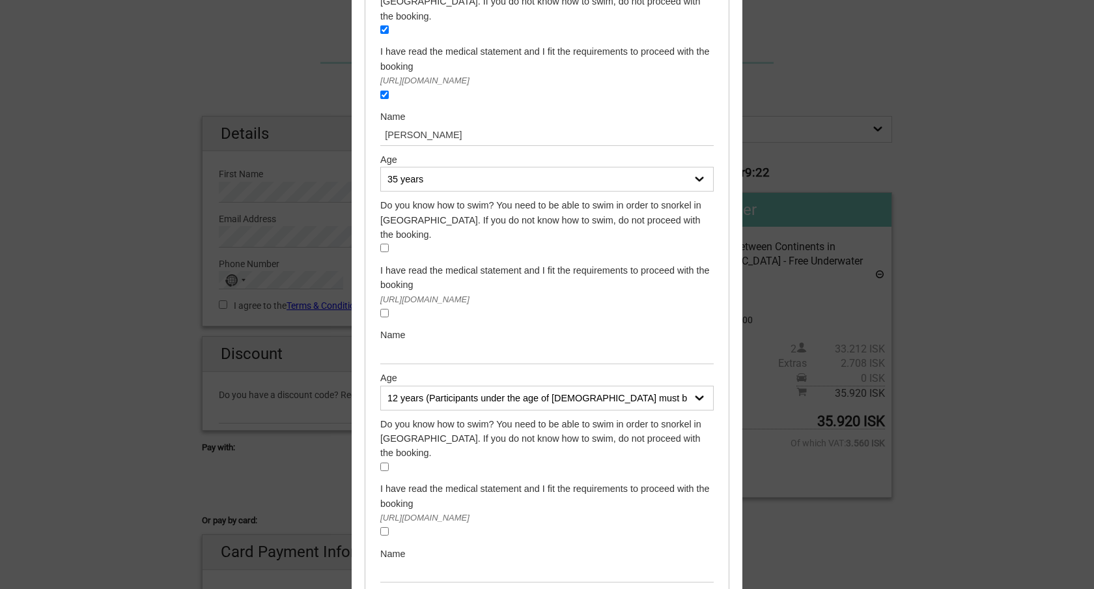
click at [384, 214] on div "Do you know how to swim? You need to be able to swim in order to snorkel in Sil…" at bounding box center [546, 227] width 333 height 59
click at [383, 244] on input "checkbox" at bounding box center [384, 248] width 8 height 8
checkbox input "true"
click at [383, 309] on input "checkbox" at bounding box center [384, 313] width 8 height 8
checkbox input "true"
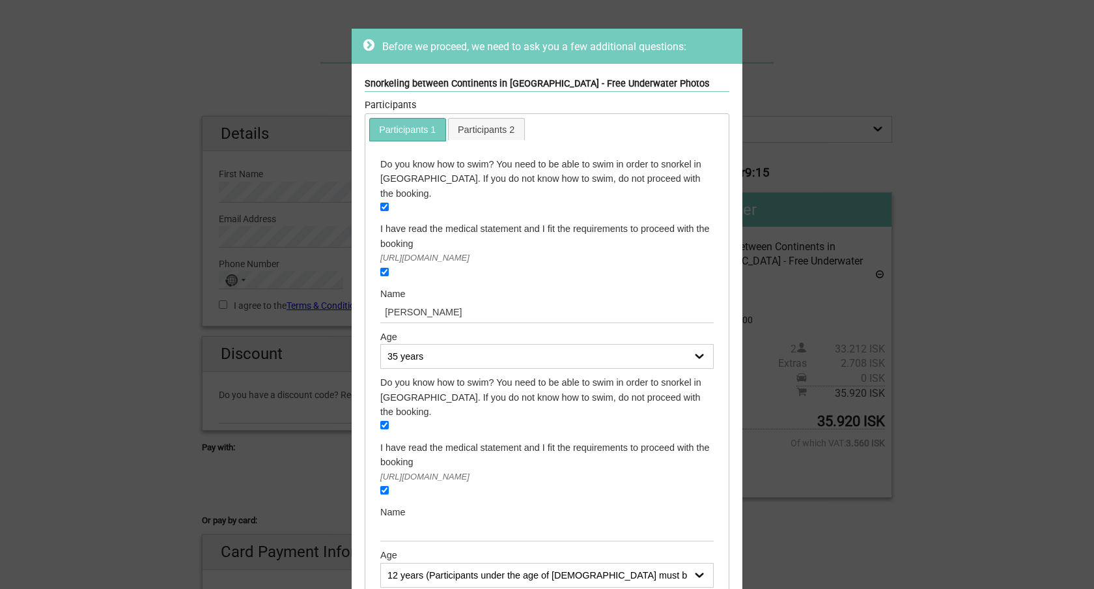
scroll to position [0, 0]
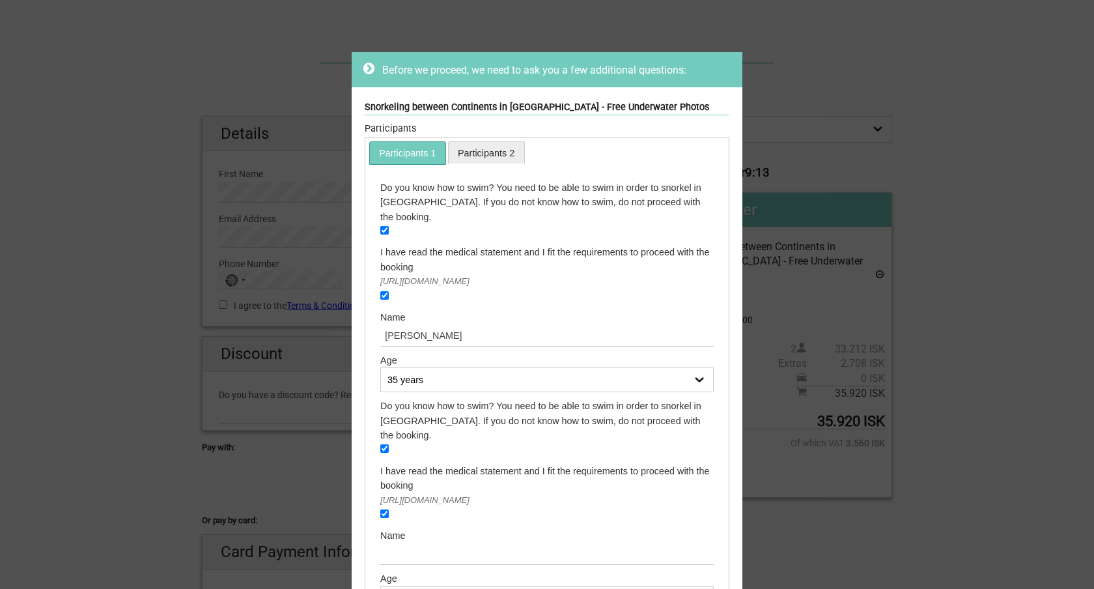
click at [510, 157] on link "Participants 2" at bounding box center [487, 152] width 76 height 21
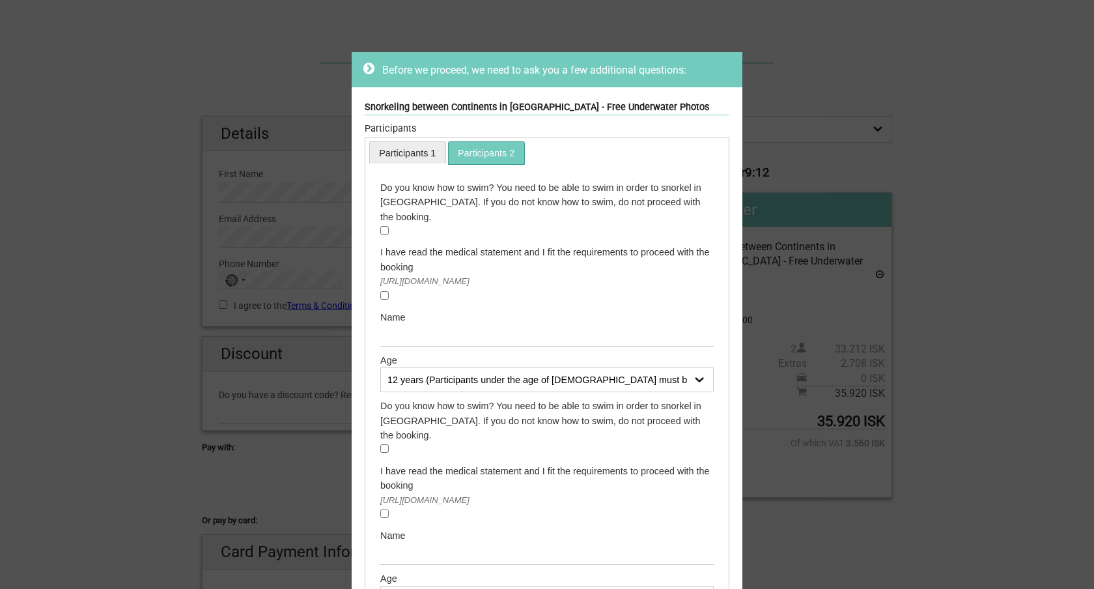
click at [408, 158] on link "Participants 1" at bounding box center [408, 152] width 76 height 21
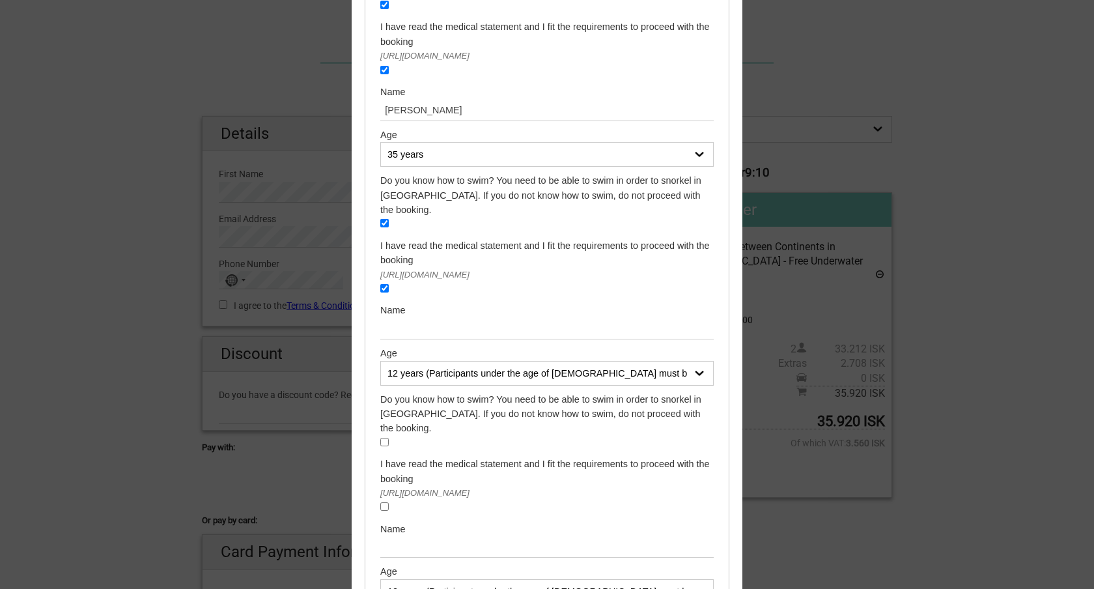
scroll to position [226, 0]
click at [398, 317] on input "text" at bounding box center [546, 327] width 333 height 21
type input "Nathaniel Honka"
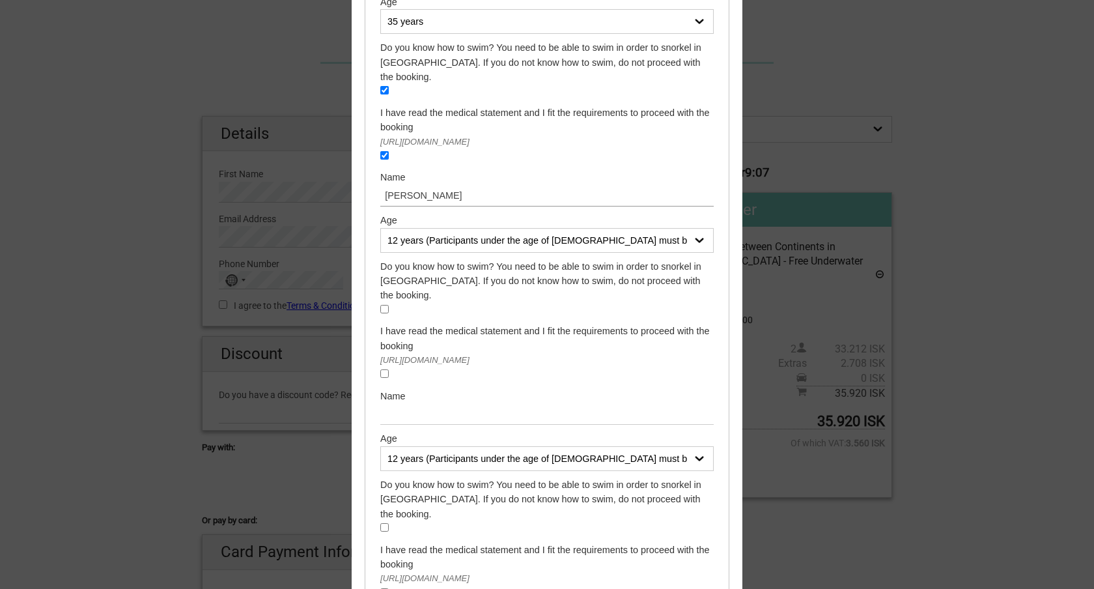
scroll to position [379, 0]
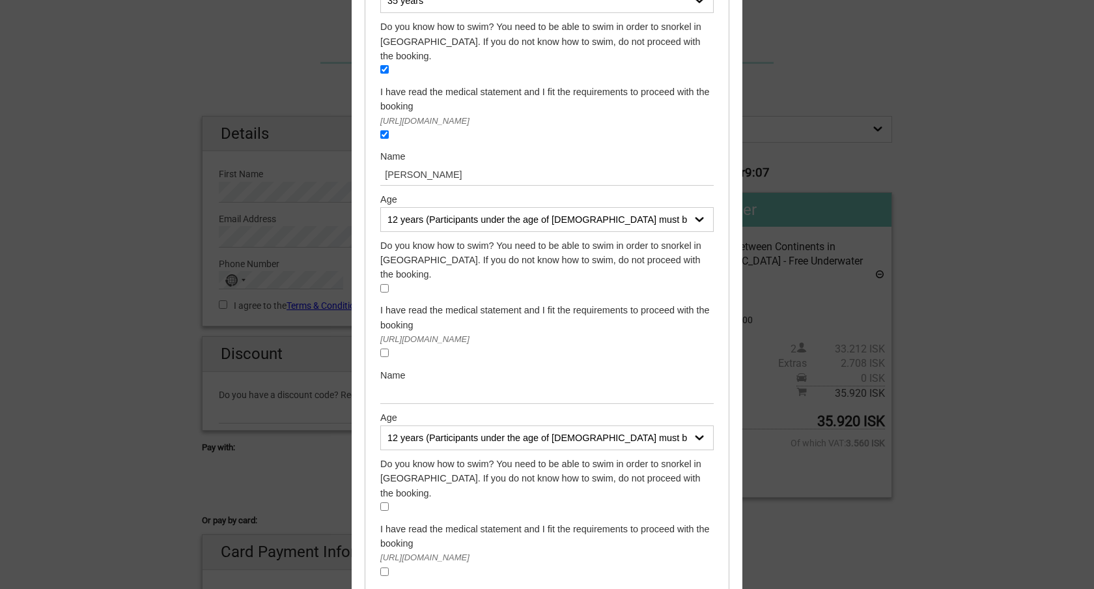
click at [462, 207] on select "12 years (Participants under the age of 18 must be accompanied by a parent or a…" at bounding box center [546, 219] width 333 height 25
select select "38 years"
click at [380, 207] on select "12 years (Participants under the age of 18 must be accompanied by a parent or a…" at bounding box center [546, 219] width 333 height 25
click at [389, 244] on div "Do you know how to swim? You need to be able to swim in order to snorkel in Sil…" at bounding box center [546, 267] width 333 height 59
click at [386, 284] on input "checkbox" at bounding box center [384, 288] width 8 height 8
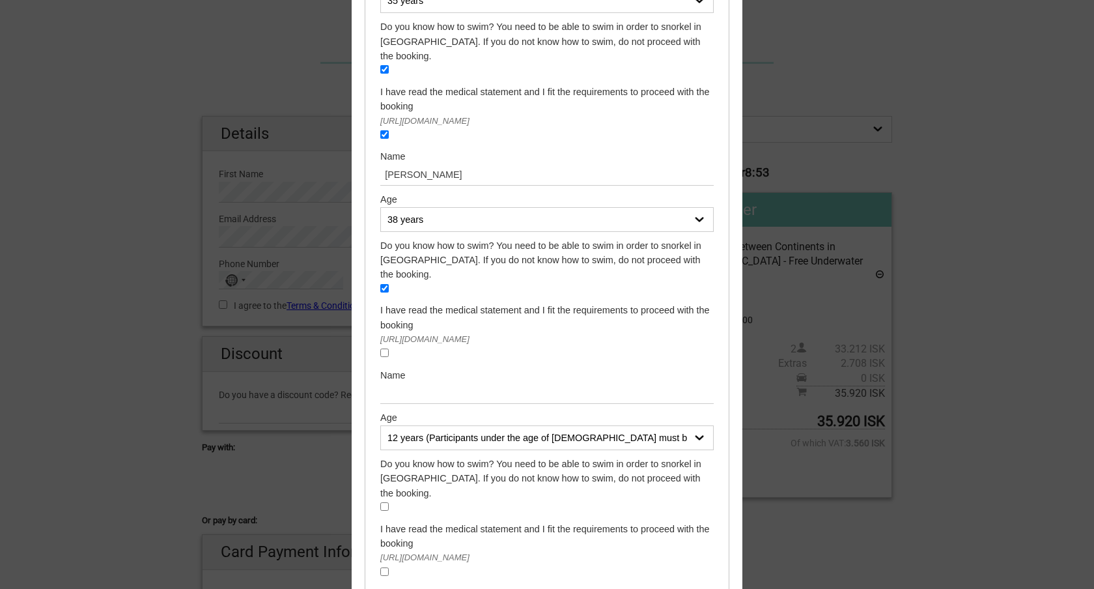
click at [383, 332] on div "https://troll.is/medical/" at bounding box center [546, 339] width 333 height 14
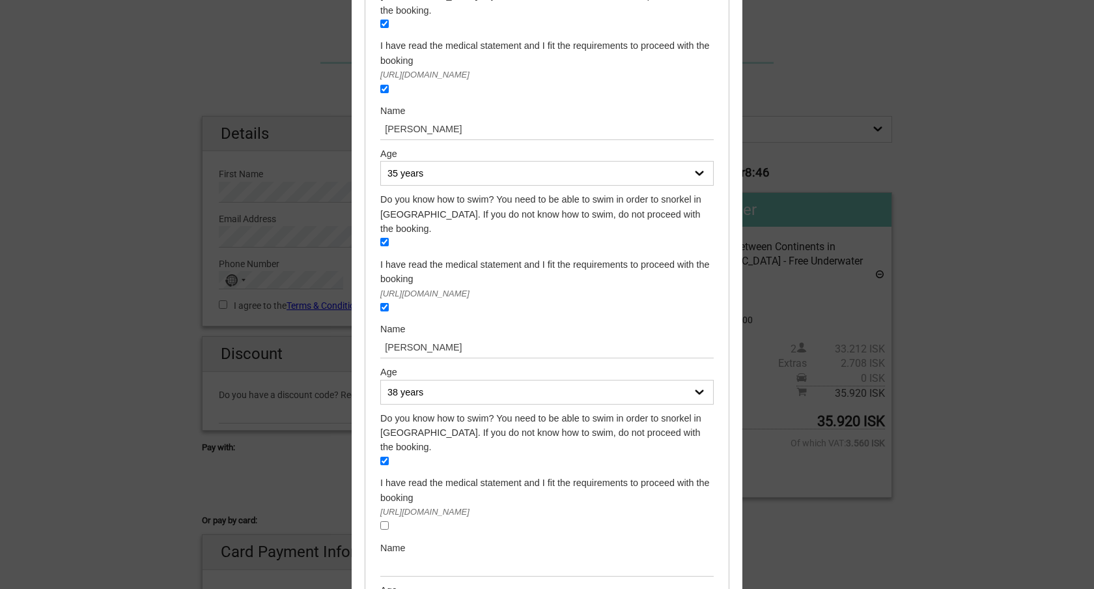
scroll to position [207, 0]
click at [385, 456] on input "checkbox" at bounding box center [384, 460] width 8 height 8
checkbox input "false"
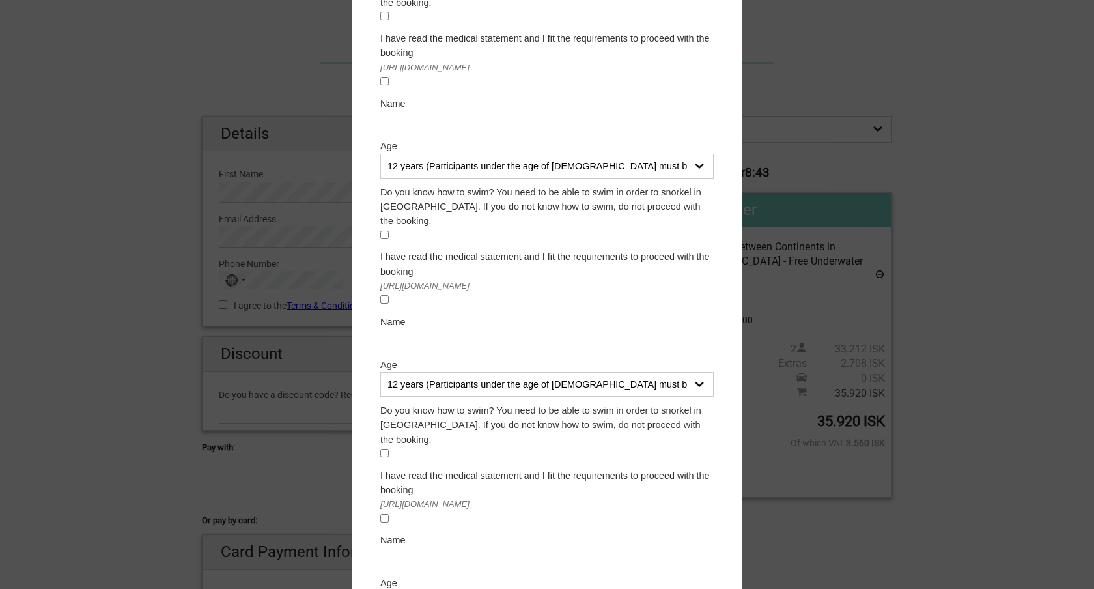
scroll to position [1143, 0]
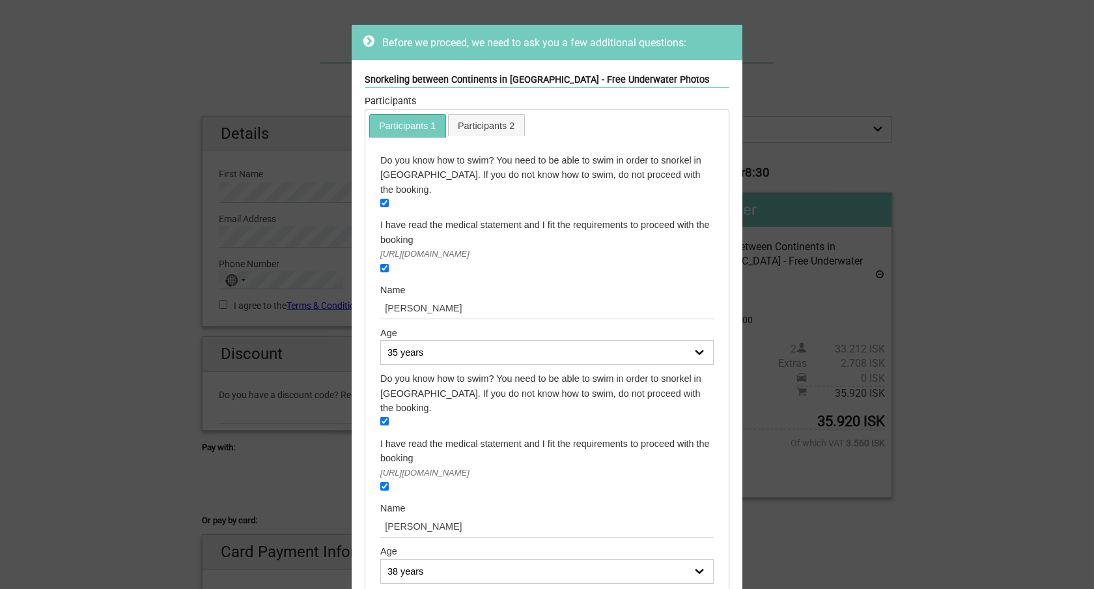
scroll to position [0, 0]
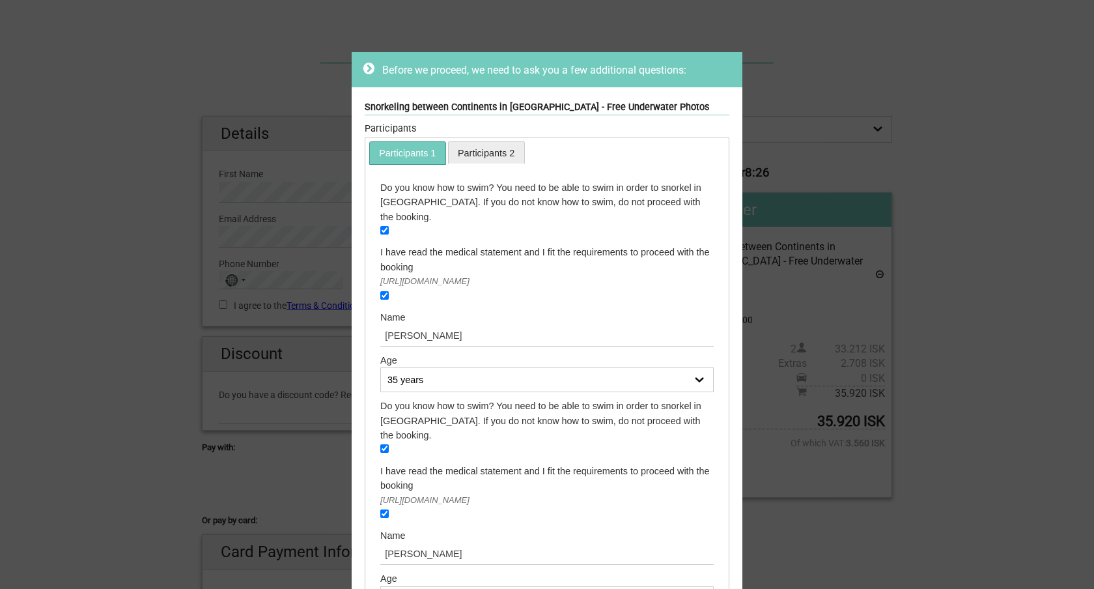
click at [473, 152] on link "Participants 2" at bounding box center [487, 152] width 76 height 21
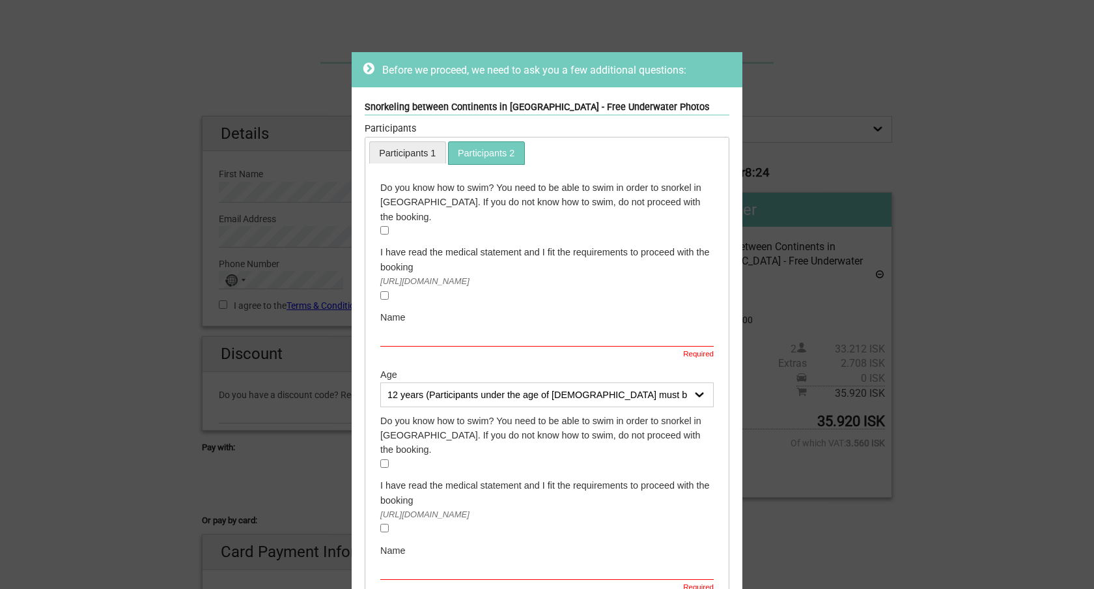
click at [425, 154] on link "Participants 1" at bounding box center [408, 152] width 76 height 21
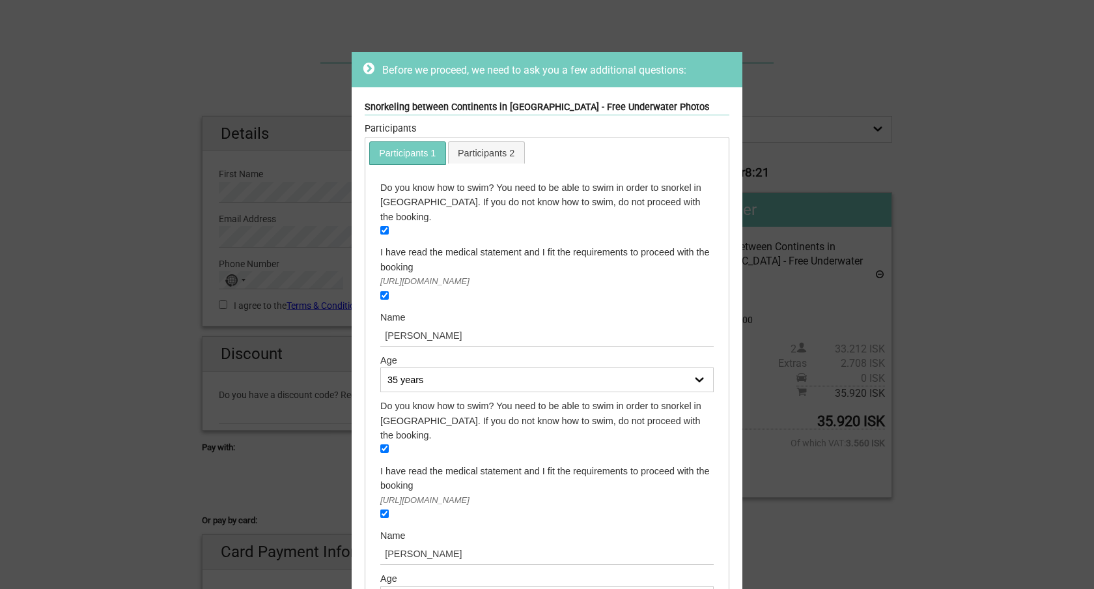
click at [383, 444] on input "checkbox" at bounding box center [384, 448] width 8 height 8
checkbox input "false"
click at [382, 509] on input "checkbox" at bounding box center [384, 513] width 8 height 8
checkbox input "false"
click at [508, 543] on input "Nathaniel Honka" at bounding box center [546, 553] width 333 height 21
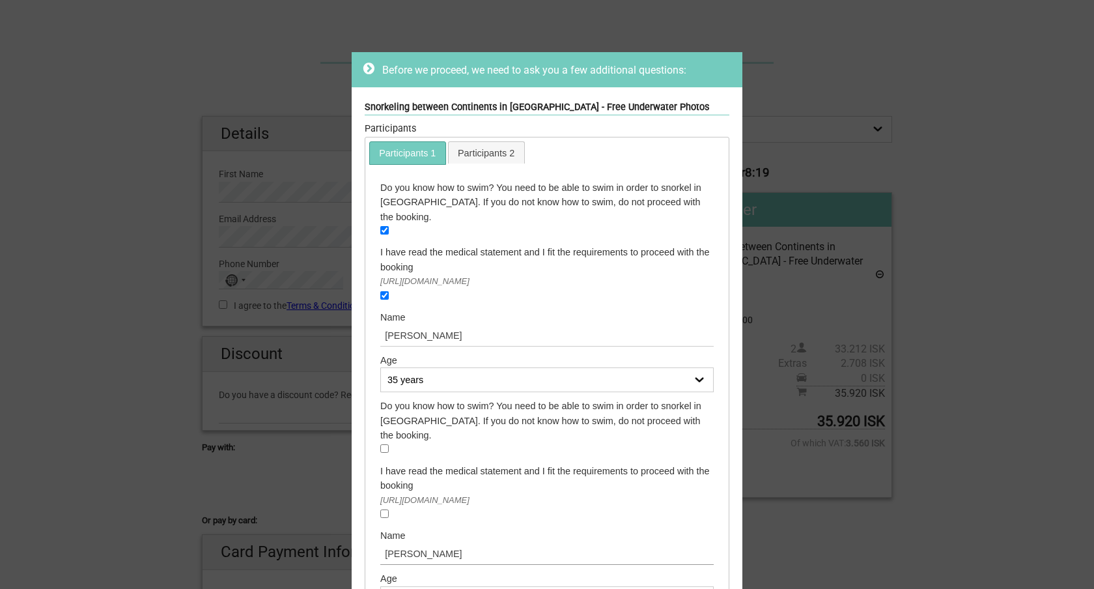
click at [508, 543] on input "Nathaniel Honka" at bounding box center [546, 553] width 333 height 21
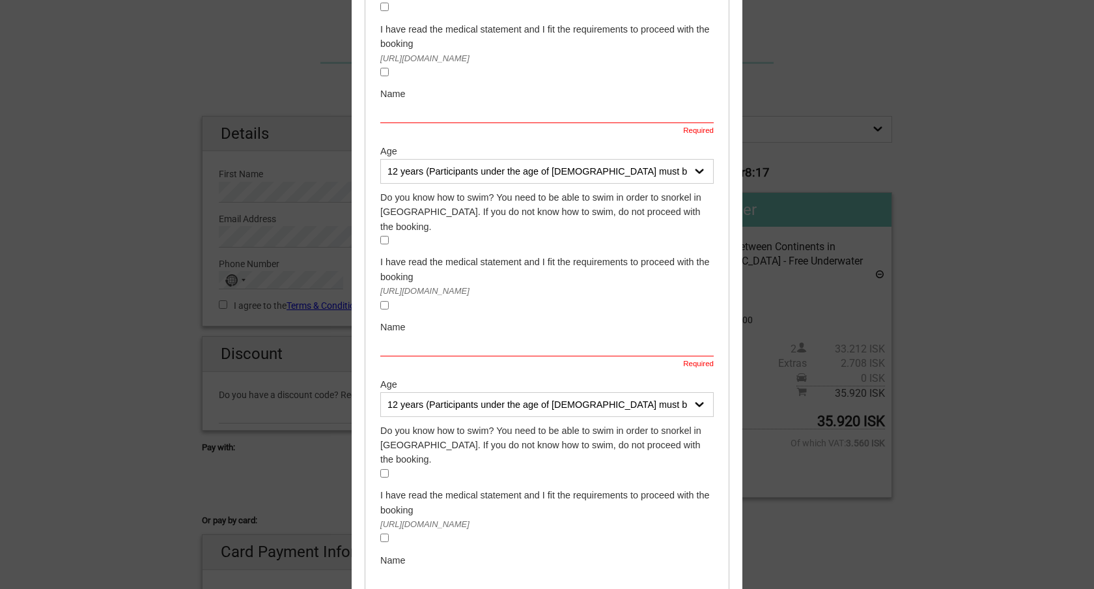
scroll to position [1185, 0]
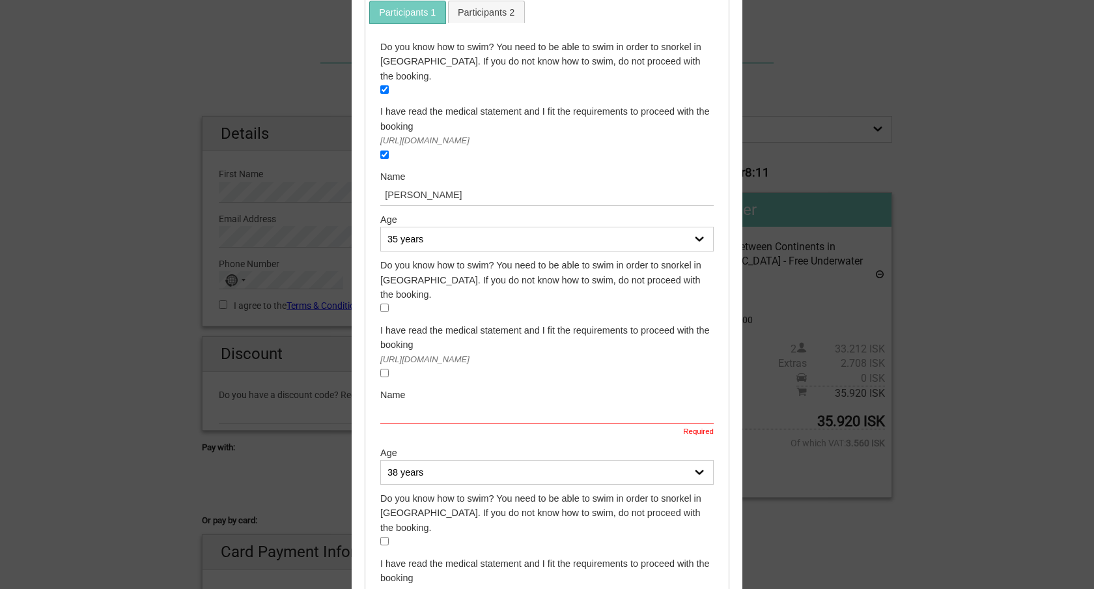
scroll to position [48, 0]
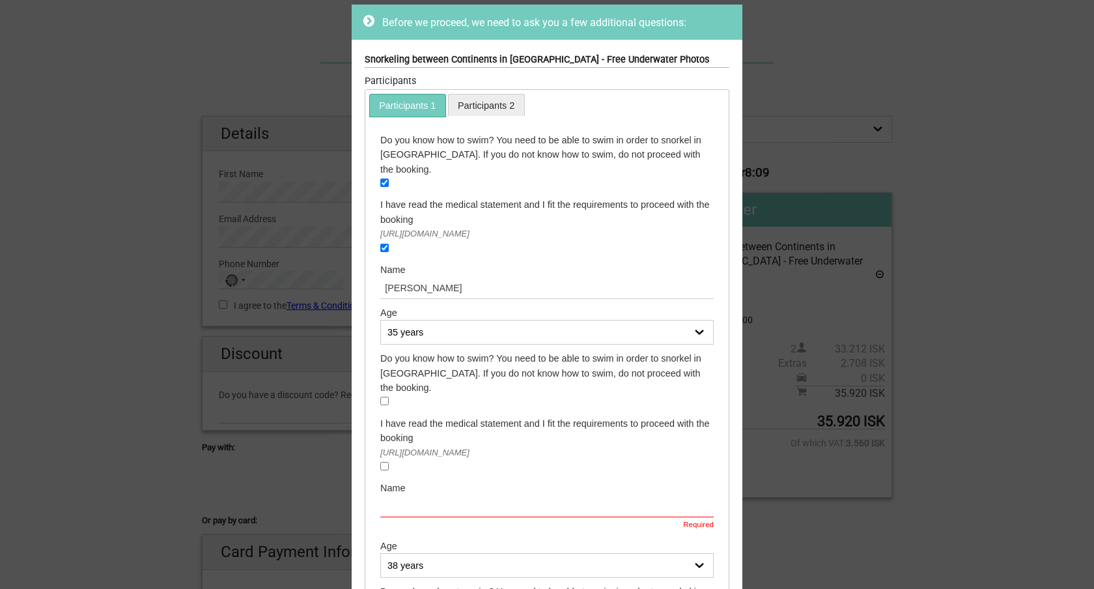
click at [502, 102] on link "Participants 2" at bounding box center [487, 104] width 76 height 21
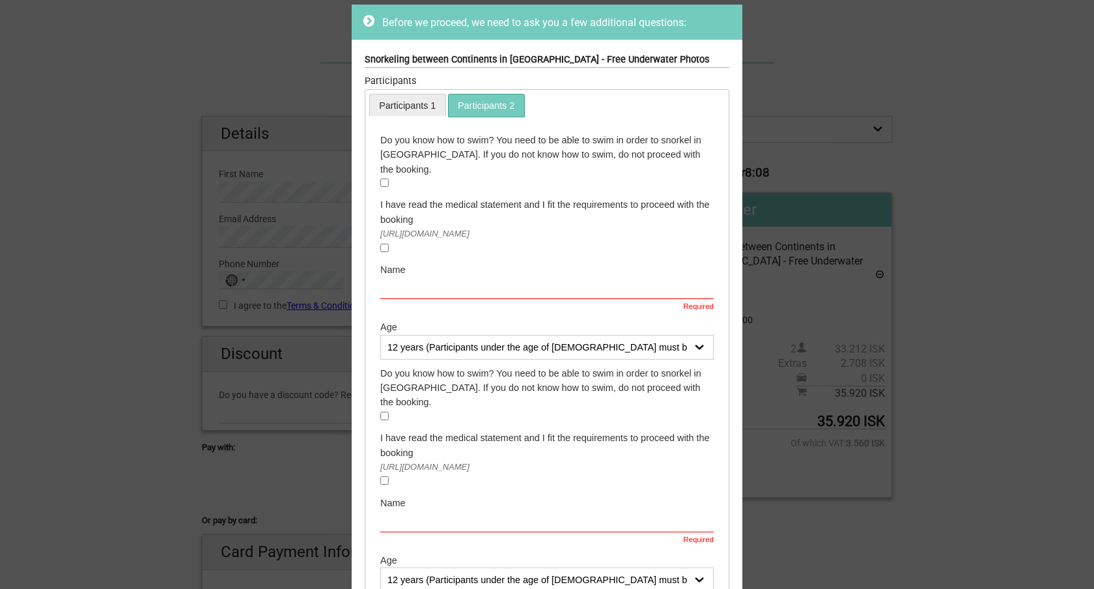
click at [420, 106] on link "Participants 1" at bounding box center [408, 104] width 76 height 21
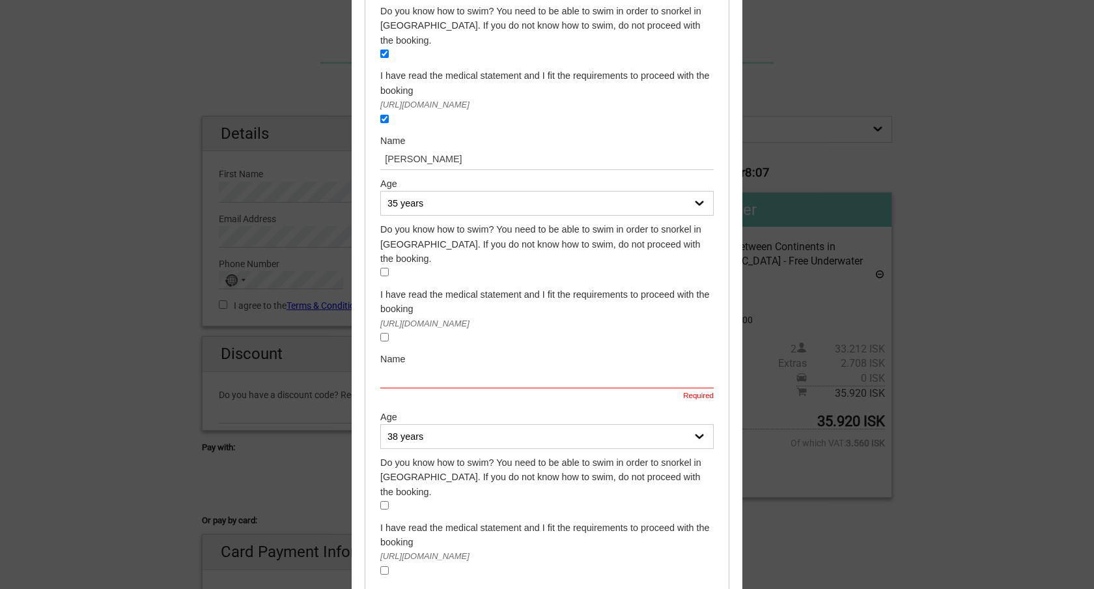
scroll to position [185, 0]
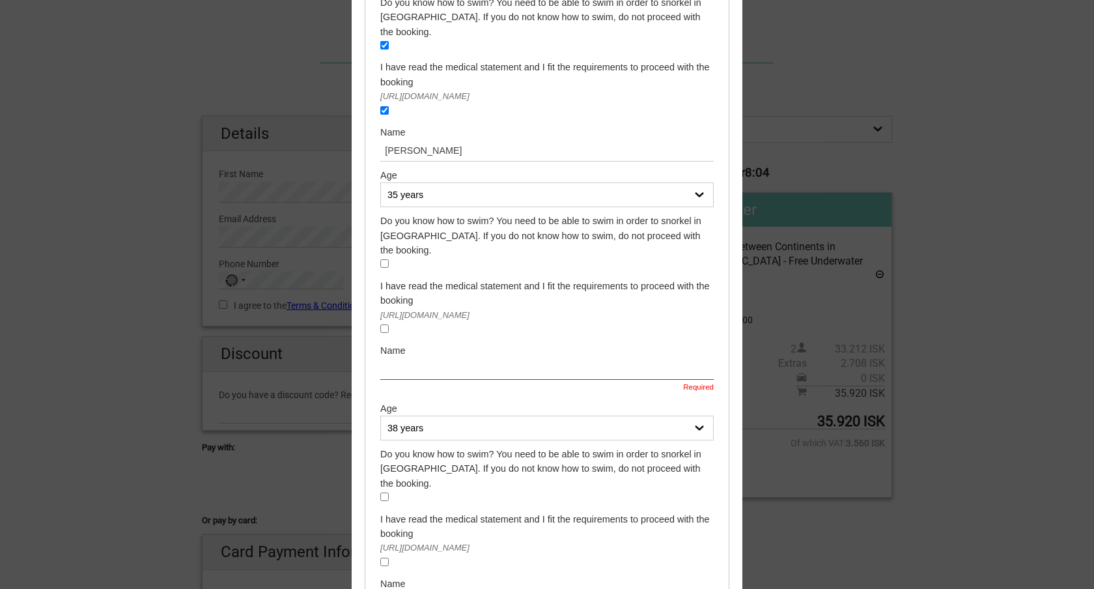
click at [431, 358] on input "text" at bounding box center [546, 368] width 333 height 21
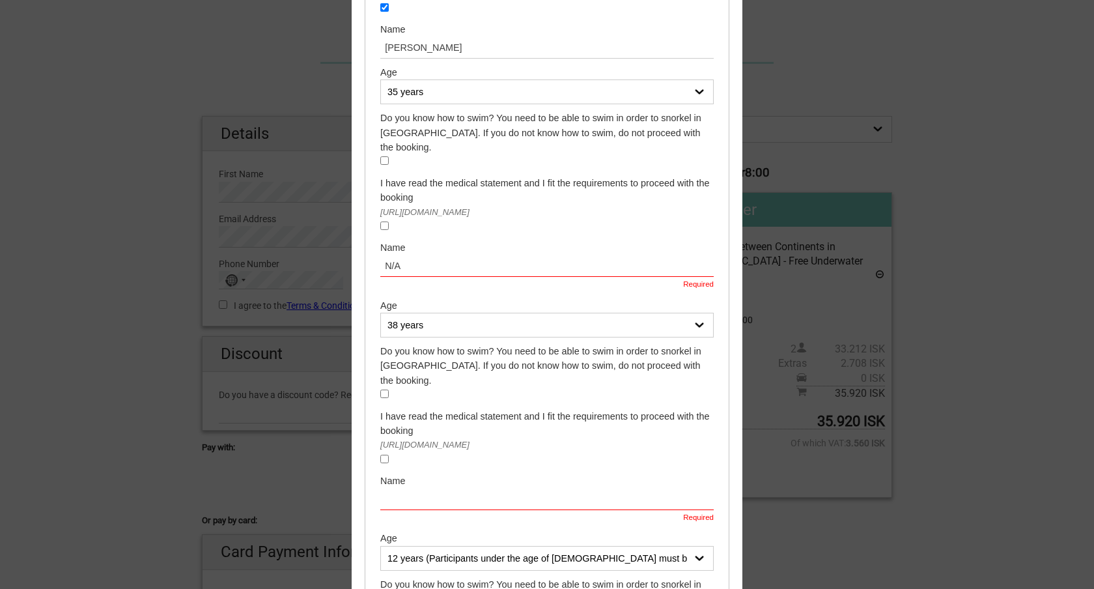
scroll to position [315, 0]
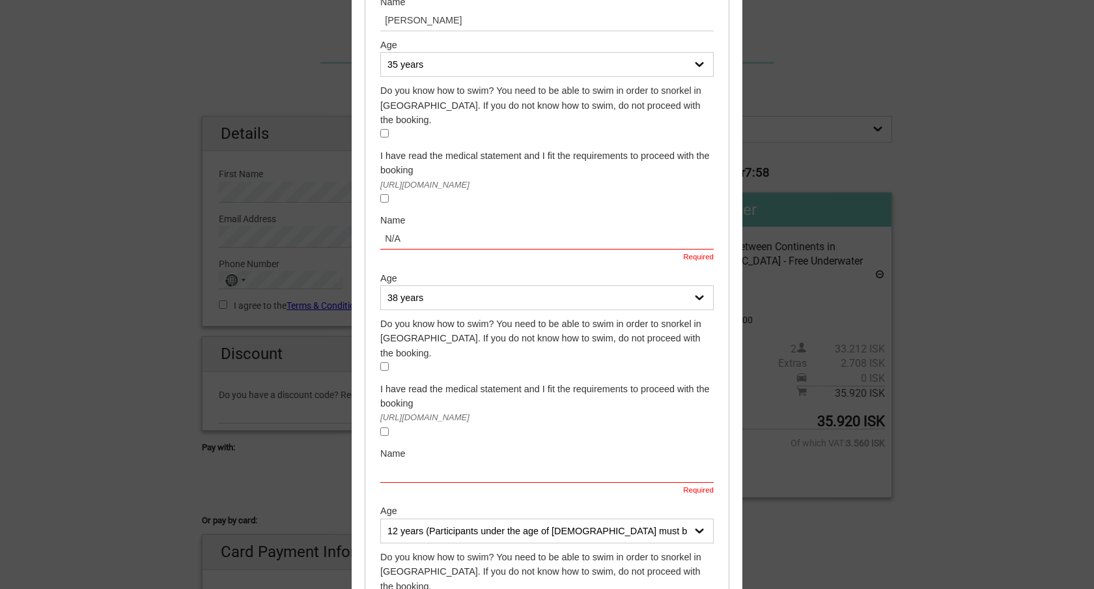
type input "N/A"
click at [451, 285] on select "12 years (Participants under the age of 18 must be accompanied by a parent or a…" at bounding box center [546, 297] width 333 height 25
select select "12 years (Participants under the age of 18 must be accompanied by a parent or a…"
click at [380, 285] on select "12 years (Participants under the age of 18 must be accompanied by a parent or a…" at bounding box center [546, 297] width 333 height 25
click at [445, 461] on input "text" at bounding box center [546, 471] width 333 height 21
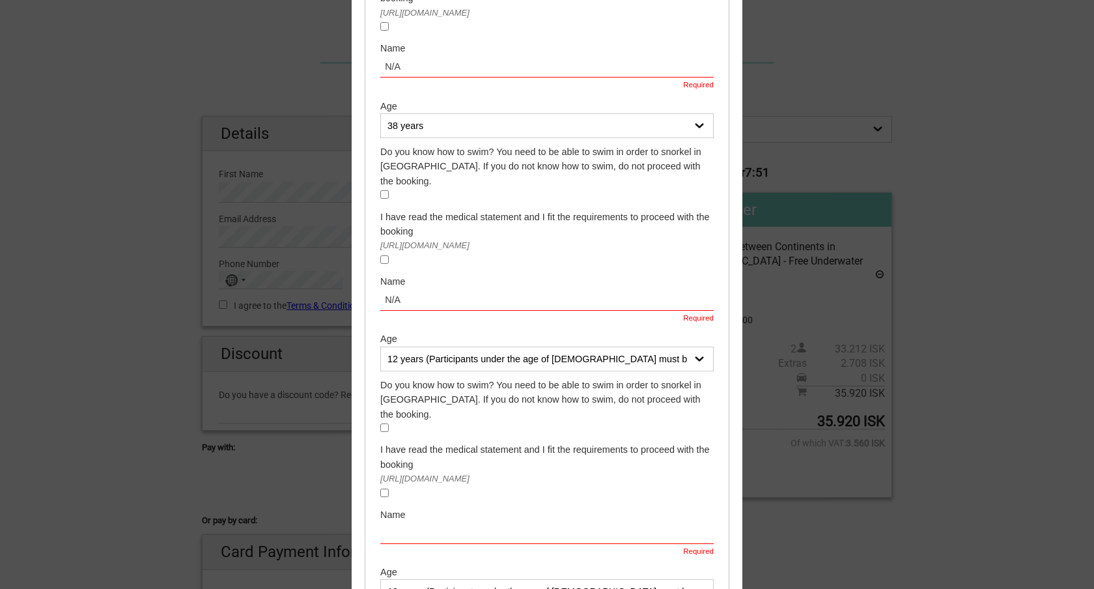
scroll to position [589, 0]
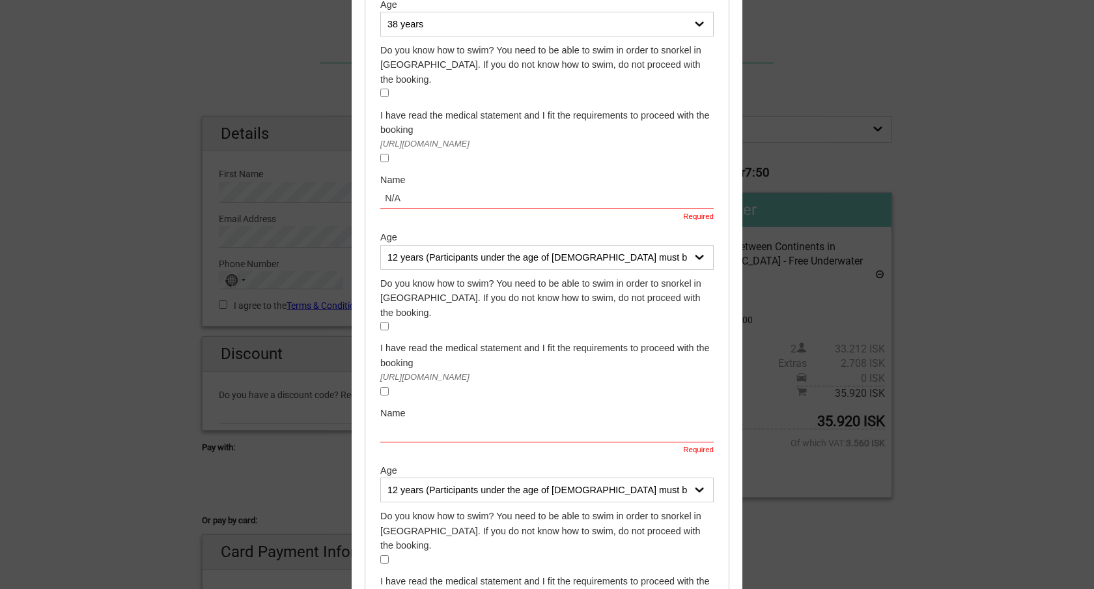
type input "N/A"
click at [445, 420] on input "text" at bounding box center [546, 430] width 333 height 21
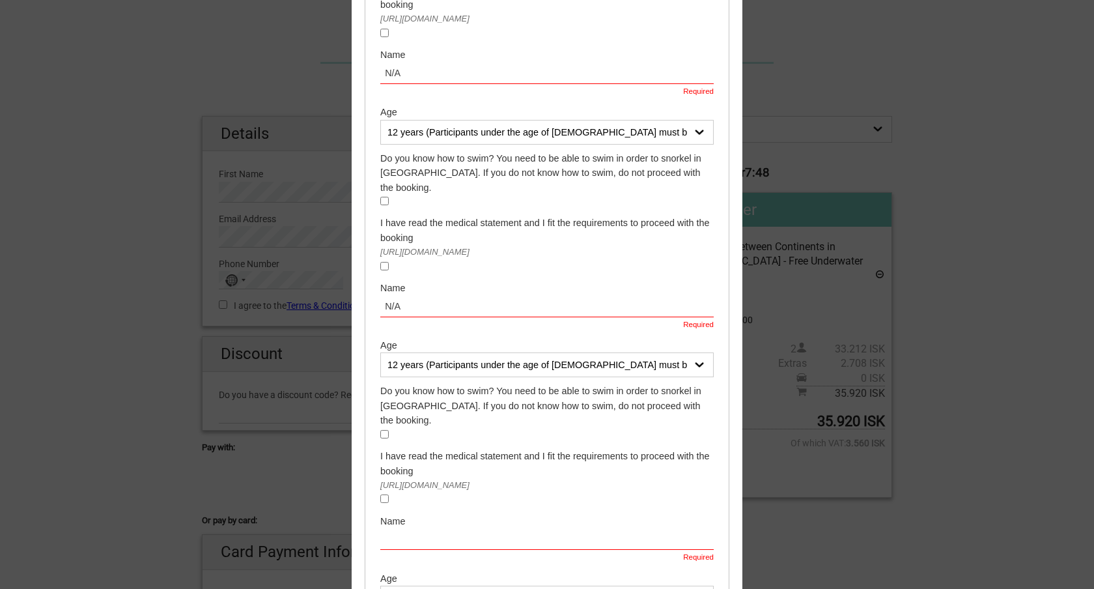
scroll to position [823, 0]
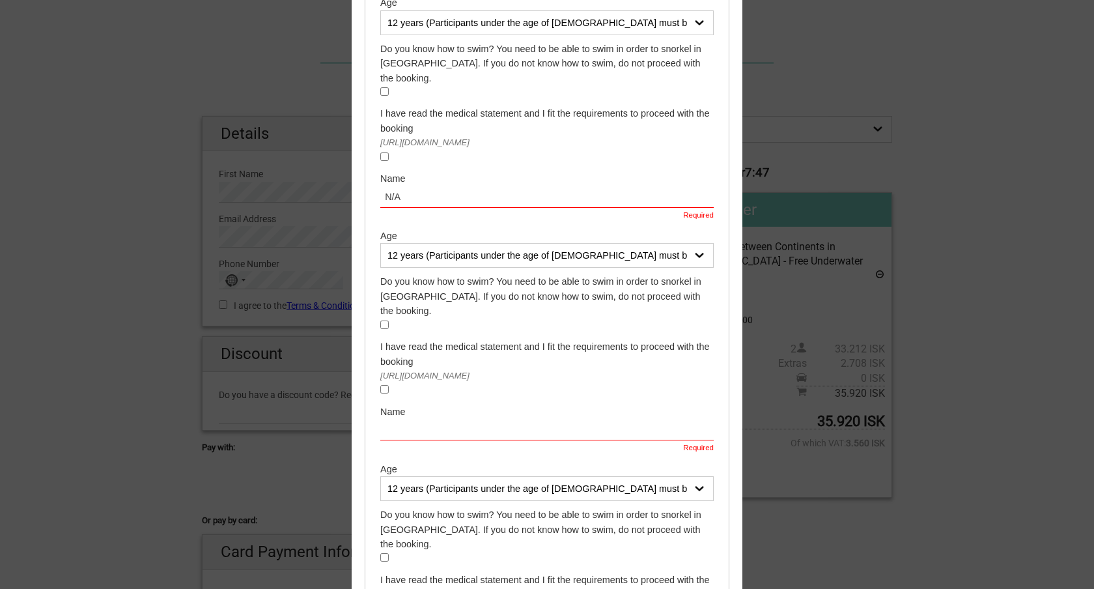
type input "N/A"
click at [445, 419] on input "text" at bounding box center [546, 429] width 333 height 21
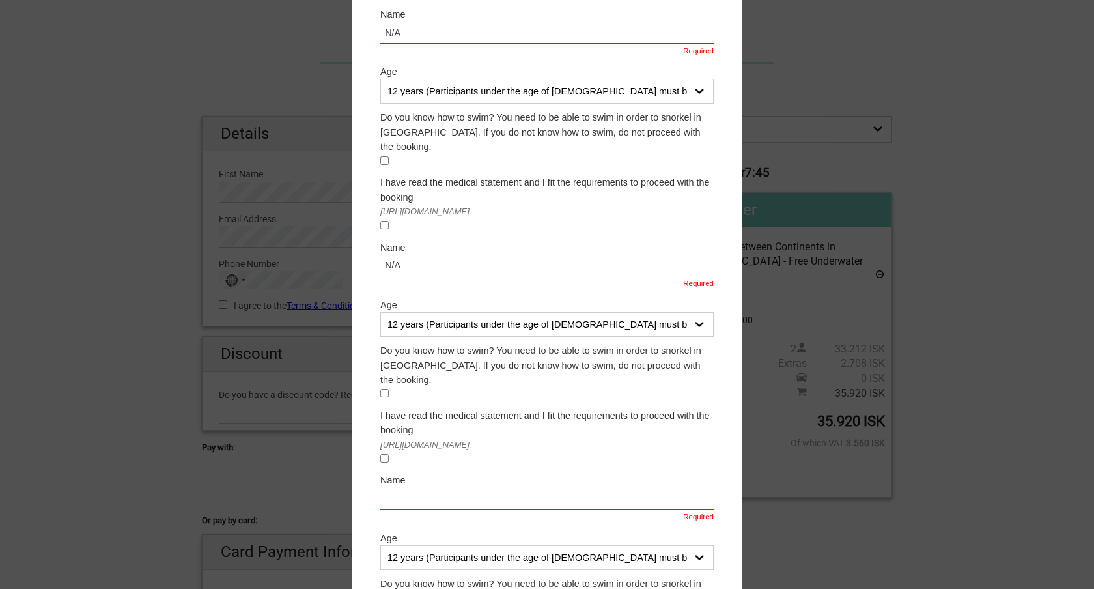
scroll to position [1154, 0]
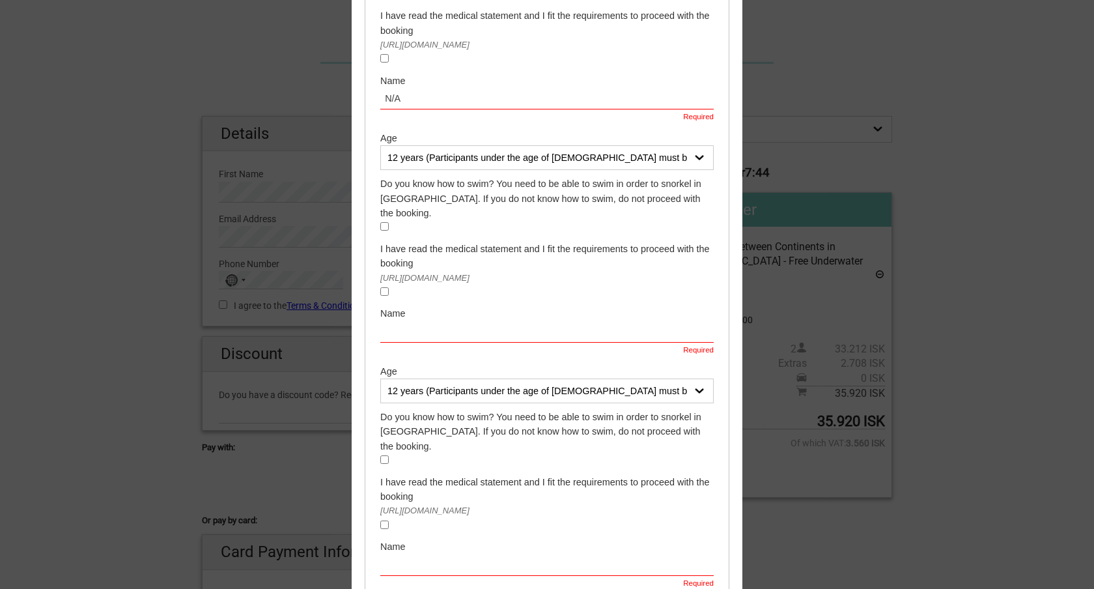
type input "N/A"
click at [457, 321] on input "text" at bounding box center [546, 331] width 333 height 21
drag, startPoint x: 466, startPoint y: 252, endPoint x: 370, endPoint y: 238, distance: 96.8
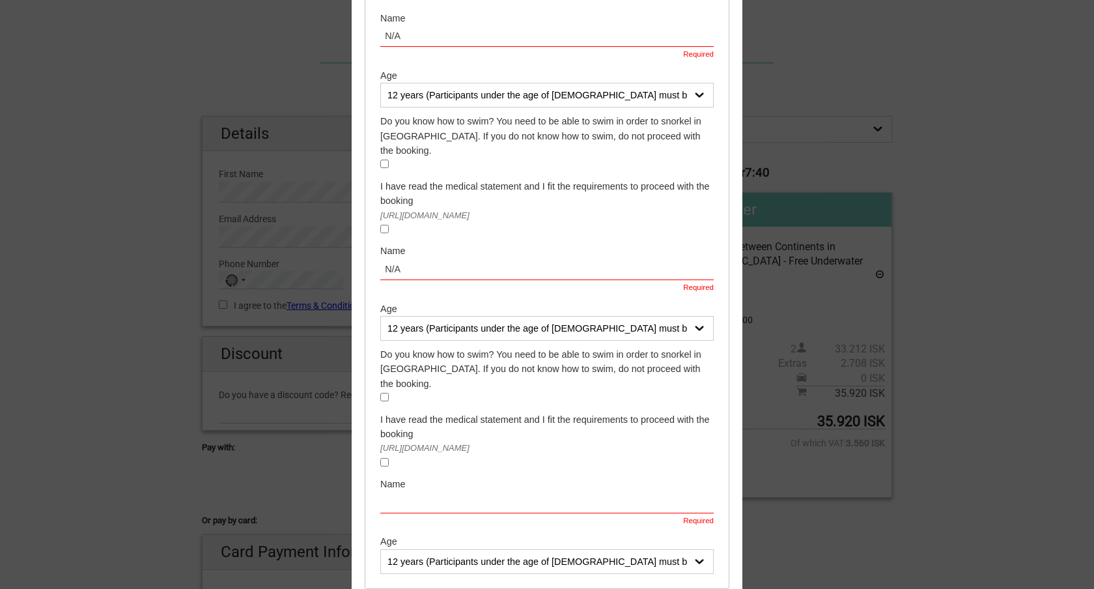
scroll to position [1249, 0]
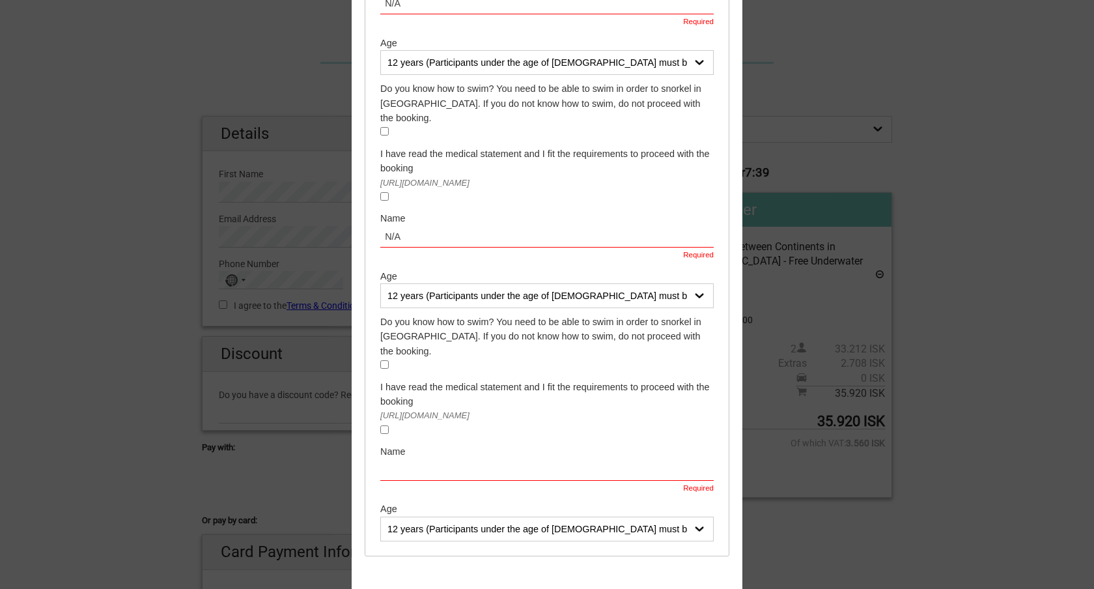
type input "N/A"
click at [397, 459] on input "text" at bounding box center [546, 469] width 333 height 21
paste input "N/A"
type input "N/A"
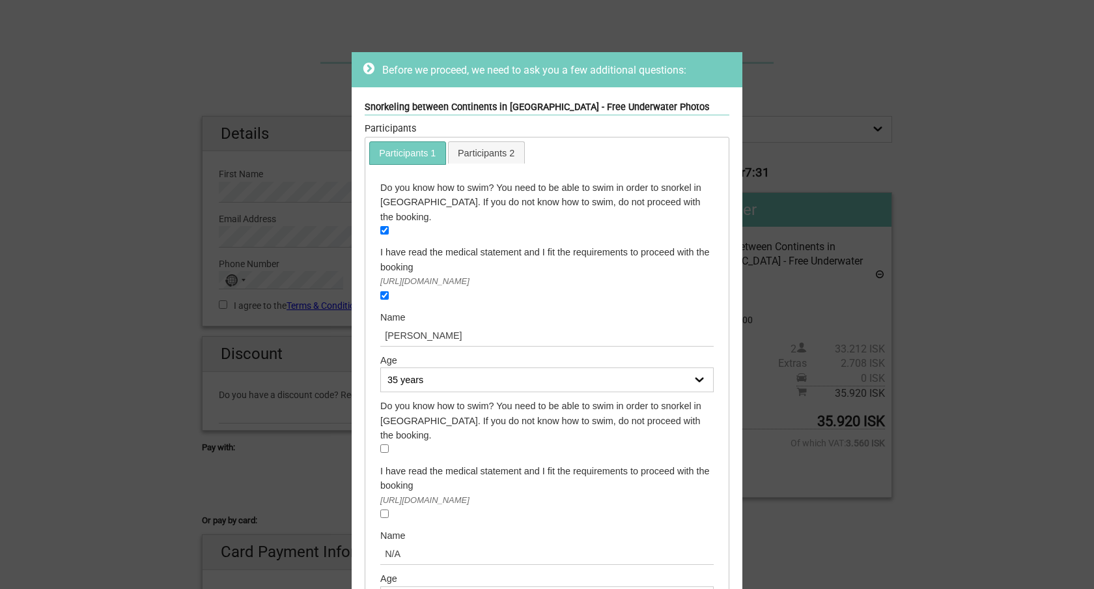
scroll to position [0, 0]
click at [598, 324] on input "Amanda Cunningham" at bounding box center [546, 334] width 333 height 21
type input "Amanda Cunningham"
click at [637, 161] on ul "Participants 1 Participants 2" at bounding box center [546, 151] width 359 height 25
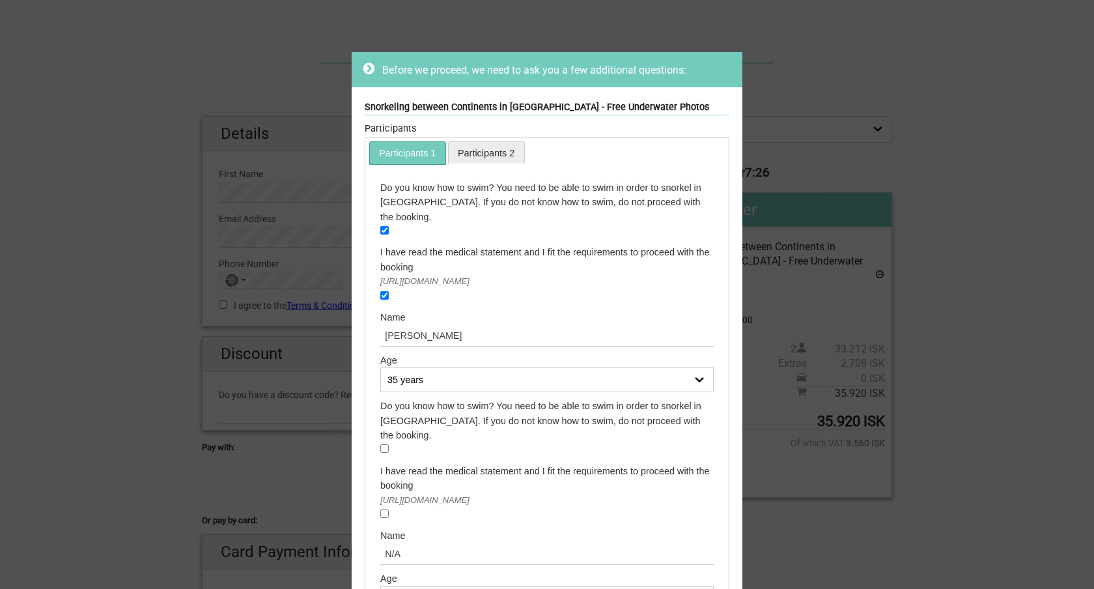
click at [475, 151] on link "Participants 2" at bounding box center [487, 152] width 76 height 21
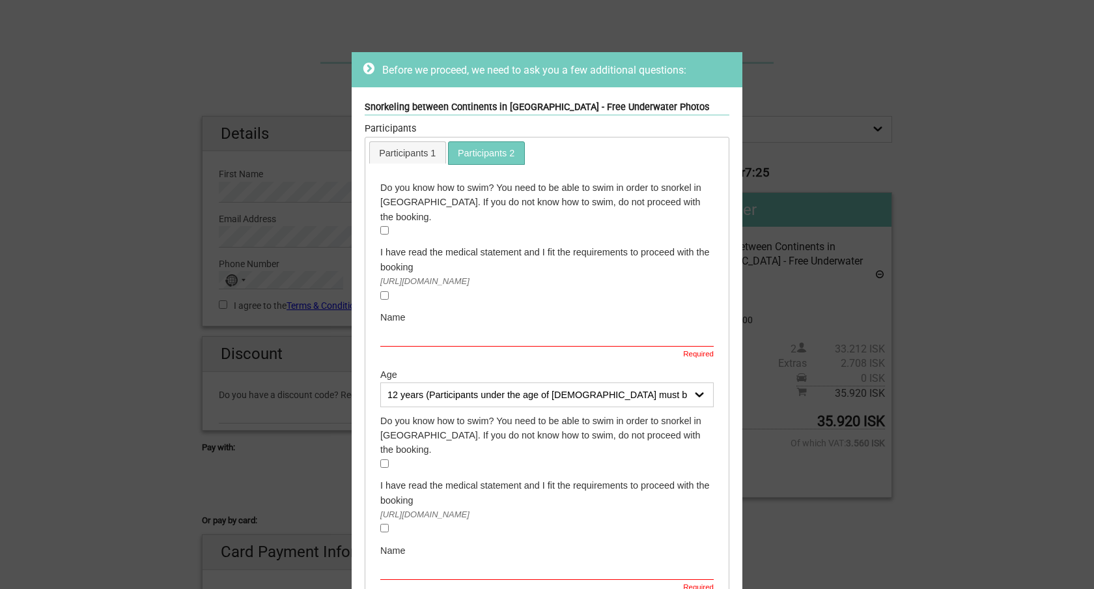
click at [387, 226] on input "checkbox" at bounding box center [384, 230] width 8 height 8
checkbox input "true"
click at [387, 285] on div "I have read the medical statement and I fit the requirements to proceed with th…" at bounding box center [546, 274] width 333 height 59
click at [383, 291] on input "checkbox" at bounding box center [384, 295] width 8 height 8
checkbox input "true"
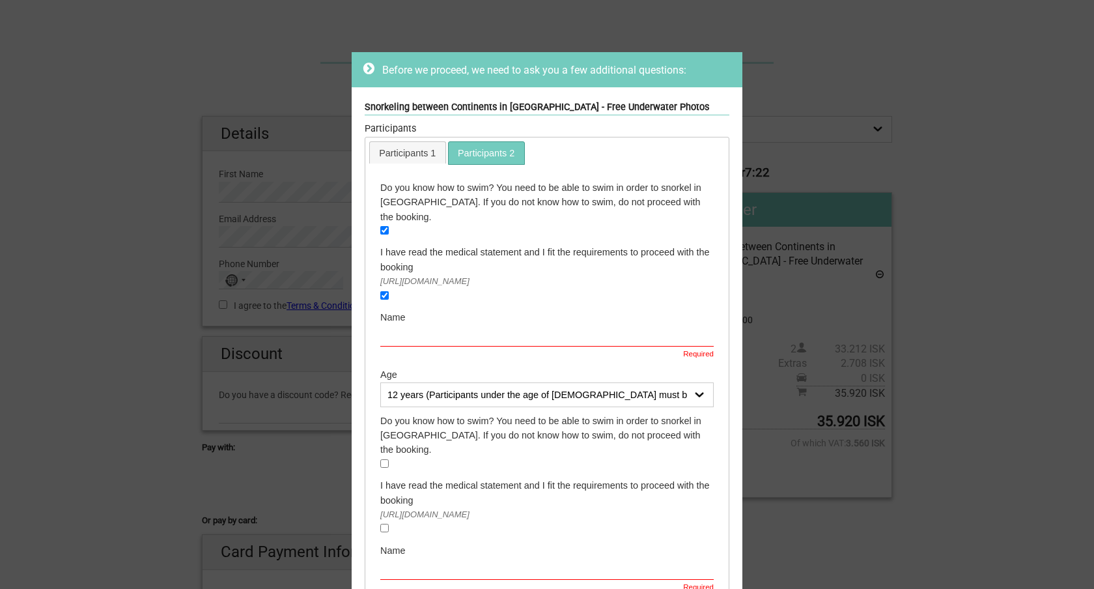
click at [395, 324] on input "text" at bounding box center [546, 334] width 333 height 21
type input "Nathaniel Honka"
click at [442, 382] on select "12 years (Participants under the age of 18 must be accompanied by a parent or a…" at bounding box center [546, 394] width 333 height 25
select select "38 years"
click at [380, 382] on select "12 years (Participants under the age of 18 must be accompanied by a parent or a…" at bounding box center [546, 394] width 333 height 25
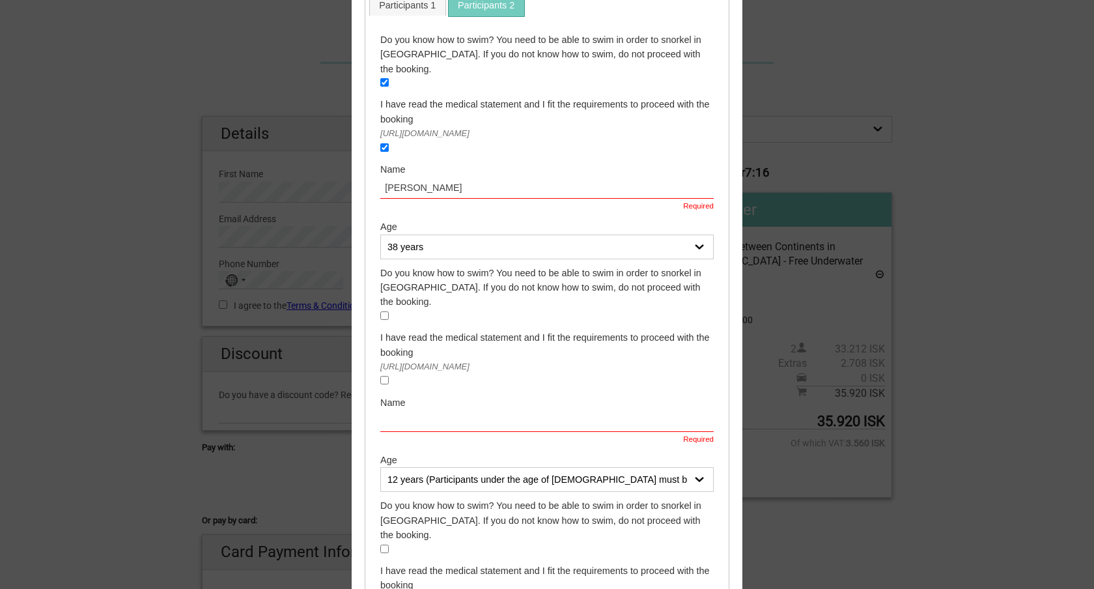
scroll to position [167, 0]
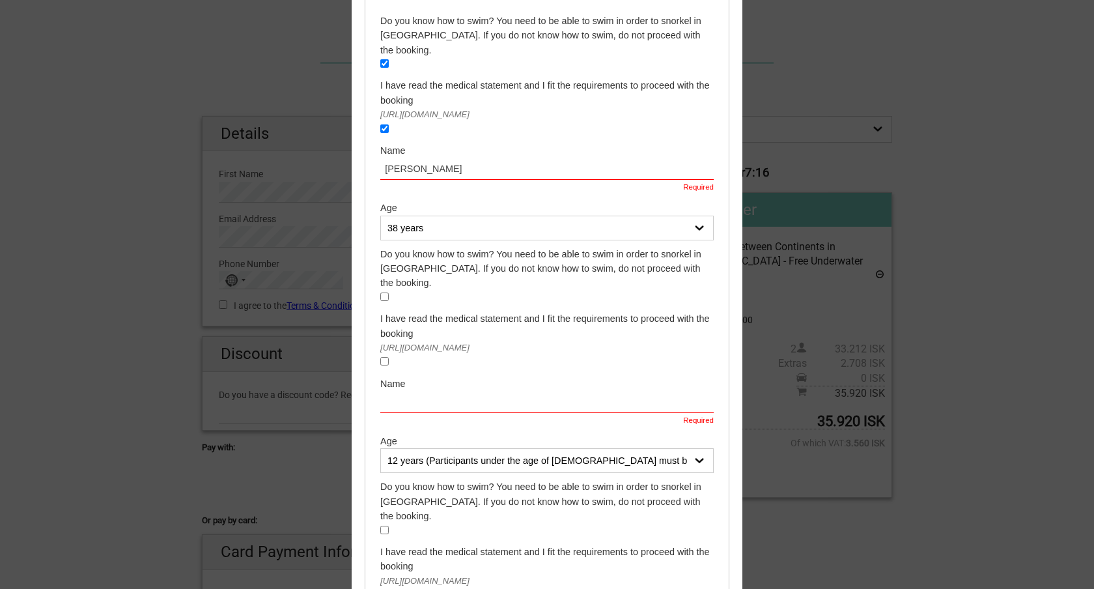
click at [430, 391] on input "text" at bounding box center [546, 401] width 333 height 21
paste input "N/A"
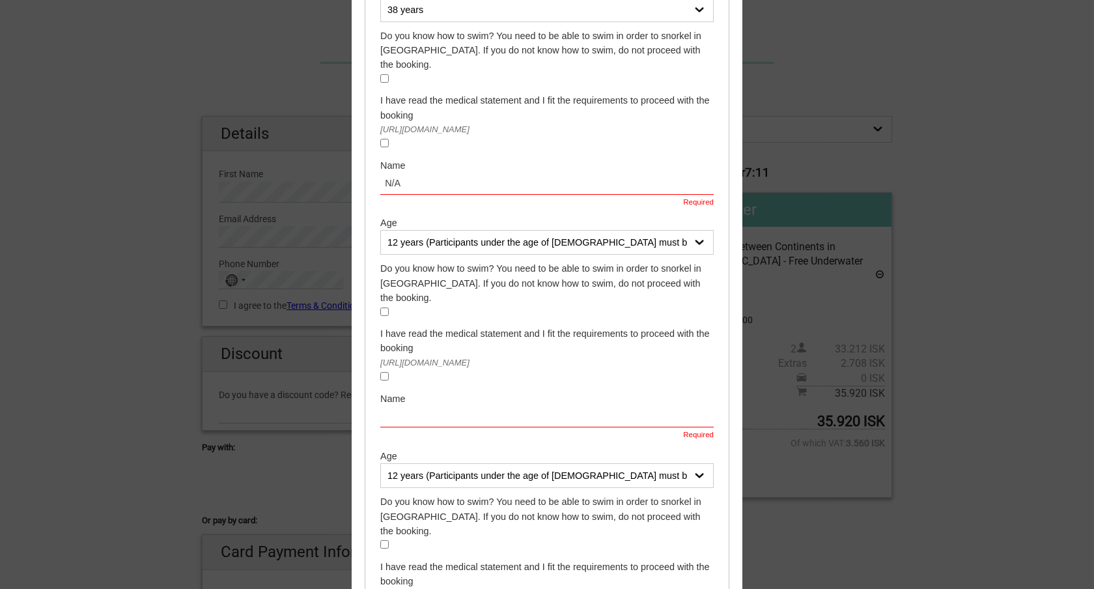
scroll to position [394, 0]
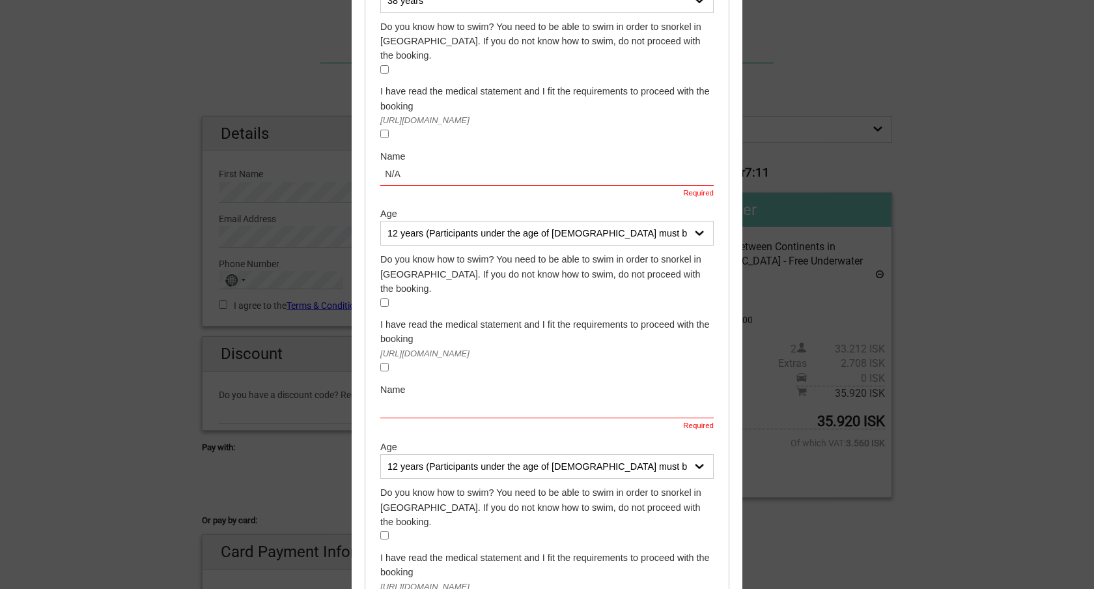
type input "N/A"
click at [431, 397] on input "text" at bounding box center [546, 407] width 333 height 21
paste input "N/A"
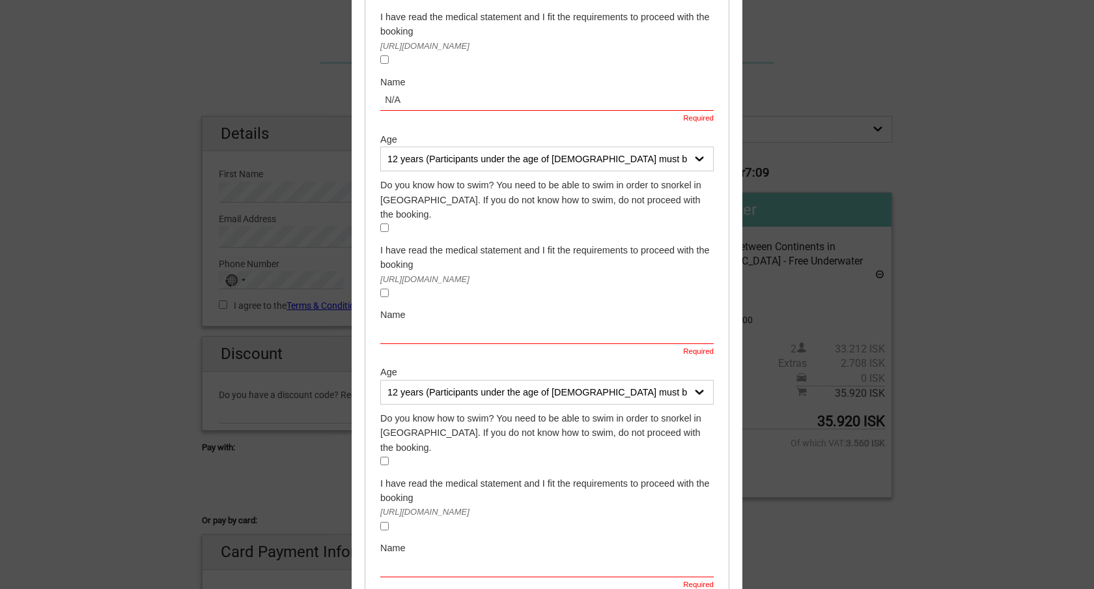
type input "N/A"
click at [445, 322] on input "text" at bounding box center [546, 332] width 333 height 21
paste input "N/A"
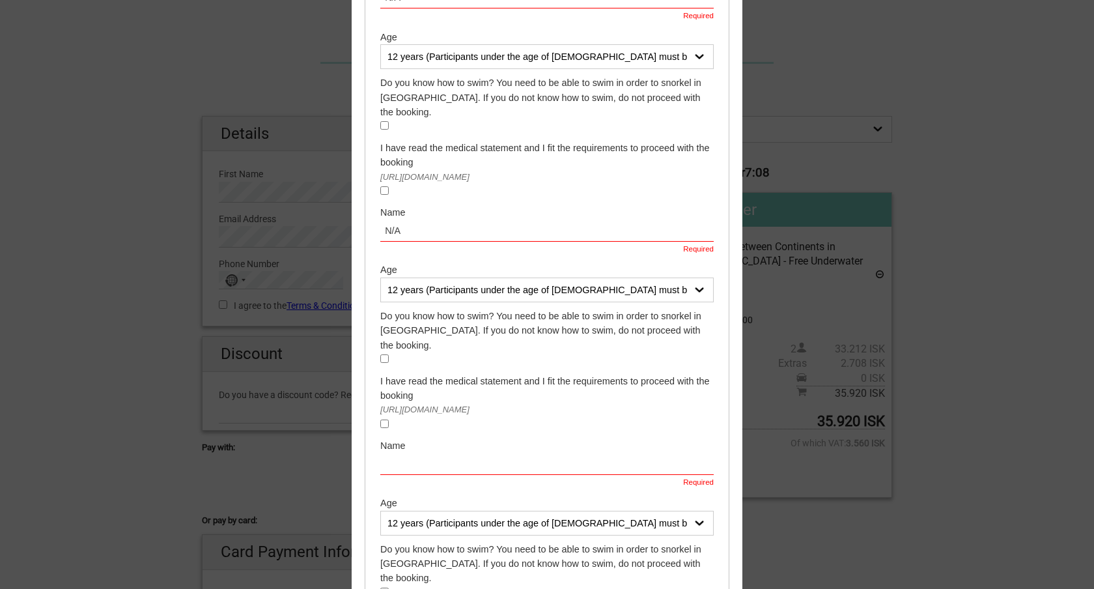
scroll to position [925, 0]
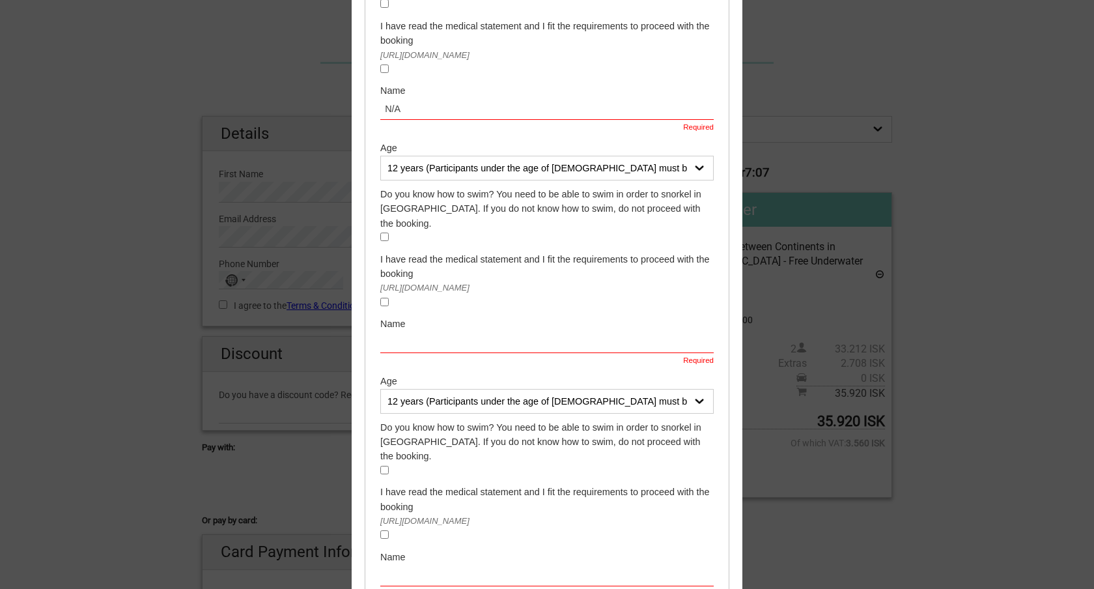
type input "N/A"
click at [451, 331] on input "text" at bounding box center [546, 341] width 333 height 21
paste input "N/A"
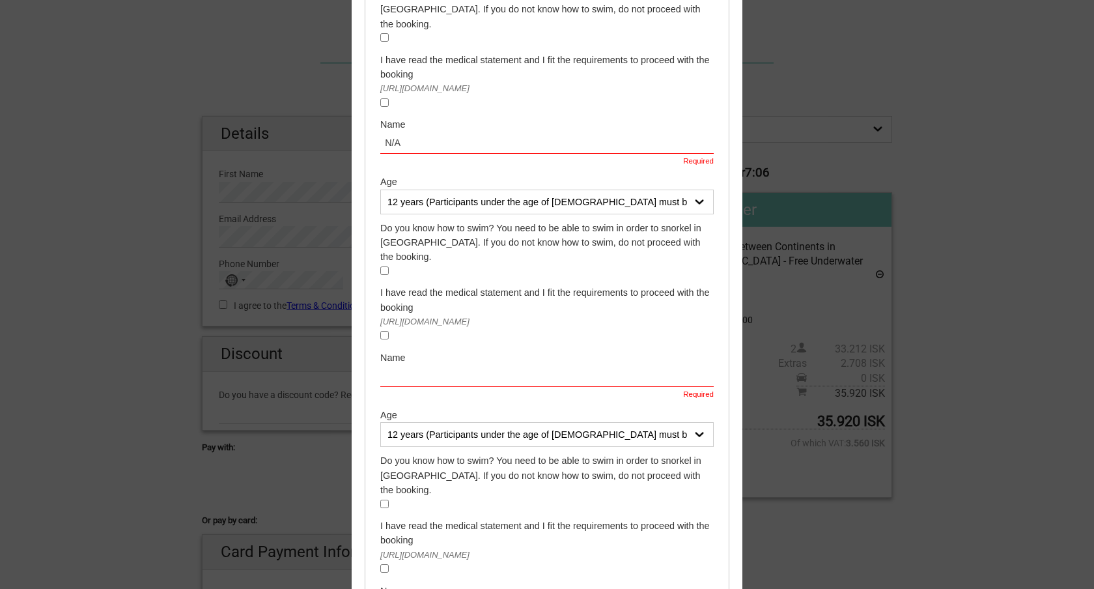
scroll to position [1142, 0]
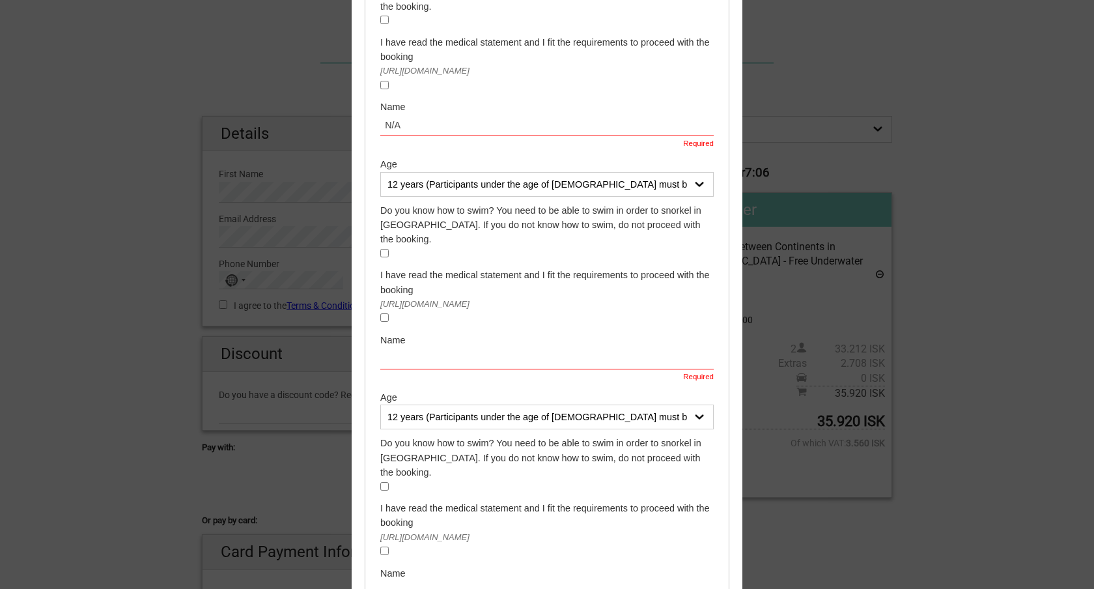
type input "N/A"
click at [458, 347] on input "text" at bounding box center [546, 357] width 333 height 21
paste input "N/A"
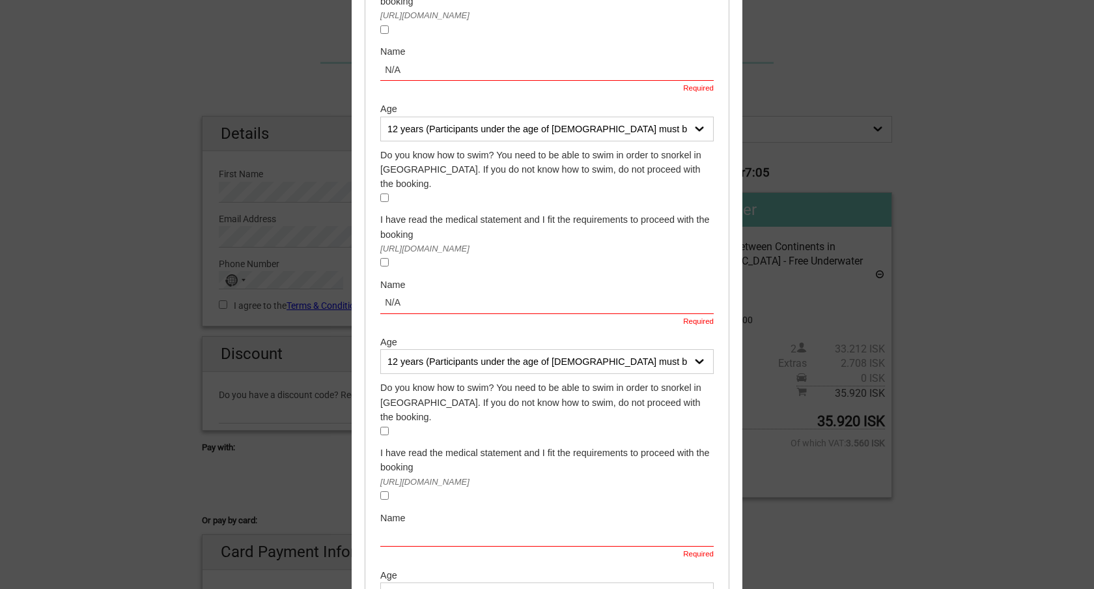
scroll to position [1264, 0]
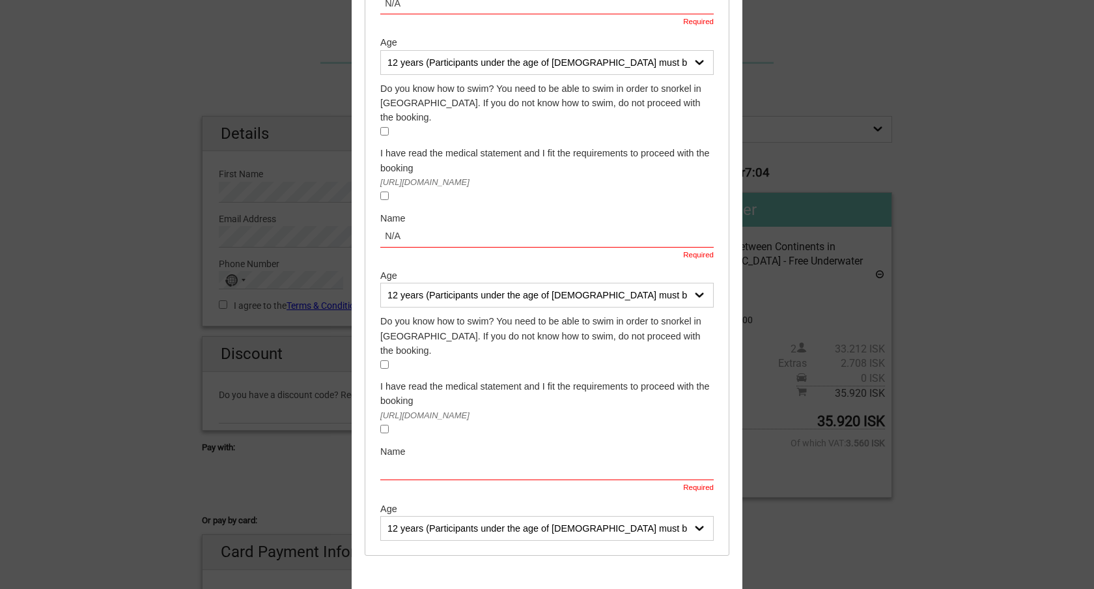
type input "N/A"
click at [457, 458] on input "text" at bounding box center [546, 468] width 333 height 21
paste input "N/A"
type input "N/A"
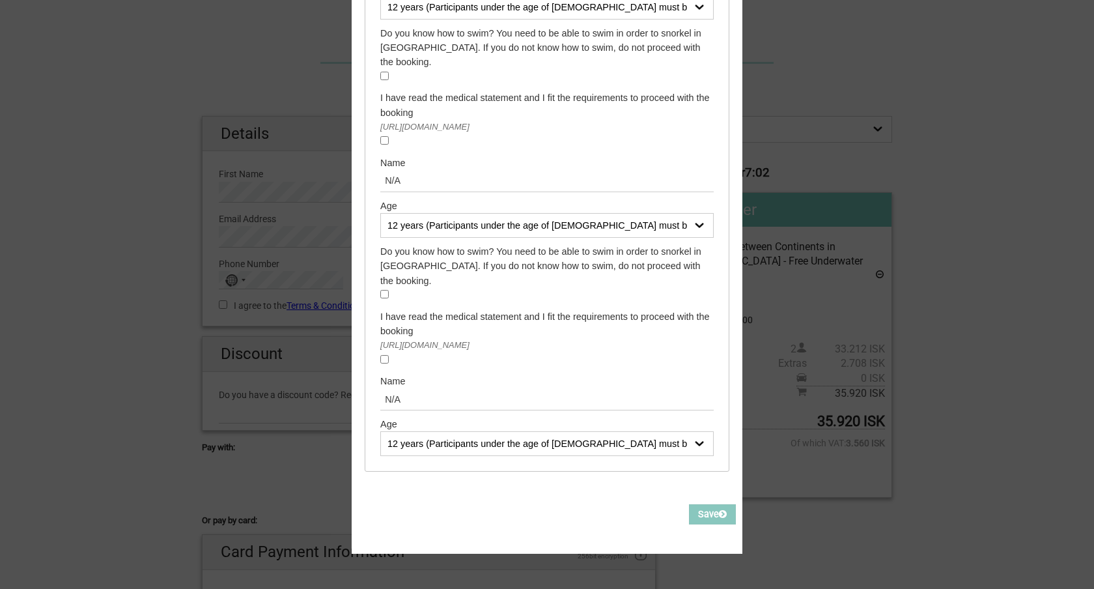
scroll to position [1143, 0]
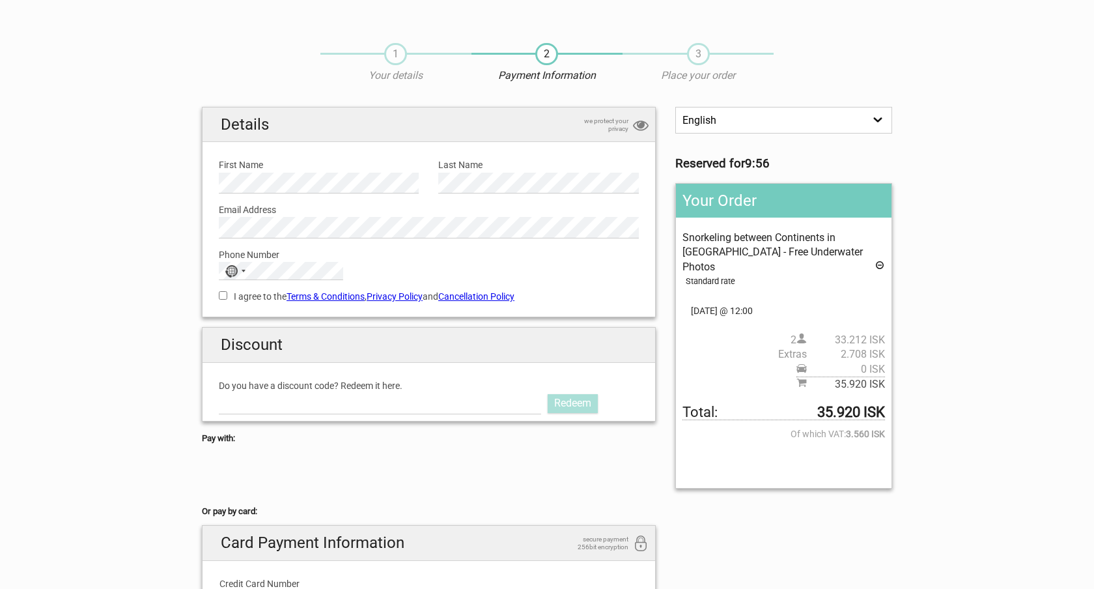
scroll to position [15, 0]
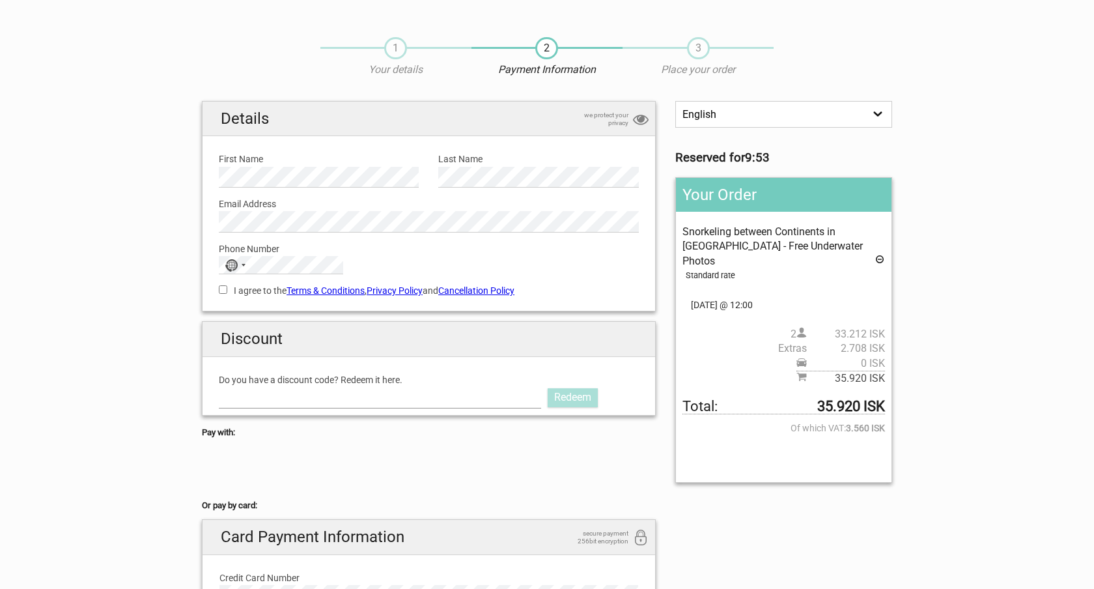
click at [339, 397] on input "Do you have a discount code? Redeem it here." at bounding box center [380, 397] width 322 height 21
type input "AURORAPASS2025"
click at [586, 395] on link "Redeem" at bounding box center [573, 397] width 50 height 18
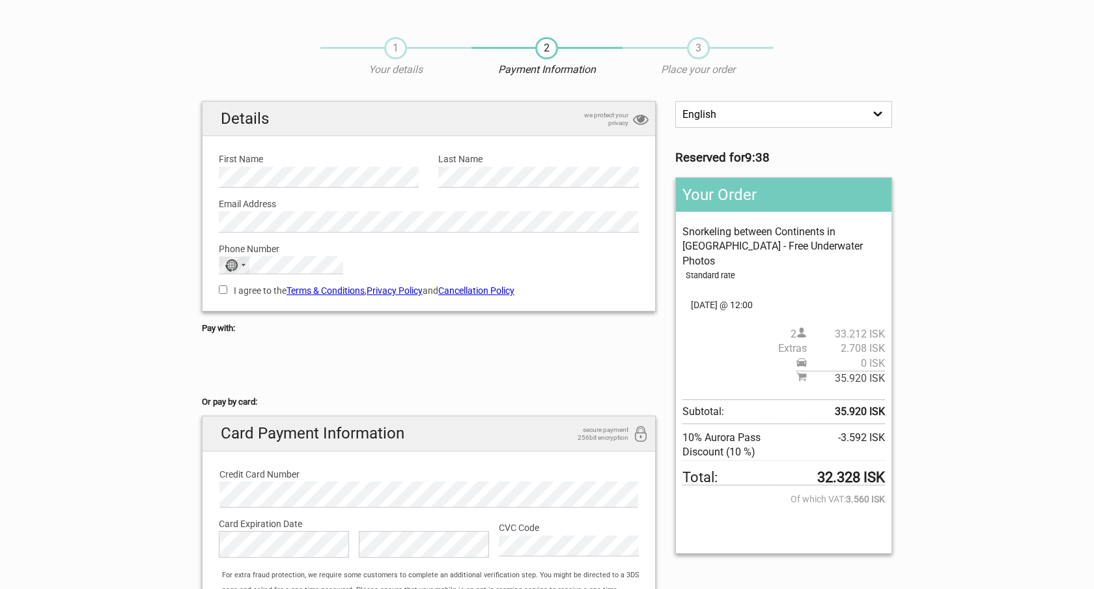
click at [236, 263] on div "No country selected" at bounding box center [231, 265] width 13 height 12
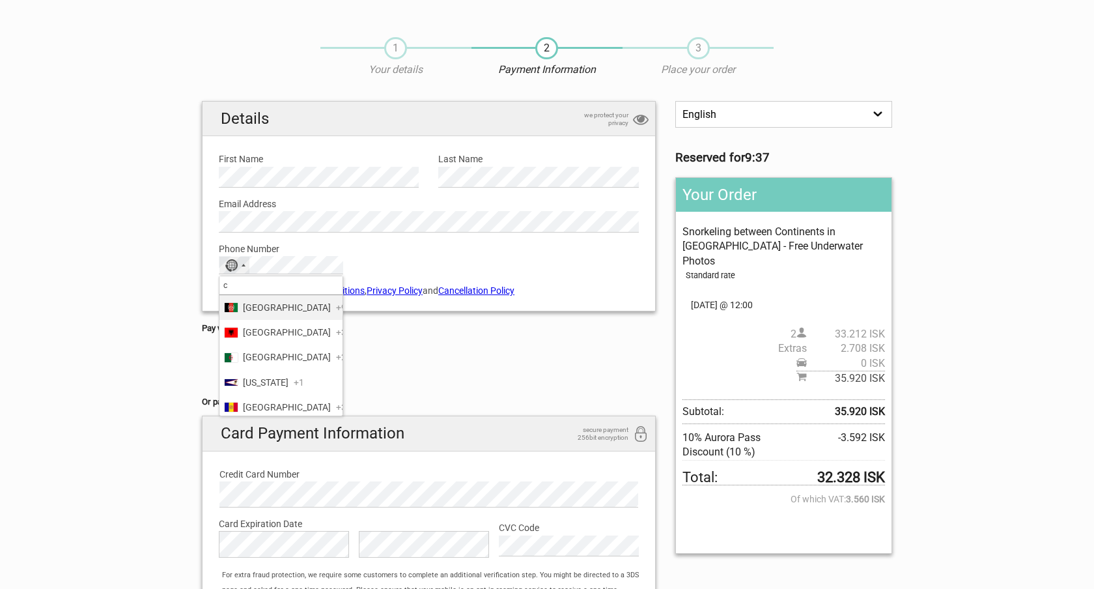
type input "ca"
click at [269, 376] on span "[GEOGRAPHIC_DATA]" at bounding box center [287, 382] width 88 height 14
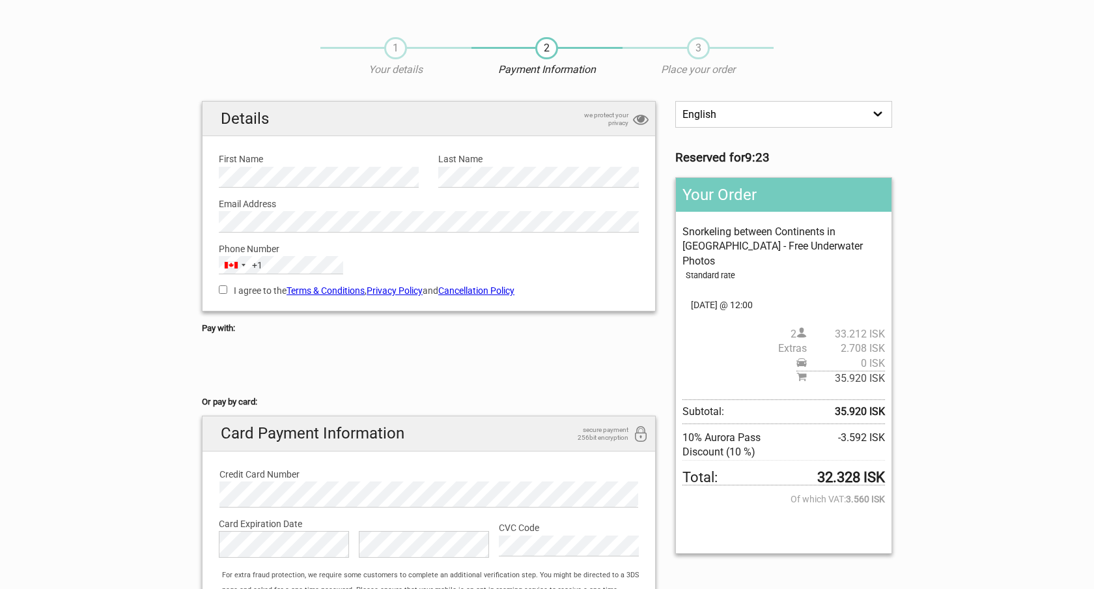
click at [223, 293] on input "I agree to the Terms & Conditions , Privacy Policy and Cancellation Policy" at bounding box center [223, 289] width 8 height 8
checkbox input "true"
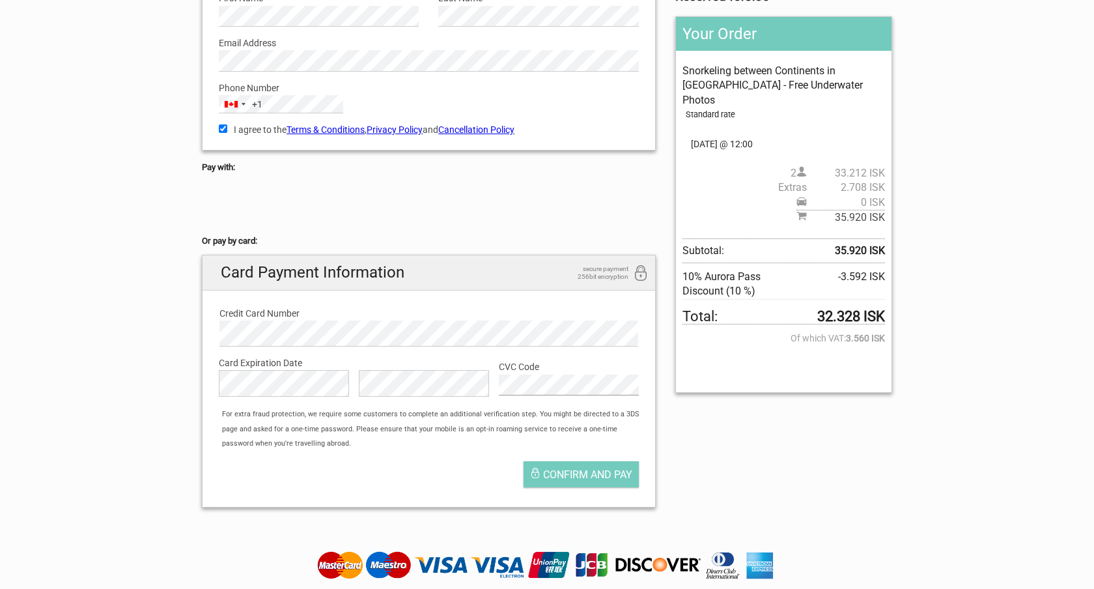
scroll to position [174, 0]
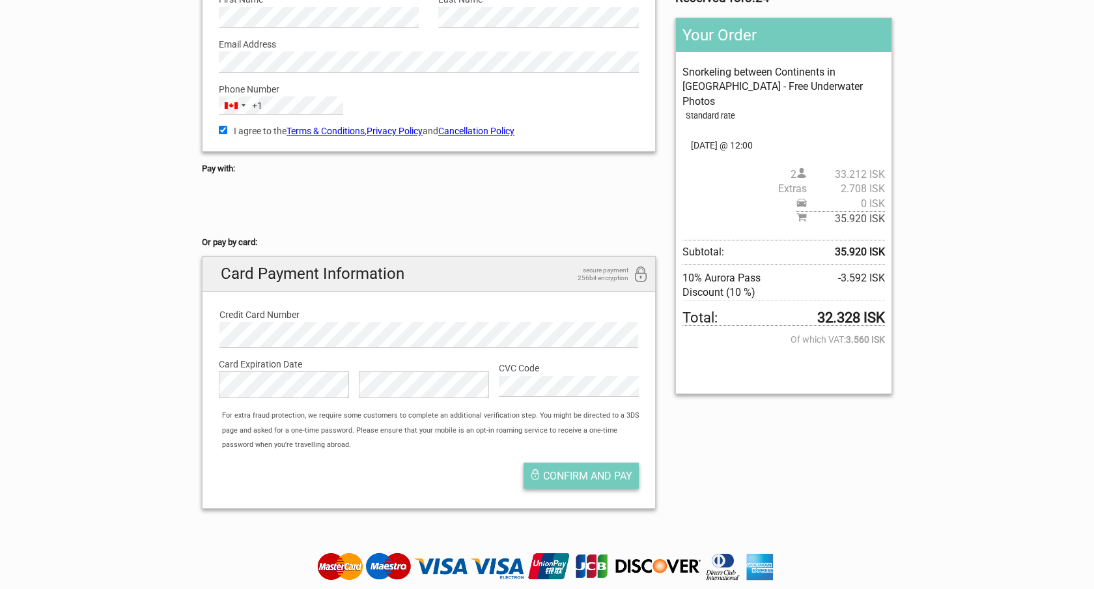
click at [604, 472] on span "Confirm and pay" at bounding box center [587, 475] width 89 height 12
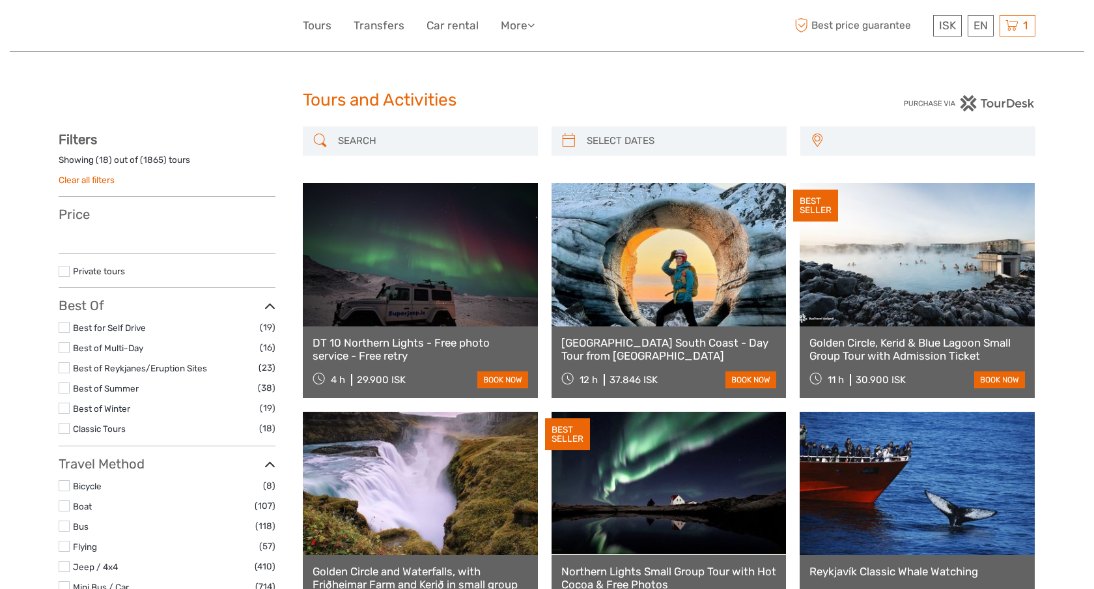
select select
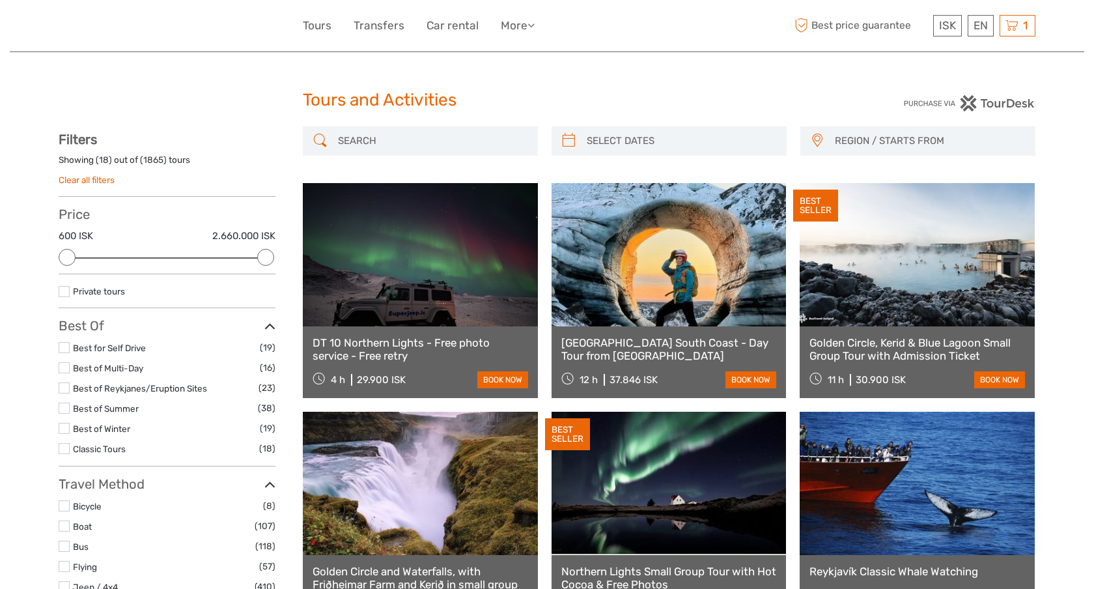
click at [104, 177] on link "Clear all filters" at bounding box center [87, 179] width 56 height 10
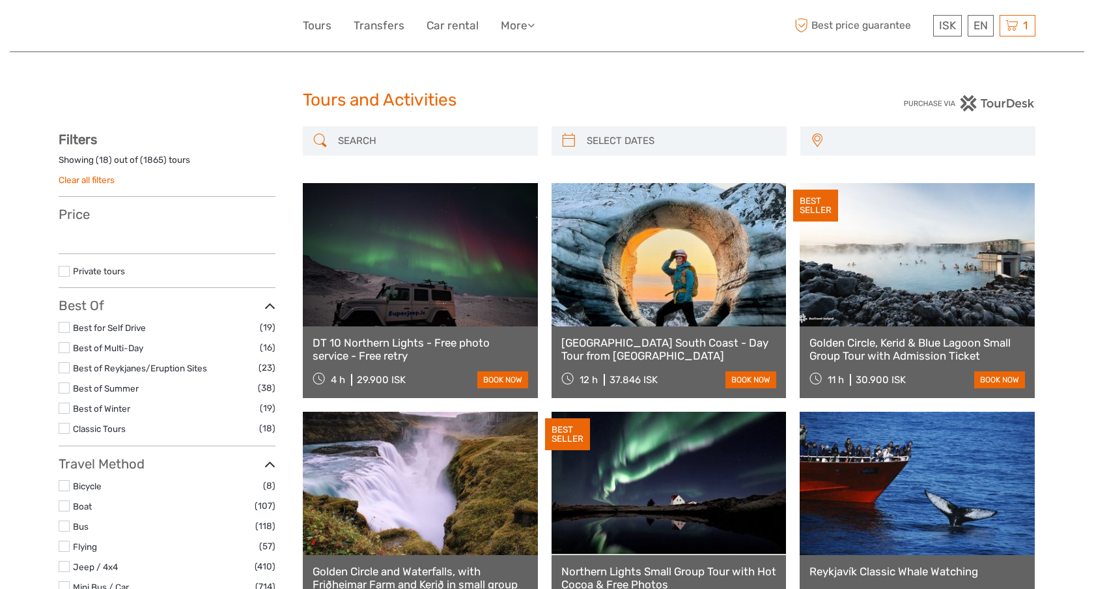
select select
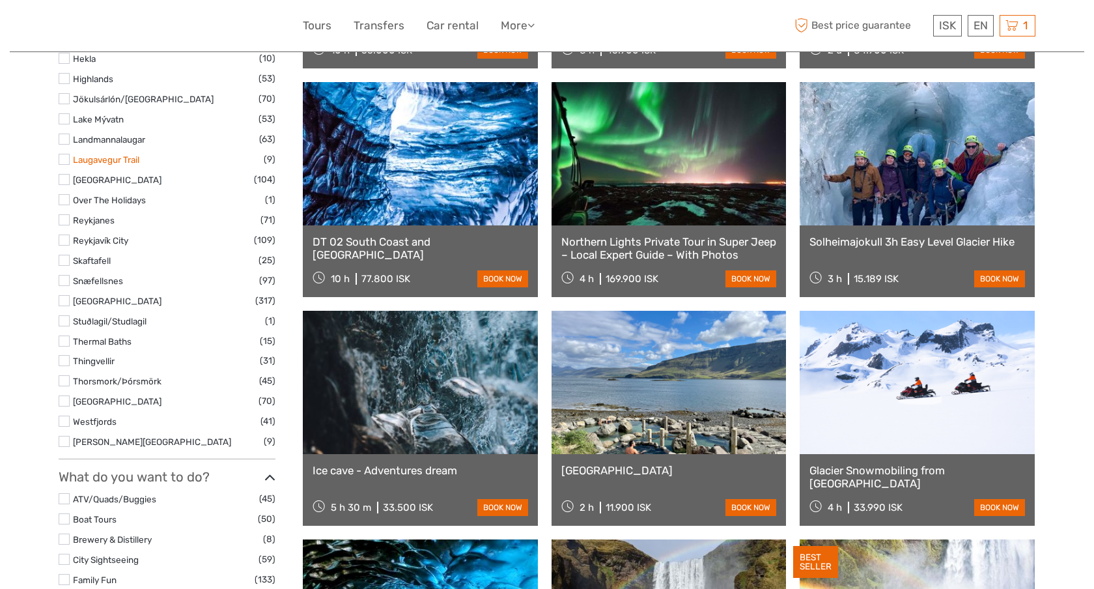
scroll to position [793, 0]
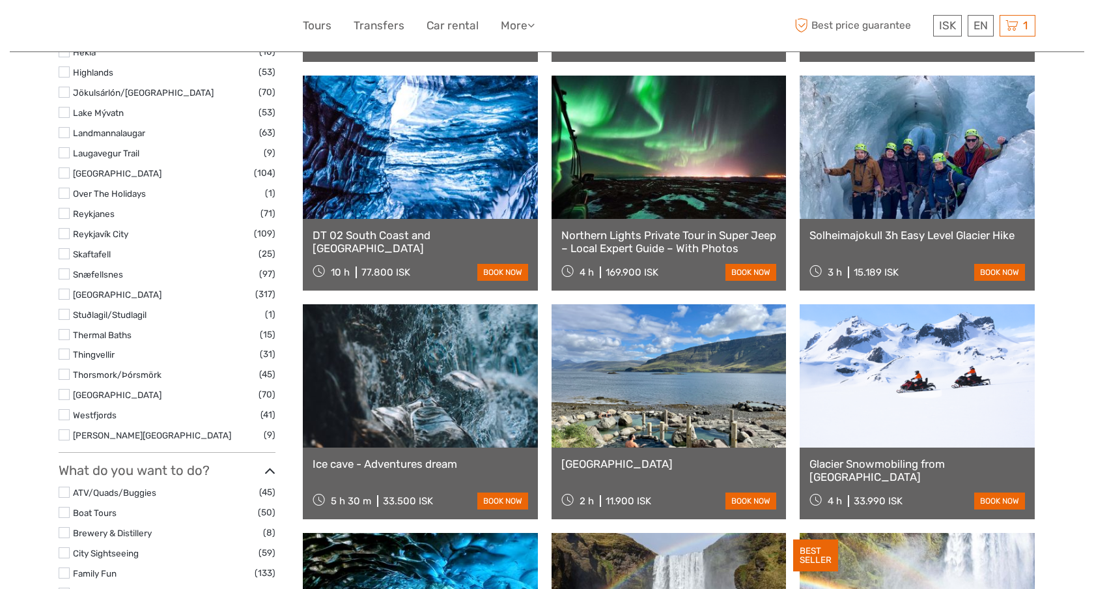
click at [67, 273] on label at bounding box center [64, 273] width 11 height 11
click at [0, 0] on input "checkbox" at bounding box center [0, 0] width 0 height 0
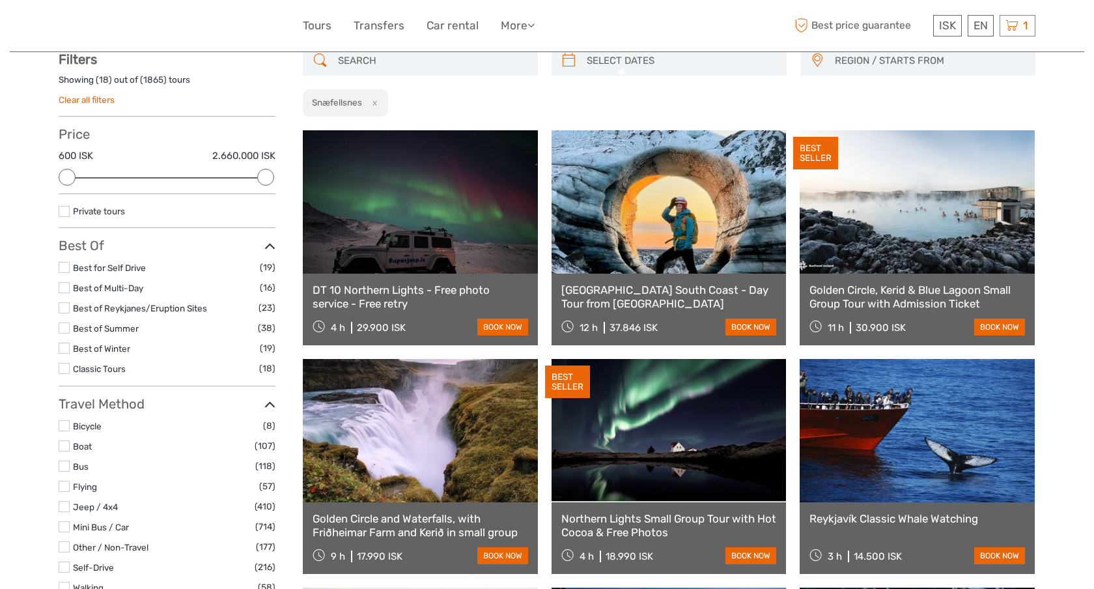
scroll to position [74, 0]
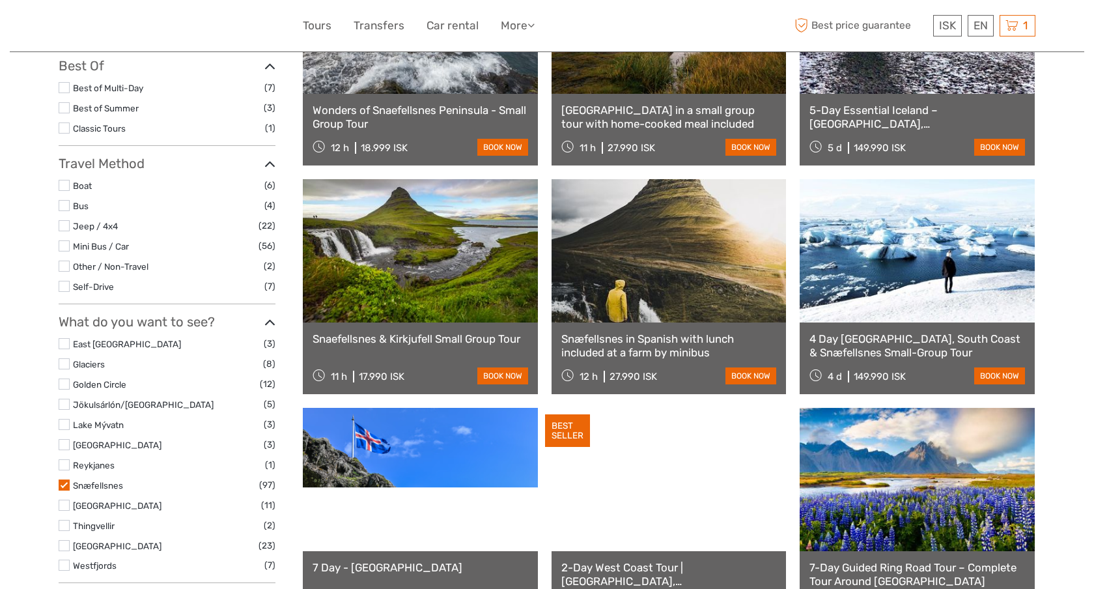
scroll to position [255, 0]
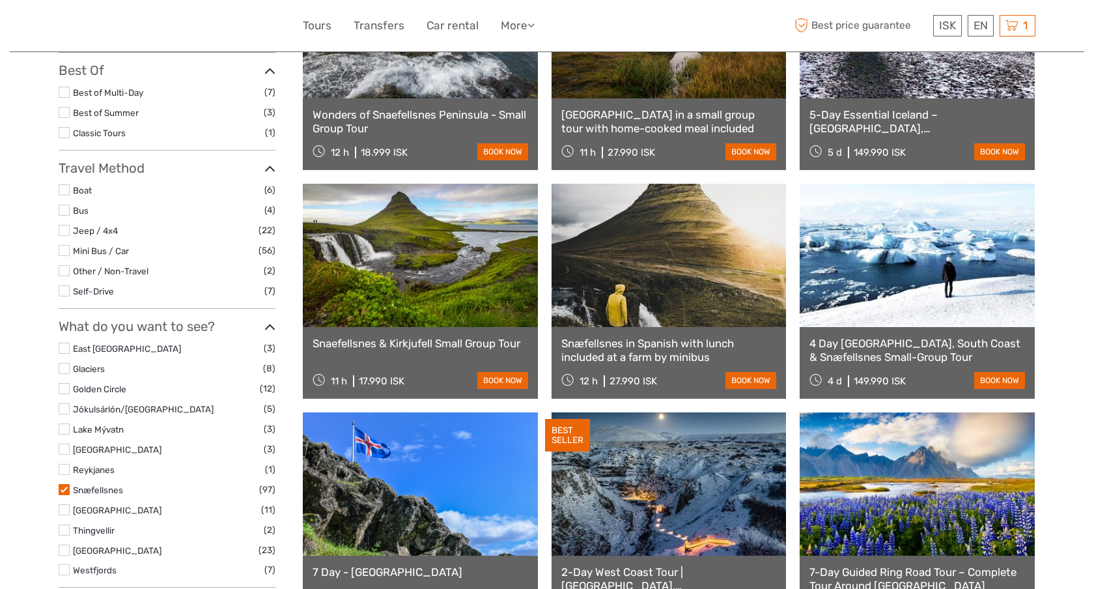
click at [459, 117] on link "Wonders of Snaefellsnes Peninsula - Small Group Tour" at bounding box center [421, 121] width 216 height 27
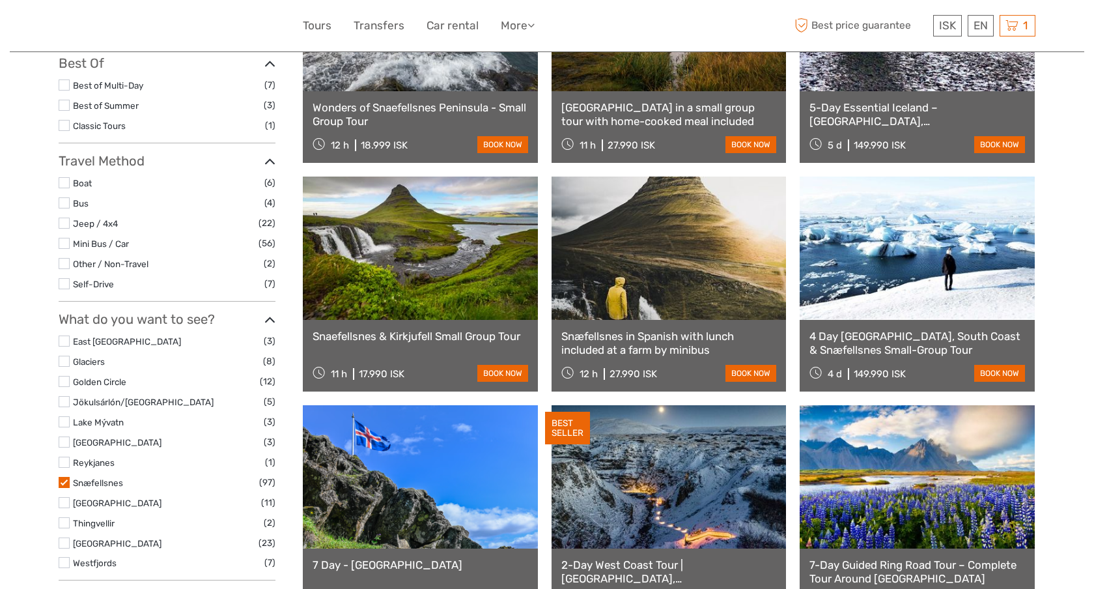
click at [591, 108] on link "Snæfellsnes Peninsula in a small group tour with home-cooked meal included" at bounding box center [669, 114] width 216 height 27
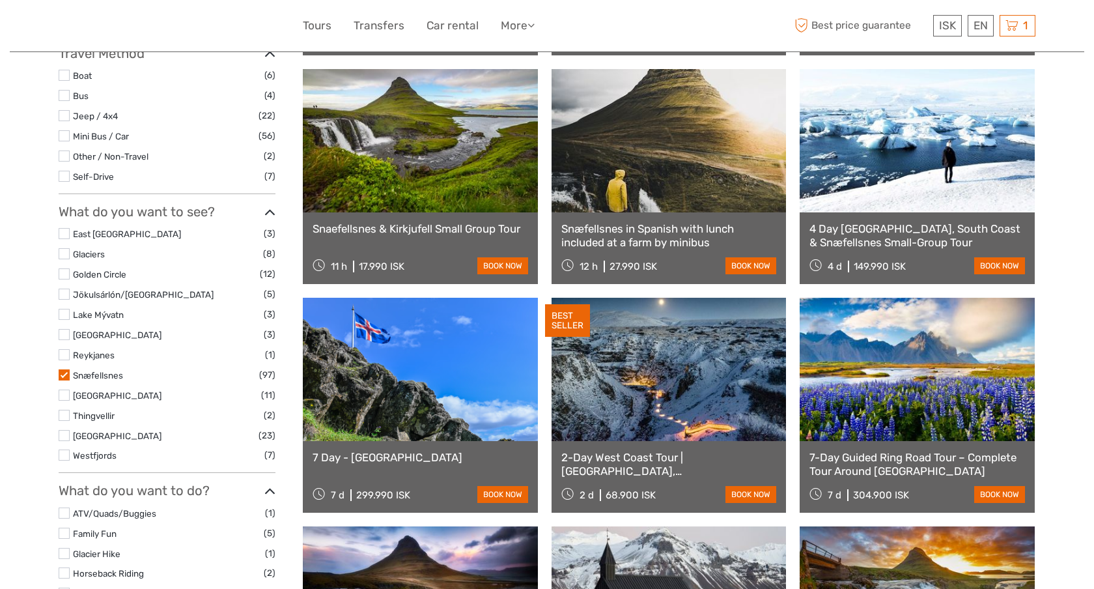
scroll to position [375, 0]
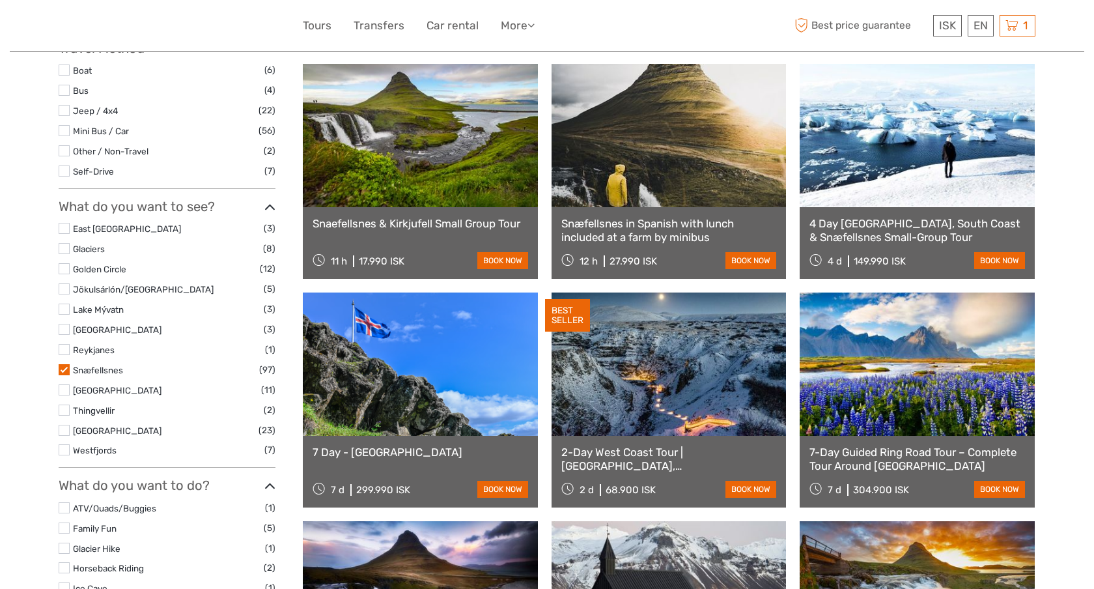
click at [446, 223] on link "Snaefellsnes & Kirkjufell Small Group Tour" at bounding box center [421, 223] width 216 height 13
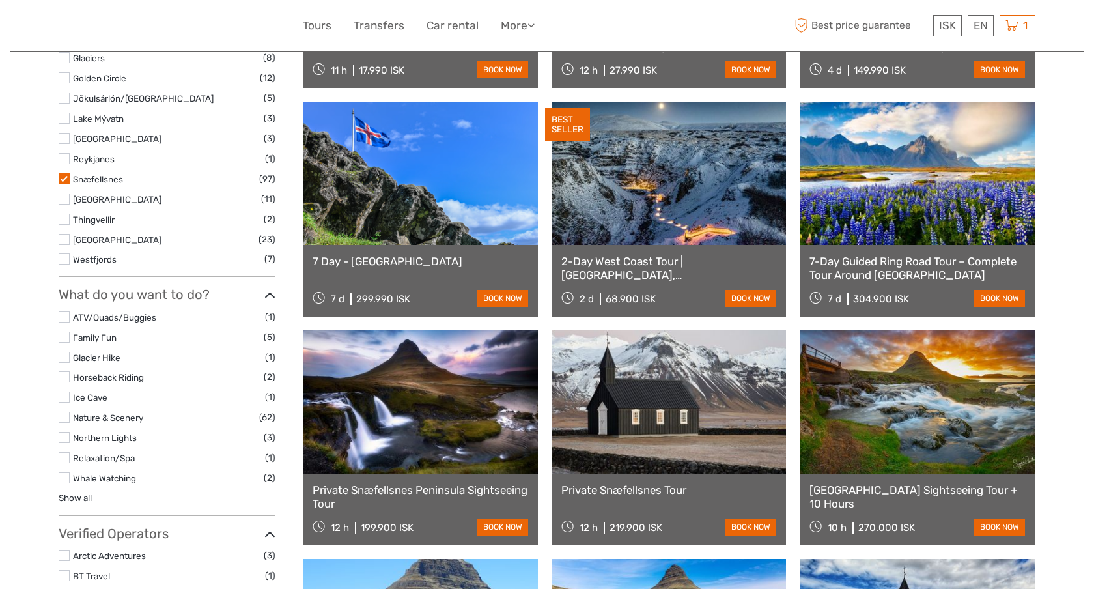
scroll to position [568, 0]
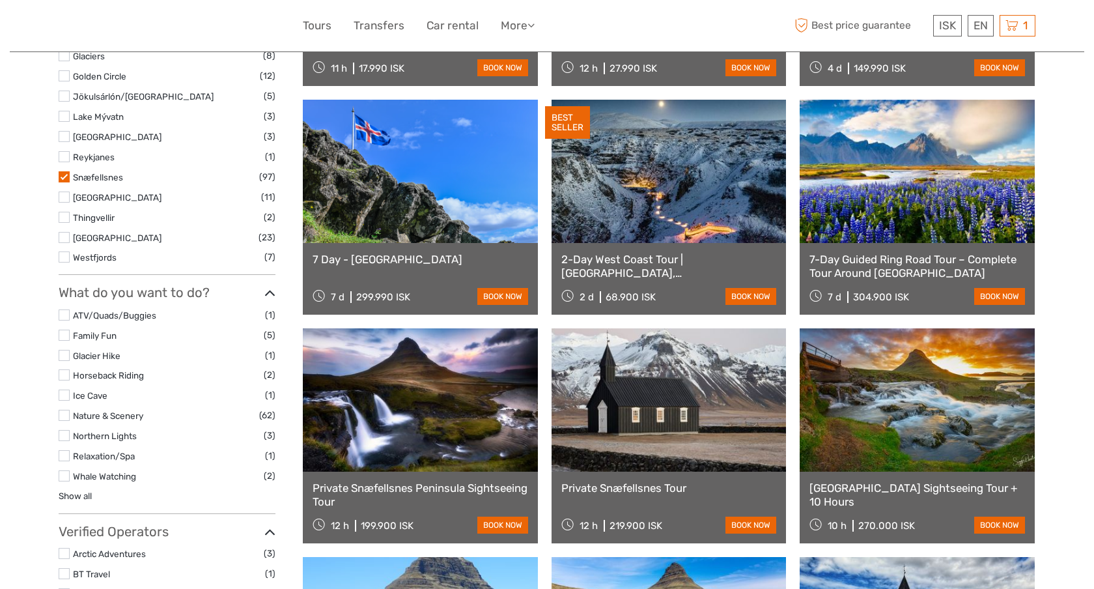
click at [578, 260] on link "2-Day West Coast Tour | Snæfellsnes, Silver Circle w/Canyon Baths" at bounding box center [669, 266] width 216 height 27
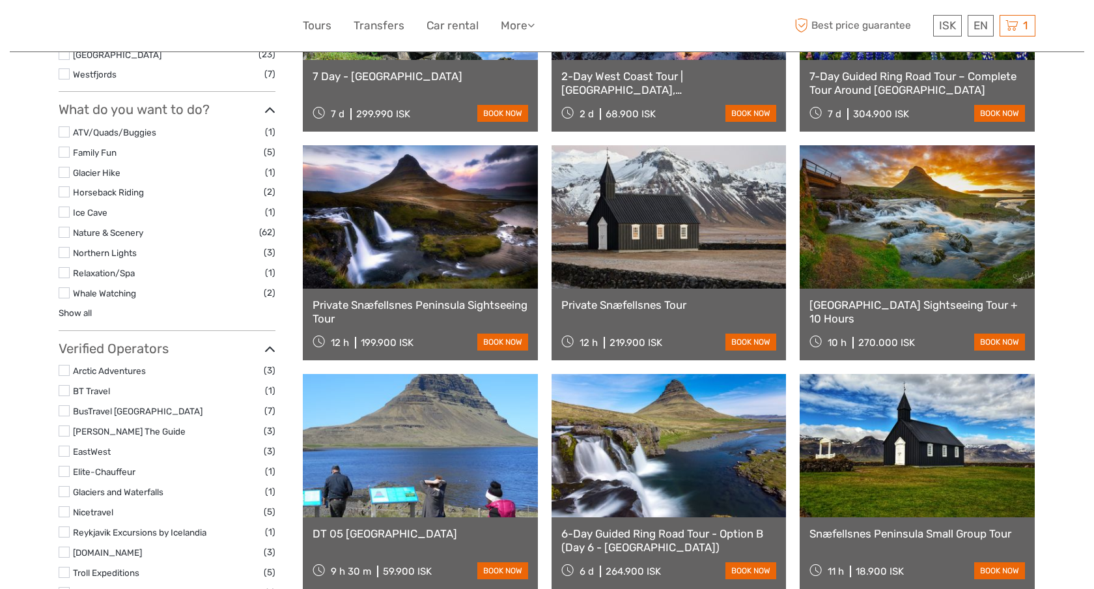
scroll to position [755, 0]
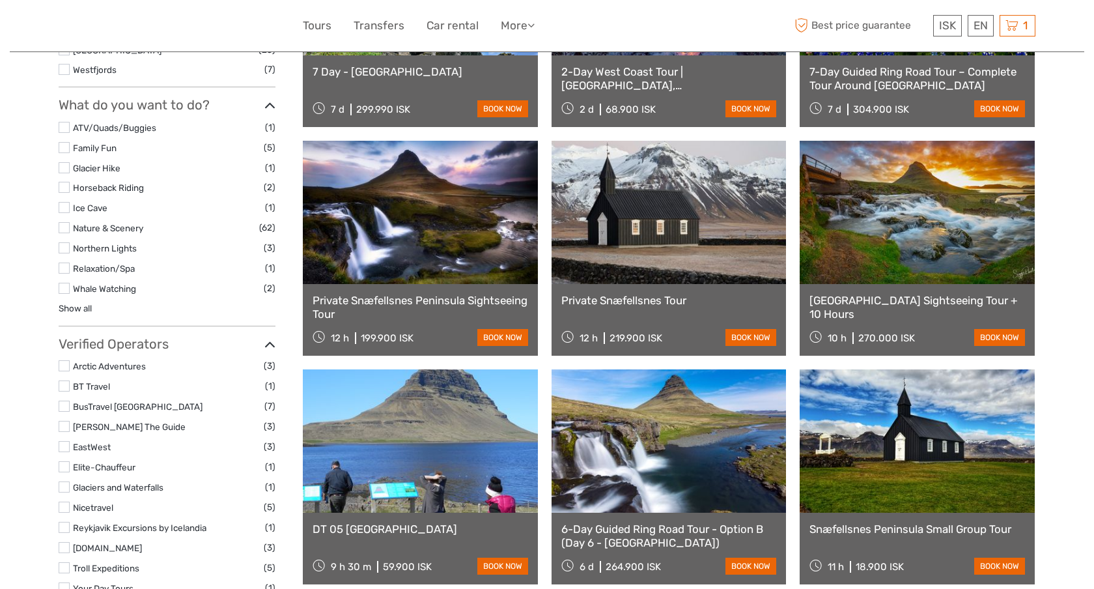
click at [454, 301] on link "Private Snæfellsnes Peninsula Sightseeing Tour" at bounding box center [421, 307] width 216 height 27
click at [601, 298] on link "Private Snæfellsnes Tour" at bounding box center [669, 300] width 216 height 13
click at [829, 302] on link "[GEOGRAPHIC_DATA] Sightseeing Tour + 10 Hours" at bounding box center [917, 307] width 216 height 27
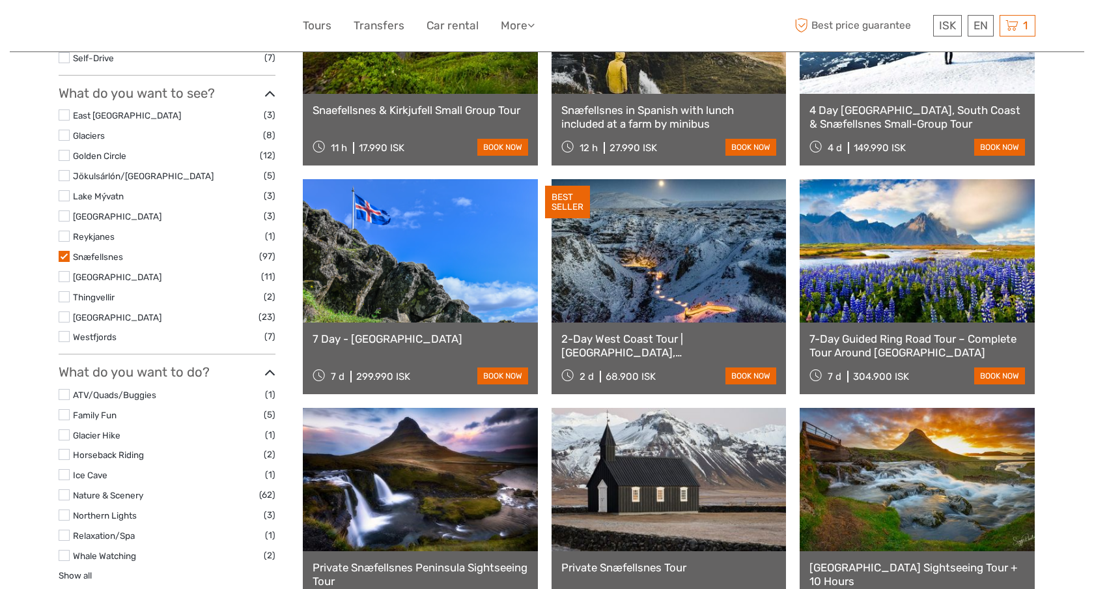
scroll to position [492, 0]
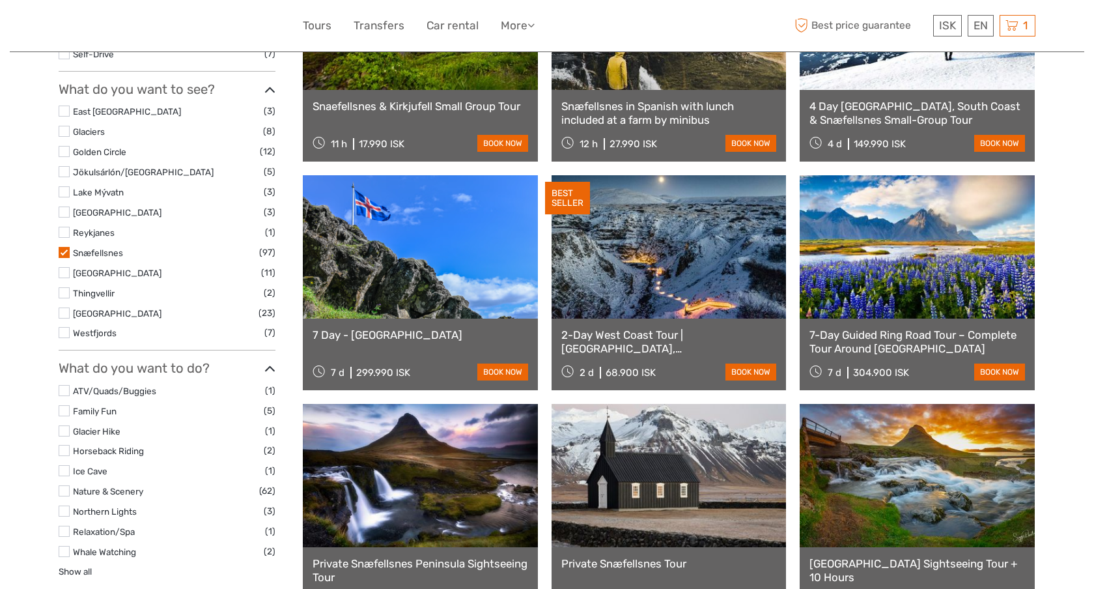
click at [66, 249] on label at bounding box center [64, 252] width 11 height 11
click at [0, 0] on input "checkbox" at bounding box center [0, 0] width 0 height 0
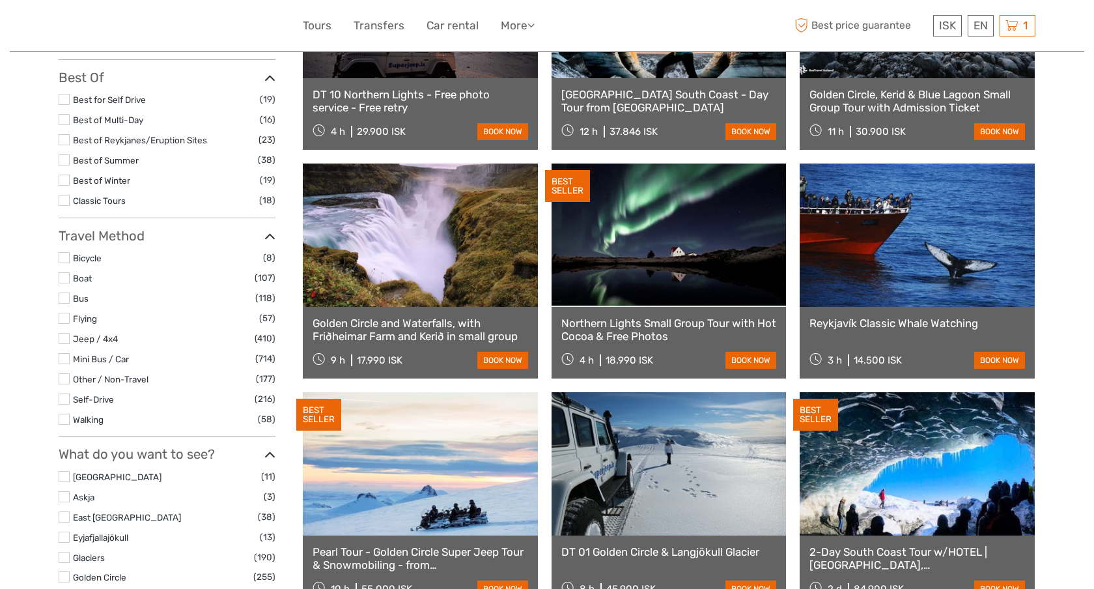
scroll to position [251, 0]
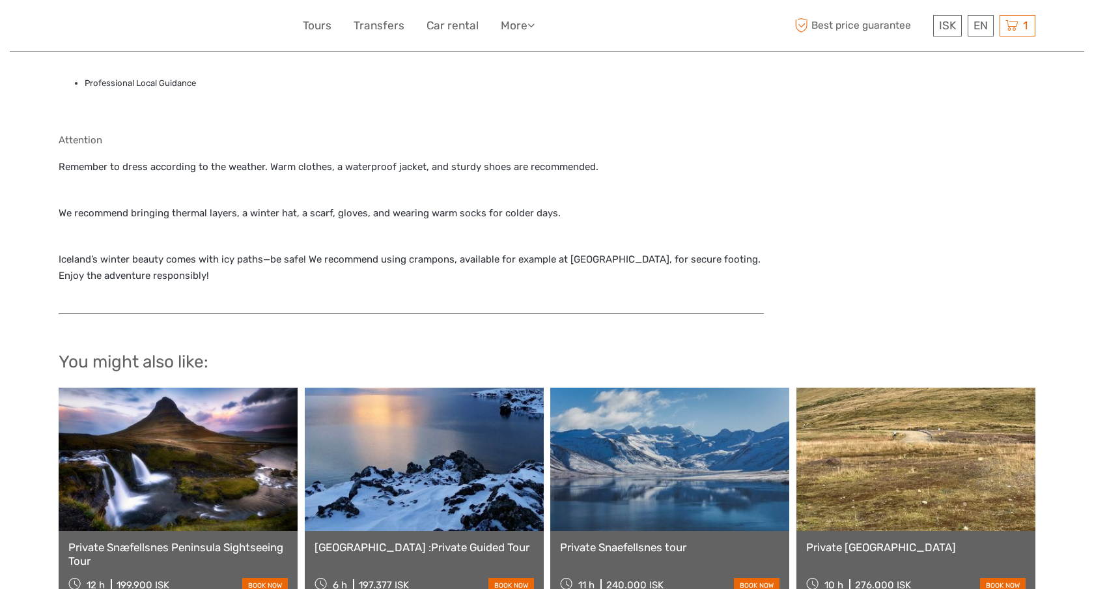
scroll to position [1372, 0]
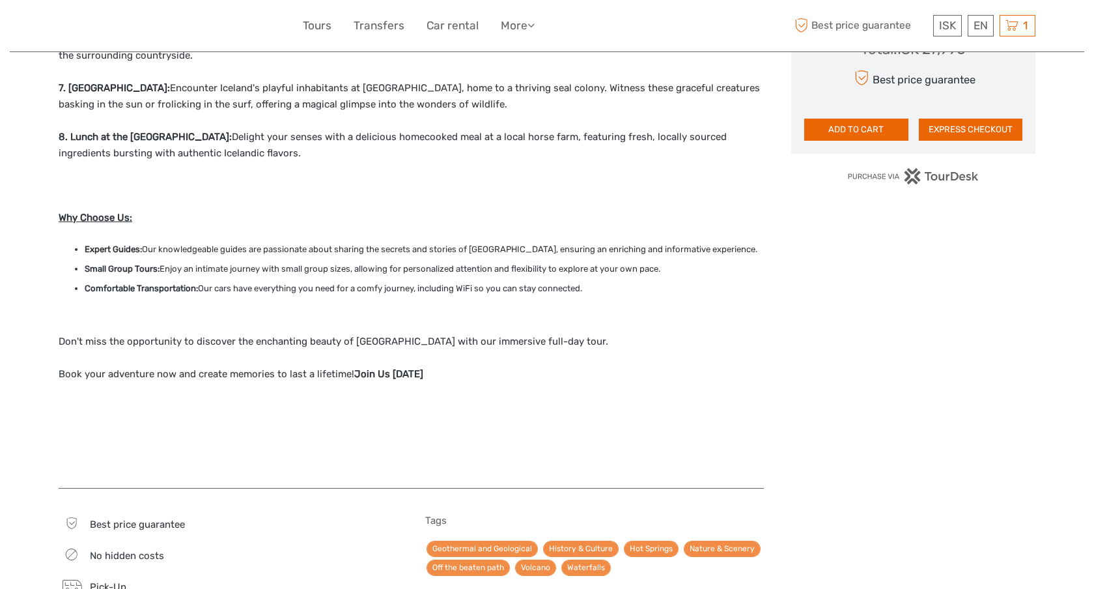
scroll to position [870, 0]
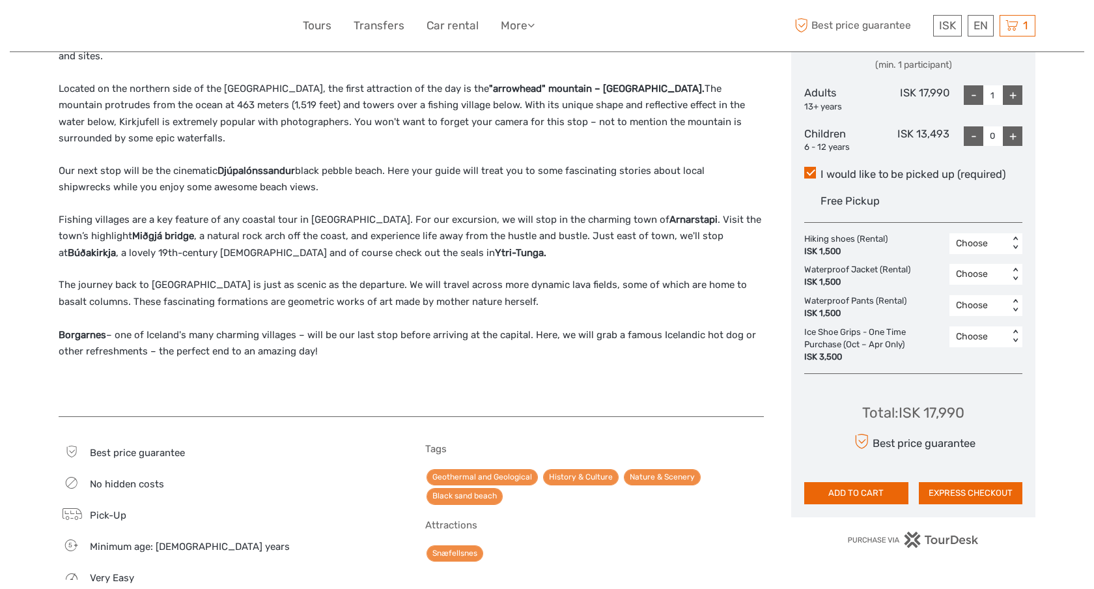
scroll to position [610, 0]
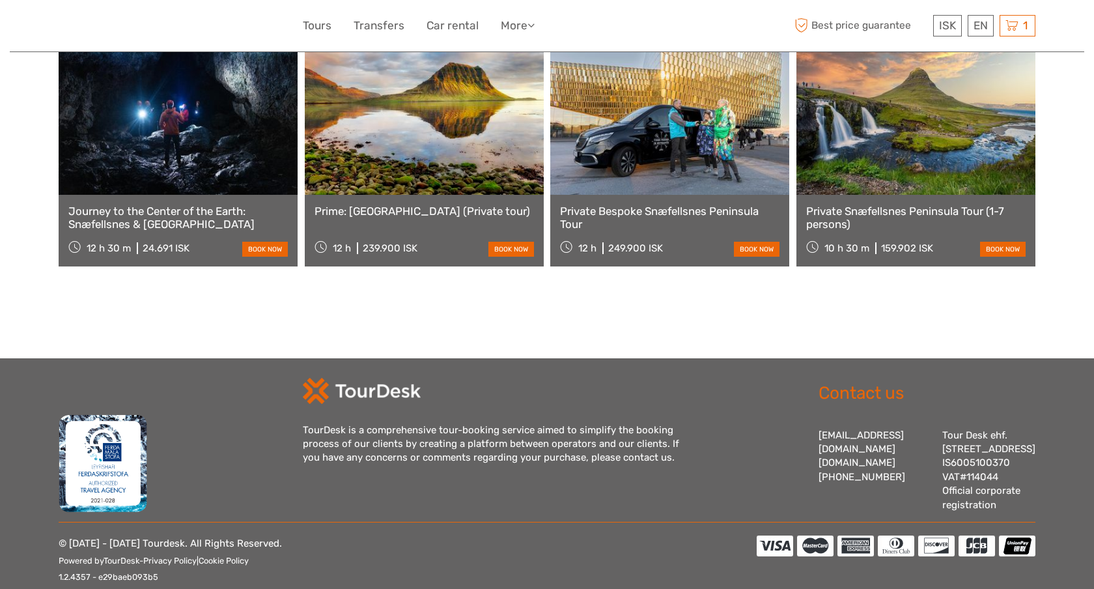
scroll to position [1628, 0]
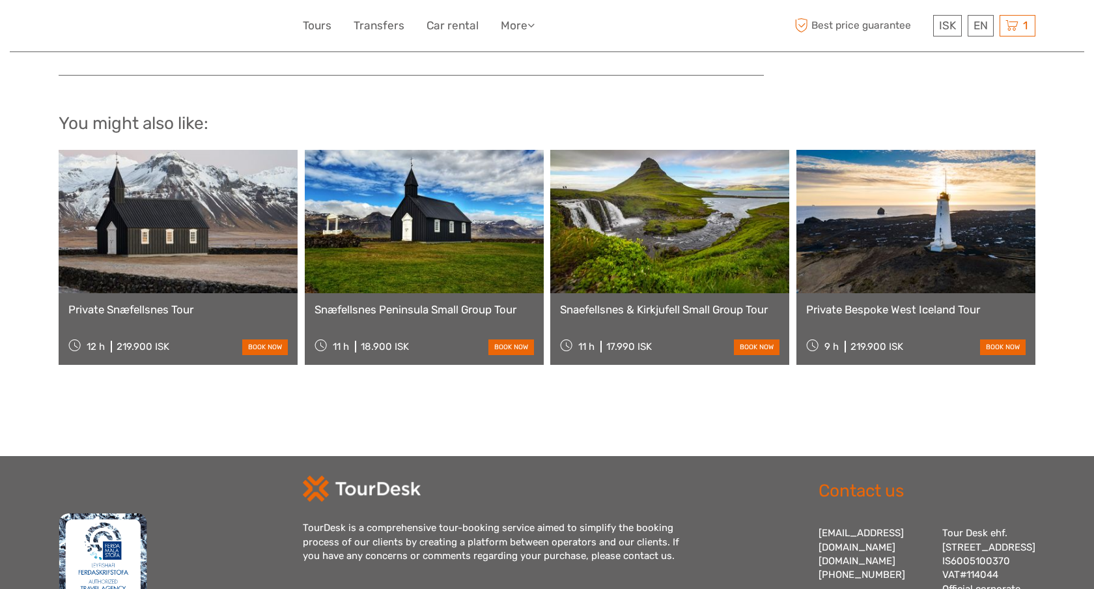
scroll to position [1029, 0]
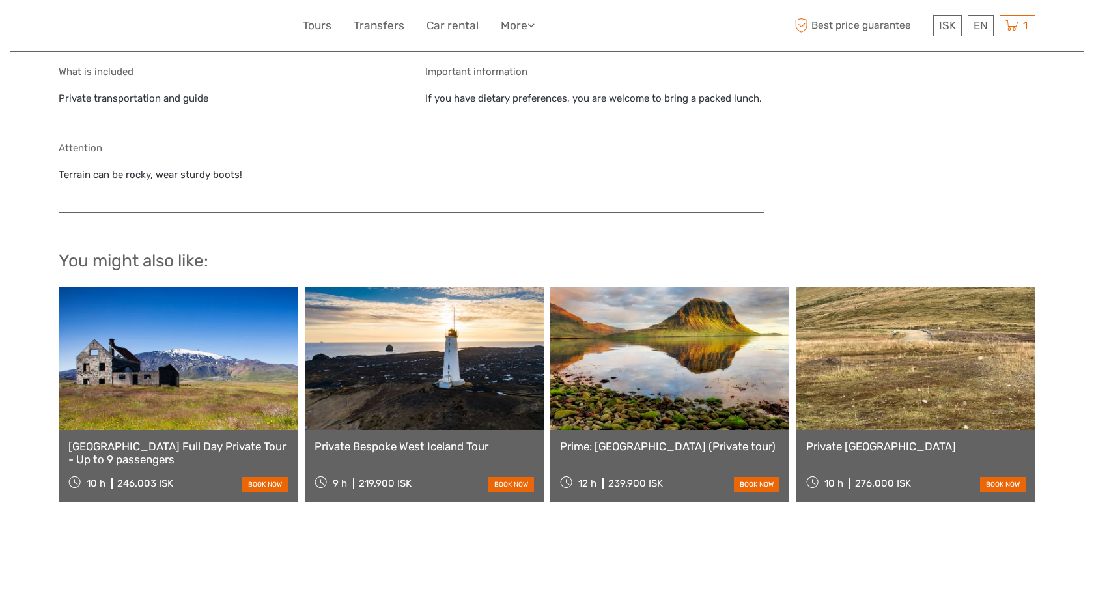
scroll to position [1170, 0]
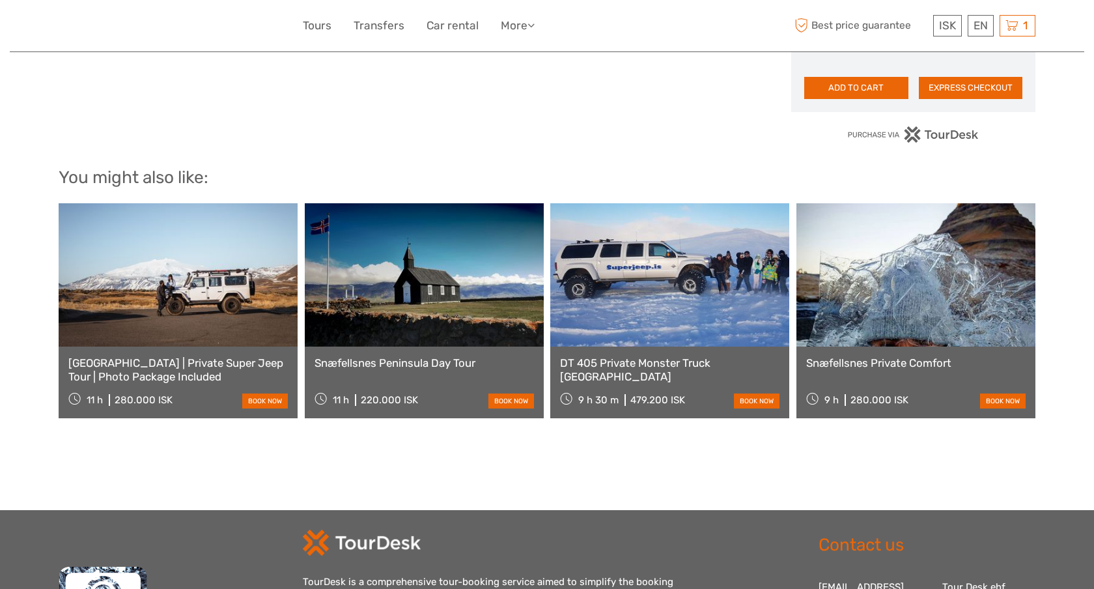
scroll to position [899, 0]
